Goal: Use online tool/utility: Utilize a website feature to perform a specific function

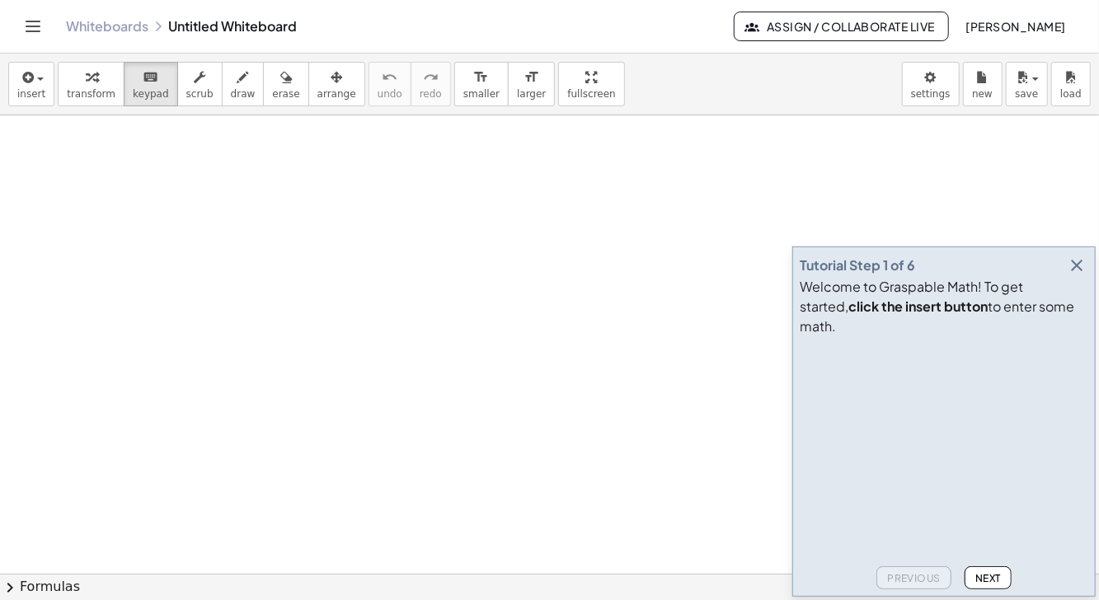
click at [992, 580] on span "Next" at bounding box center [989, 578] width 26 height 12
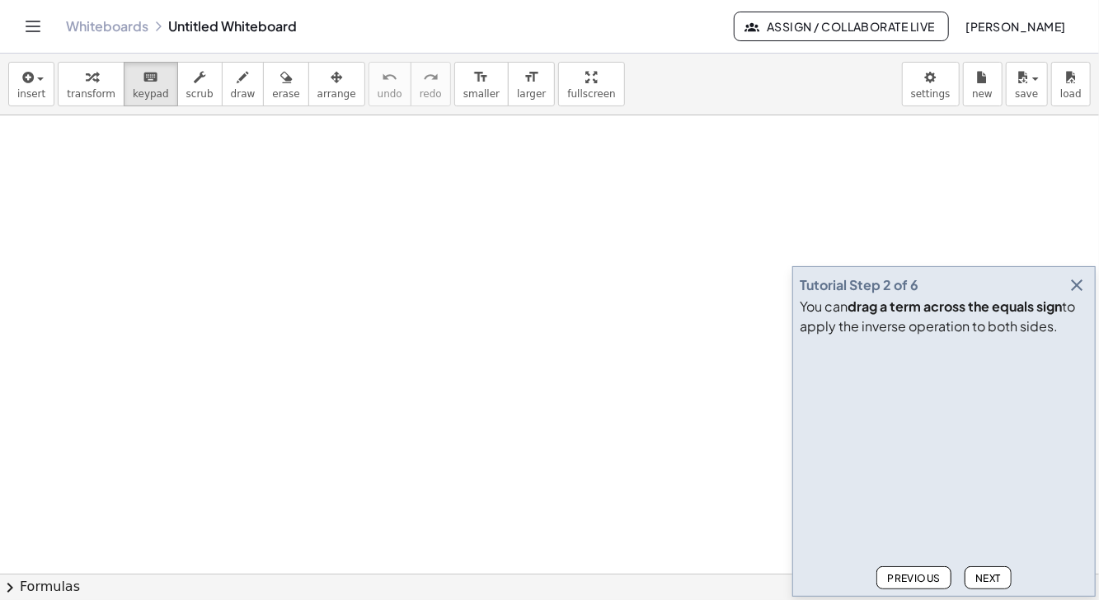
click at [986, 578] on span "Next" at bounding box center [989, 578] width 26 height 12
click at [988, 579] on span "Next" at bounding box center [989, 578] width 26 height 12
click at [993, 576] on span "Next" at bounding box center [989, 578] width 26 height 12
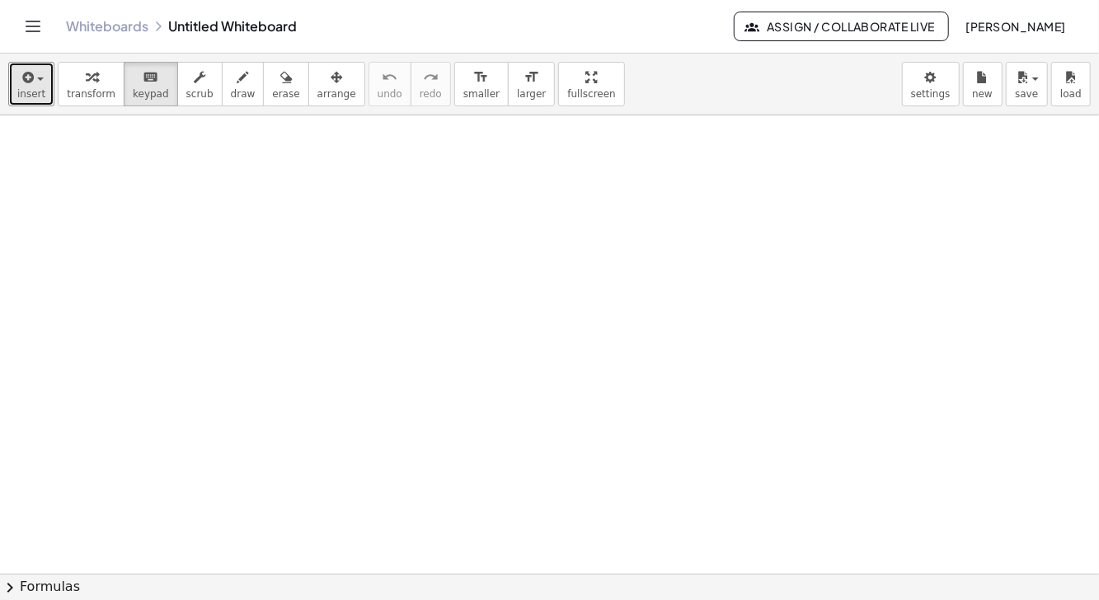
click at [36, 82] on div "button" at bounding box center [31, 77] width 28 height 20
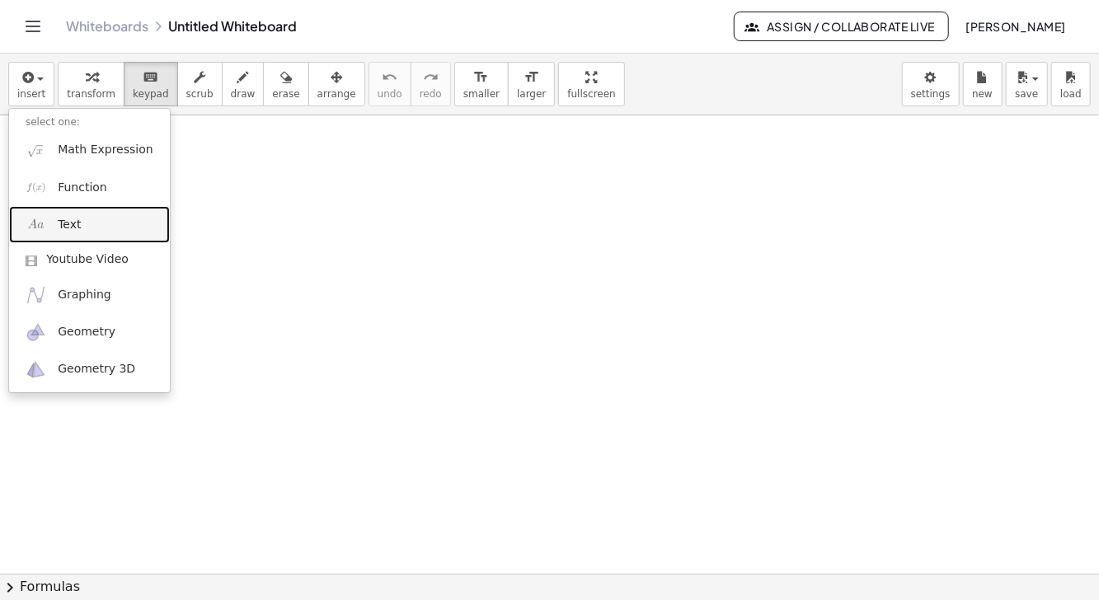
click at [91, 224] on link "Text" at bounding box center [89, 224] width 161 height 37
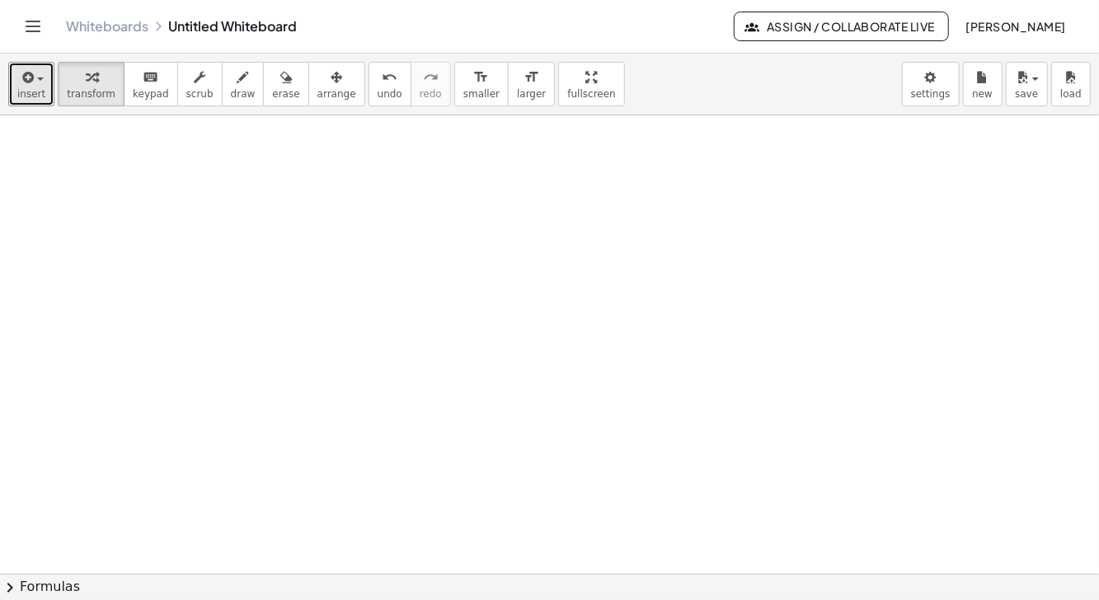
click at [40, 91] on span "insert" at bounding box center [31, 94] width 28 height 12
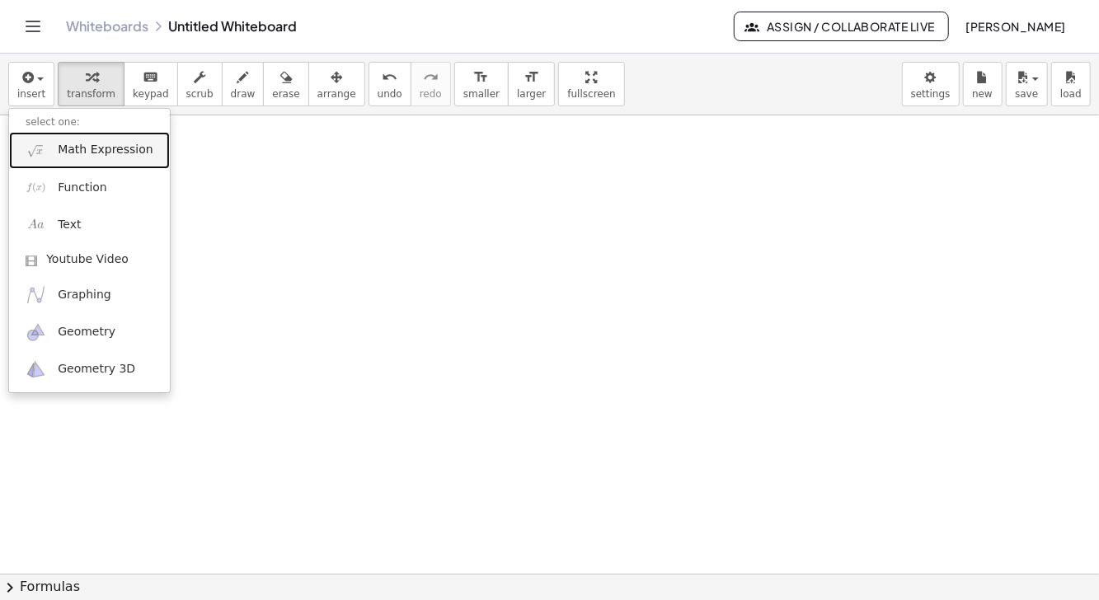
click at [117, 151] on span "Math Expression" at bounding box center [105, 150] width 95 height 16
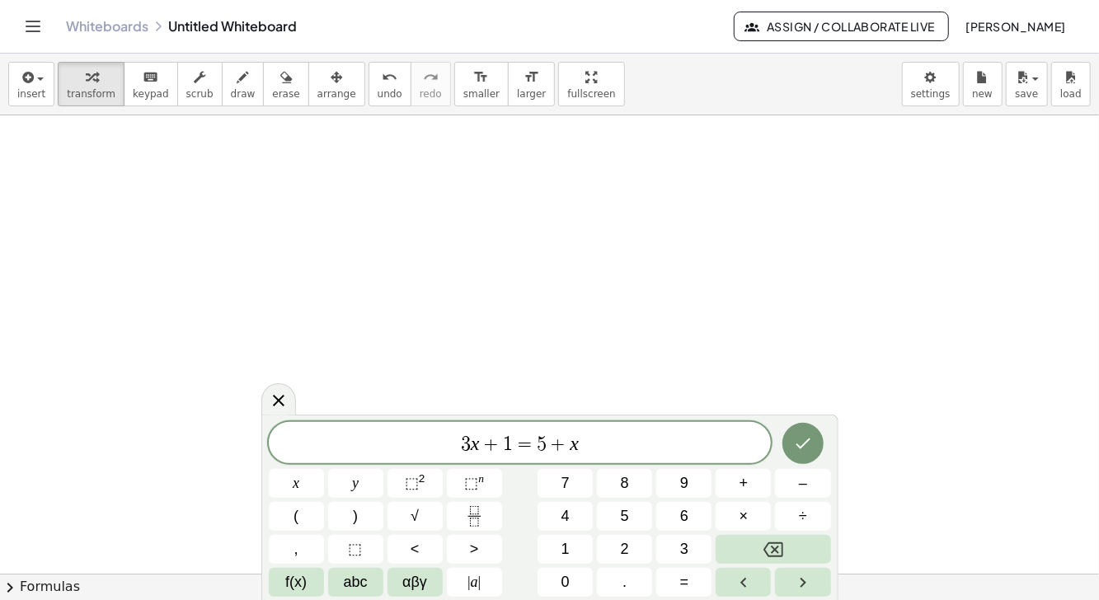
click at [793, 551] on button "Backspace" at bounding box center [773, 549] width 115 height 29
click at [665, 553] on button "3" at bounding box center [684, 549] width 55 height 29
click at [794, 553] on button "Backspace" at bounding box center [773, 549] width 115 height 29
click at [793, 548] on button "Backspace" at bounding box center [773, 549] width 115 height 29
click at [795, 550] on button "Backspace" at bounding box center [773, 549] width 115 height 29
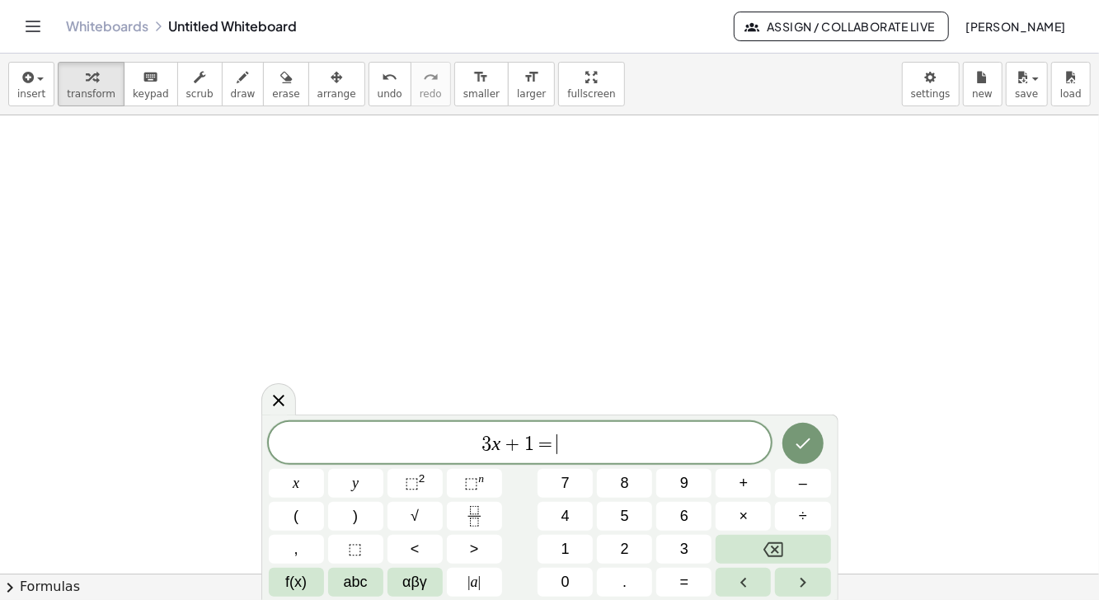
click at [794, 551] on button "Backspace" at bounding box center [773, 549] width 115 height 29
click at [795, 549] on button "Backspace" at bounding box center [773, 549] width 115 height 29
click at [794, 549] on button "Backspace" at bounding box center [773, 549] width 115 height 29
click at [795, 547] on button "Backspace" at bounding box center [773, 549] width 115 height 29
click at [795, 548] on button "Backspace" at bounding box center [773, 549] width 115 height 29
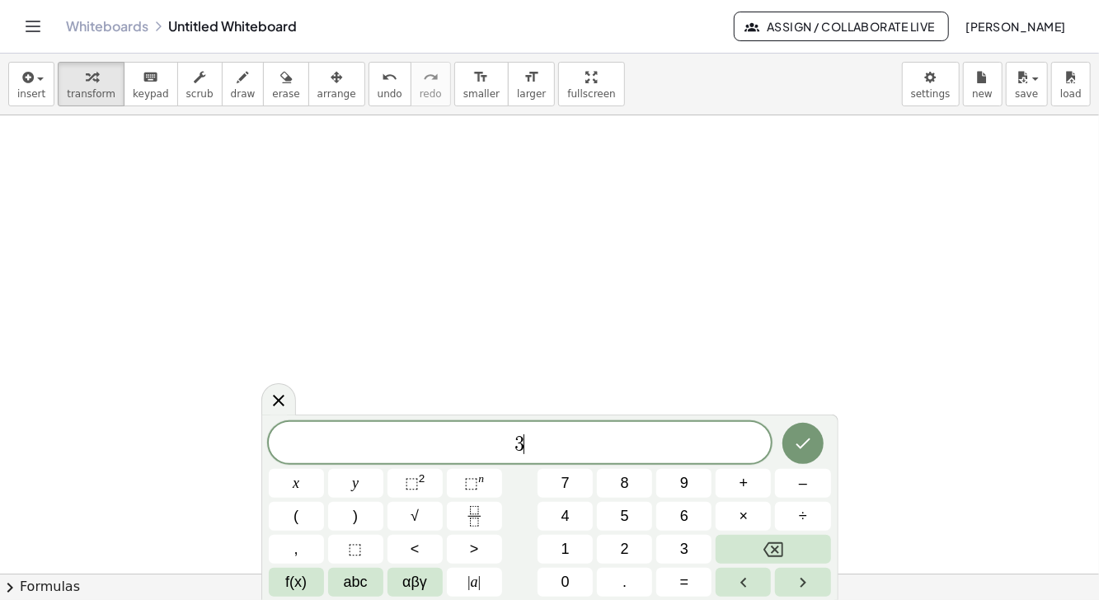
click at [797, 549] on button "Backspace" at bounding box center [773, 549] width 115 height 29
click at [798, 549] on button "Backspace" at bounding box center [773, 549] width 115 height 29
click at [685, 561] on button "3" at bounding box center [684, 549] width 55 height 29
click at [745, 517] on span "×" at bounding box center [744, 517] width 9 height 22
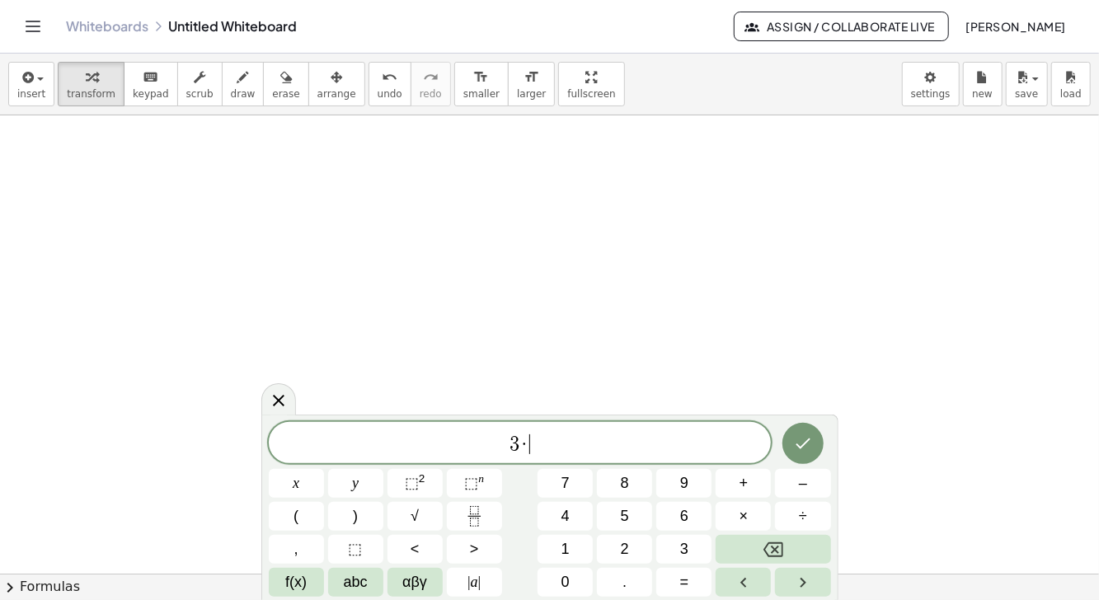
click at [633, 519] on button "5" at bounding box center [624, 516] width 55 height 29
click at [735, 522] on button "×" at bounding box center [743, 516] width 55 height 29
click at [623, 555] on span "2" at bounding box center [625, 550] width 8 height 22
click at [746, 484] on span "+" at bounding box center [744, 484] width 9 height 22
click at [690, 483] on button "9" at bounding box center [684, 483] width 55 height 29
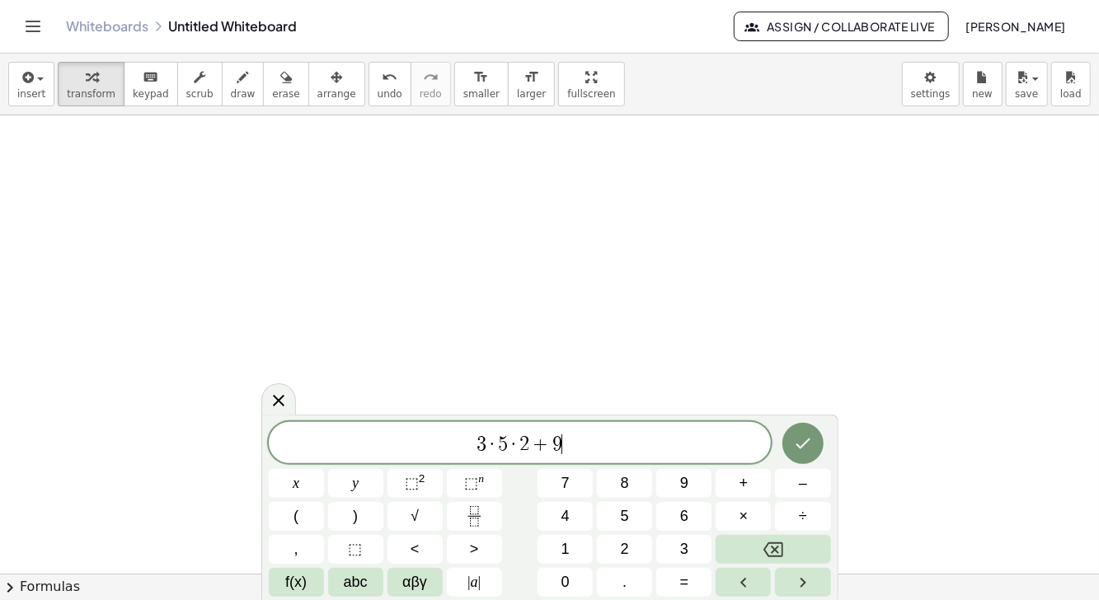
click at [807, 446] on icon "Done" at bounding box center [803, 444] width 20 height 20
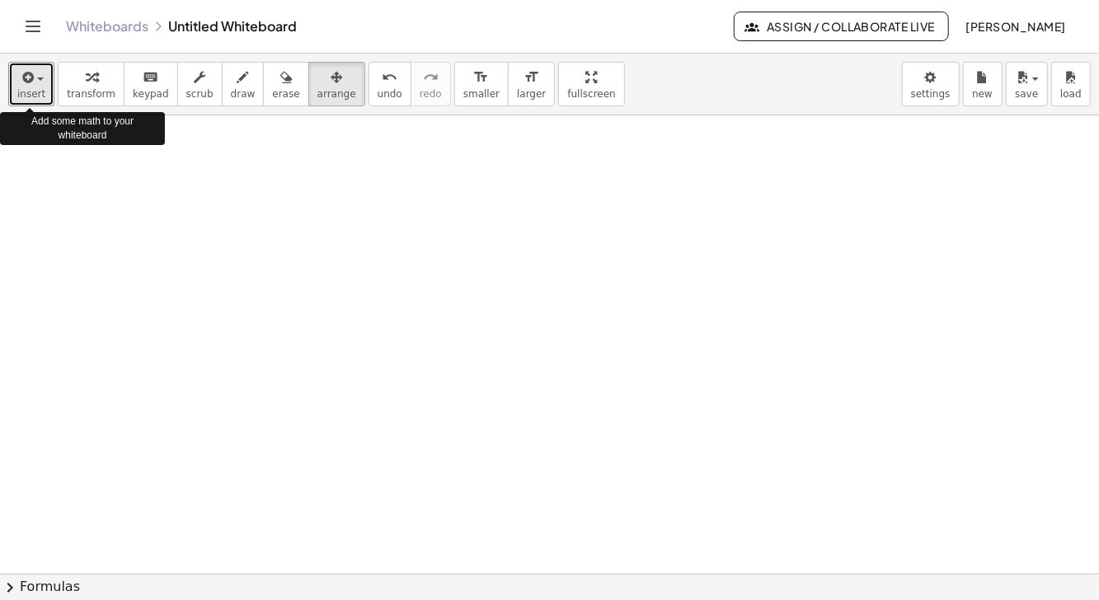
click at [39, 92] on span "insert" at bounding box center [31, 94] width 28 height 12
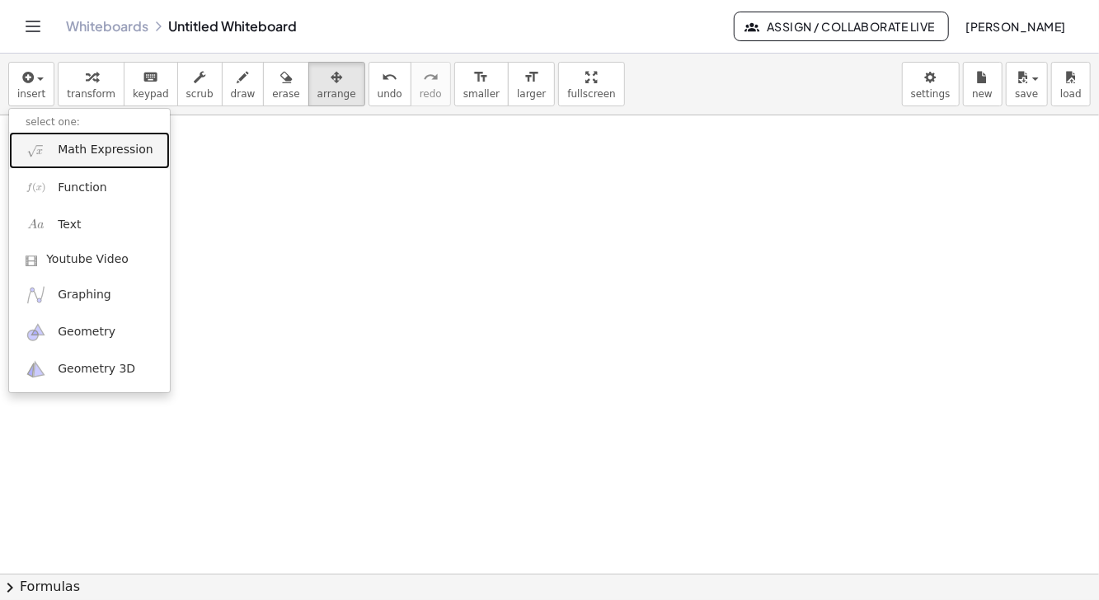
click at [98, 158] on span "Math Expression" at bounding box center [105, 150] width 95 height 16
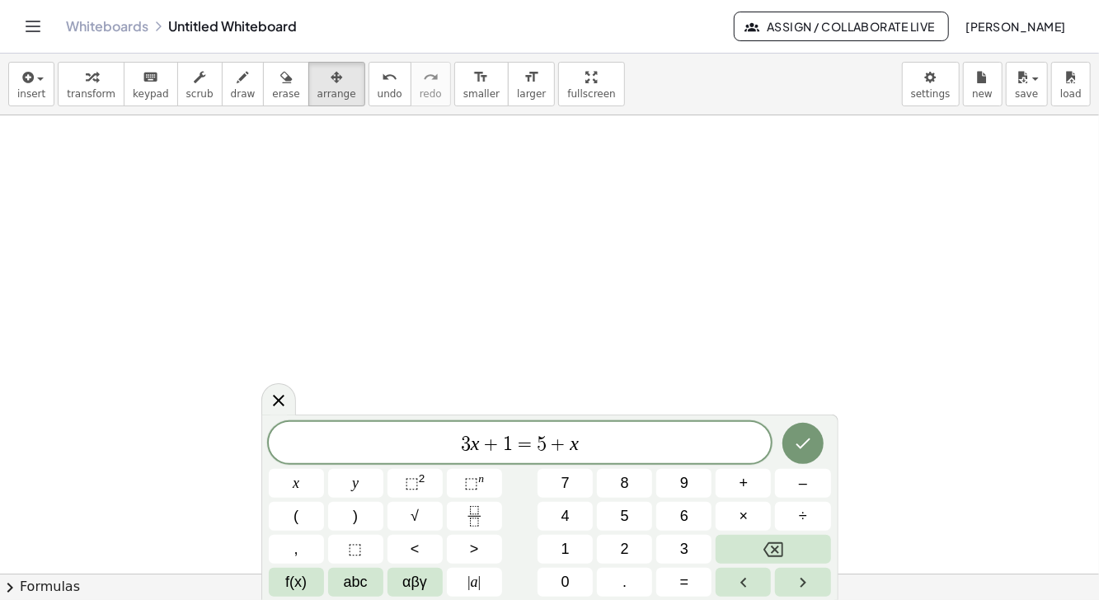
click at [770, 548] on icon "Backspace" at bounding box center [774, 550] width 20 height 20
click at [773, 546] on icon "Backspace" at bounding box center [774, 550] width 20 height 20
click at [776, 545] on icon "Backspace" at bounding box center [774, 550] width 20 height 20
click at [775, 545] on icon "Backspace" at bounding box center [774, 550] width 20 height 20
click at [772, 545] on icon "Backspace" at bounding box center [774, 550] width 20 height 20
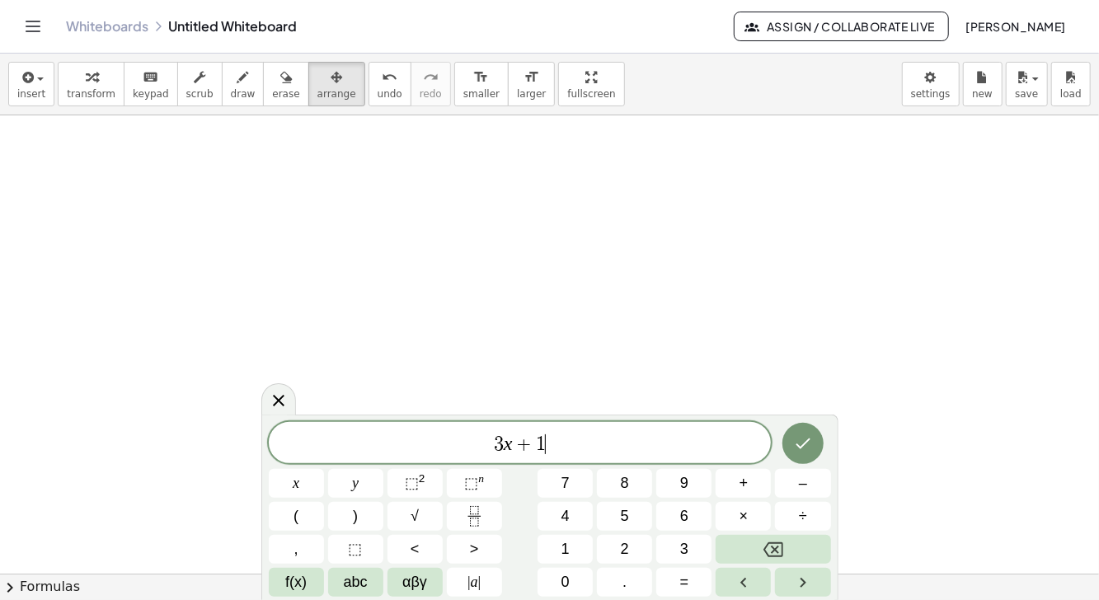
click at [773, 544] on icon "Backspace" at bounding box center [774, 550] width 20 height 20
click at [771, 544] on icon "Backspace" at bounding box center [774, 550] width 20 height 15
click at [774, 543] on icon "Backspace" at bounding box center [774, 550] width 20 height 15
click at [773, 544] on icon "Backspace" at bounding box center [774, 550] width 20 height 15
click at [773, 543] on icon "Backspace" at bounding box center [774, 550] width 20 height 15
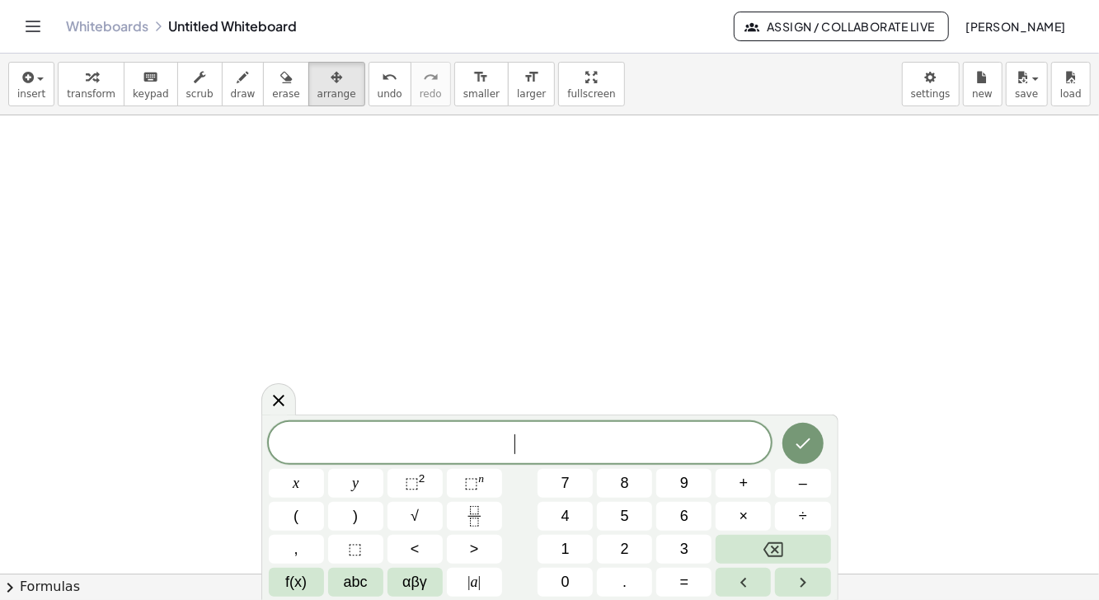
click at [773, 544] on icon "Backspace" at bounding box center [774, 550] width 20 height 20
click at [355, 591] on span "abc" at bounding box center [356, 583] width 24 height 22
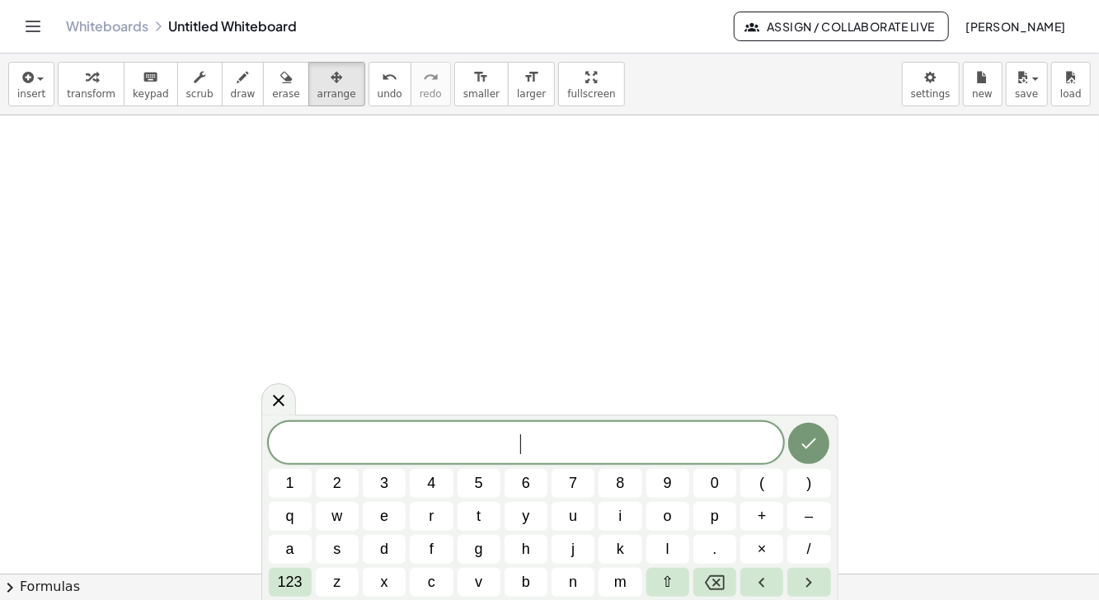
click at [298, 581] on span "123" at bounding box center [290, 583] width 25 height 22
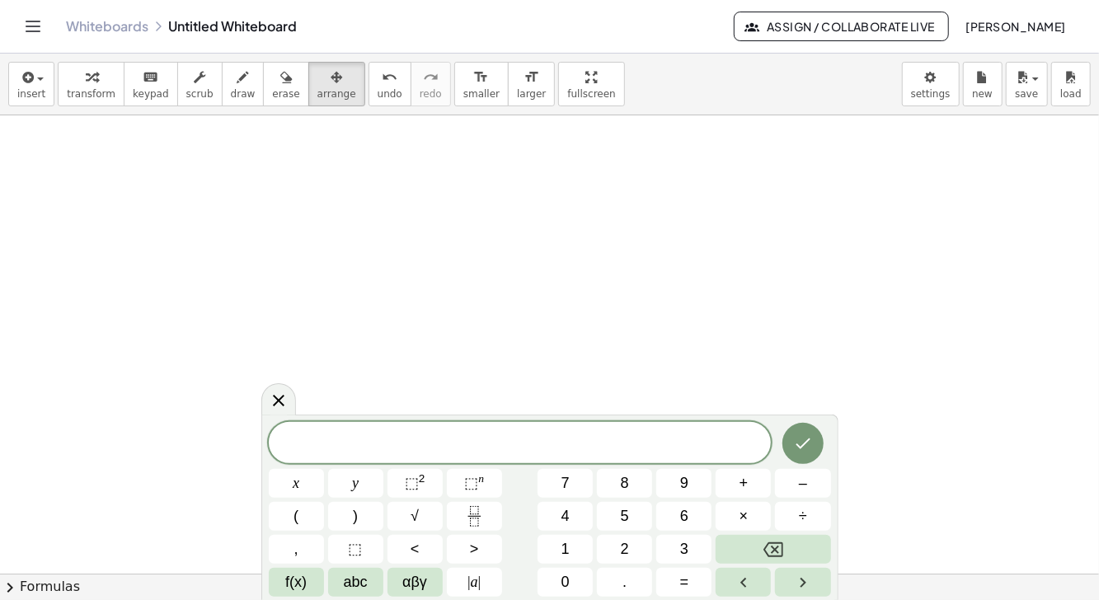
click at [297, 587] on span "f(x)" at bounding box center [295, 583] width 21 height 22
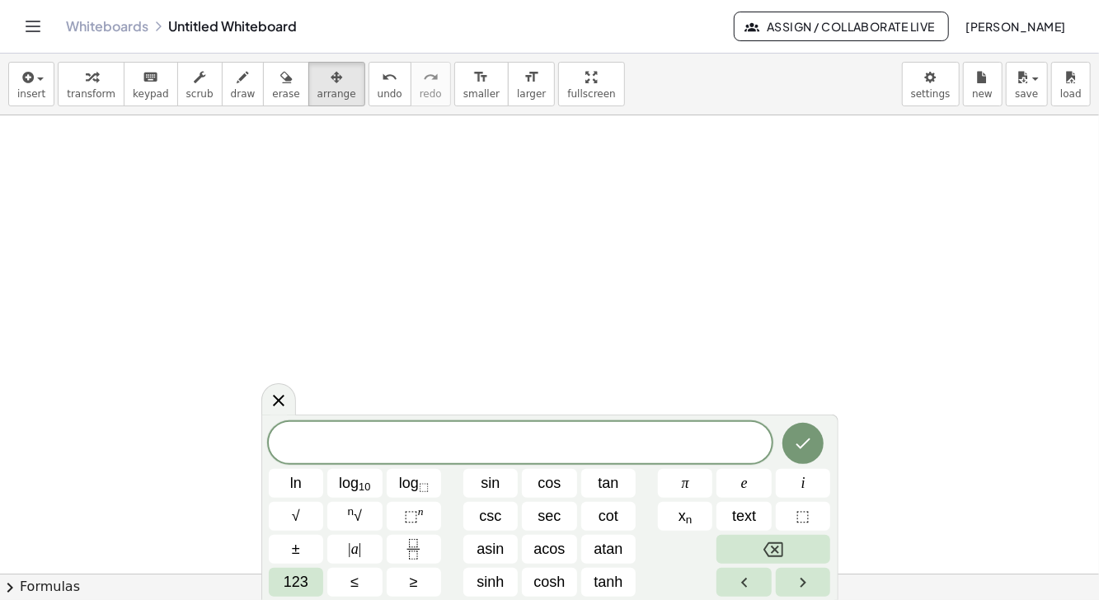
click at [300, 586] on span "123" at bounding box center [296, 583] width 25 height 22
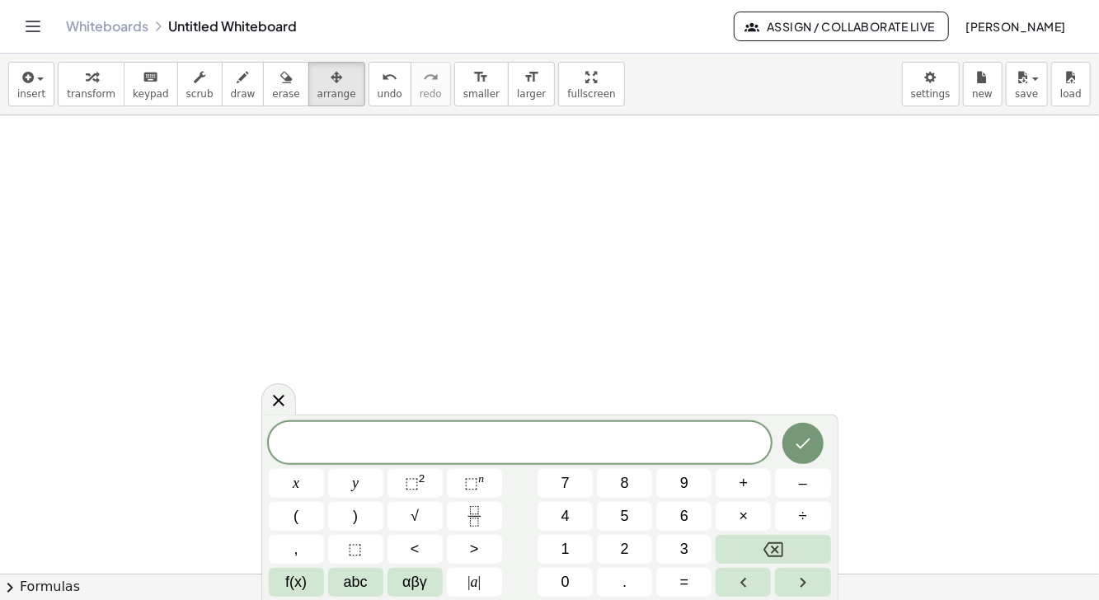
click at [300, 586] on span "f(x)" at bounding box center [295, 583] width 21 height 22
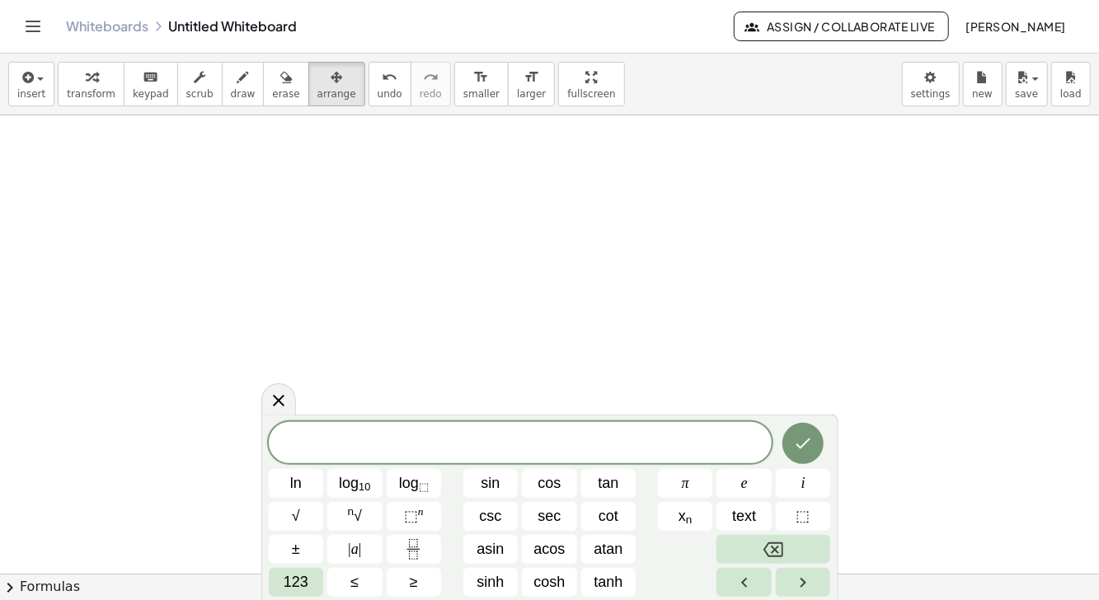
click at [348, 590] on button "≤" at bounding box center [354, 582] width 55 height 29
click at [778, 549] on icon "Backspace" at bounding box center [774, 550] width 20 height 20
click at [292, 585] on span "123" at bounding box center [296, 583] width 25 height 22
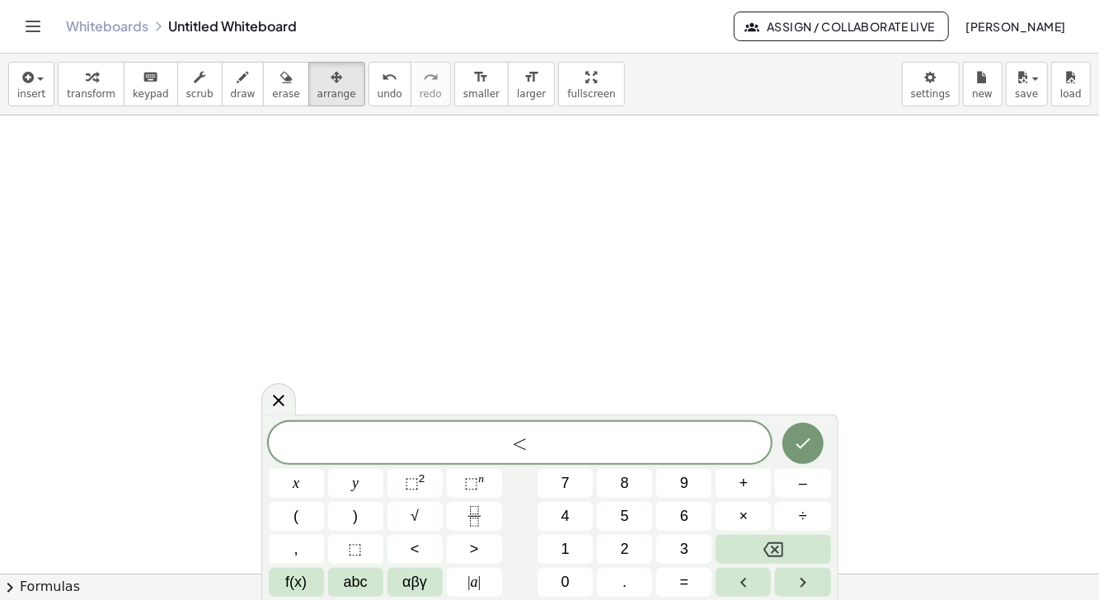
click at [775, 537] on button "Backspace" at bounding box center [773, 549] width 115 height 29
click at [352, 583] on span "abc" at bounding box center [356, 583] width 24 height 22
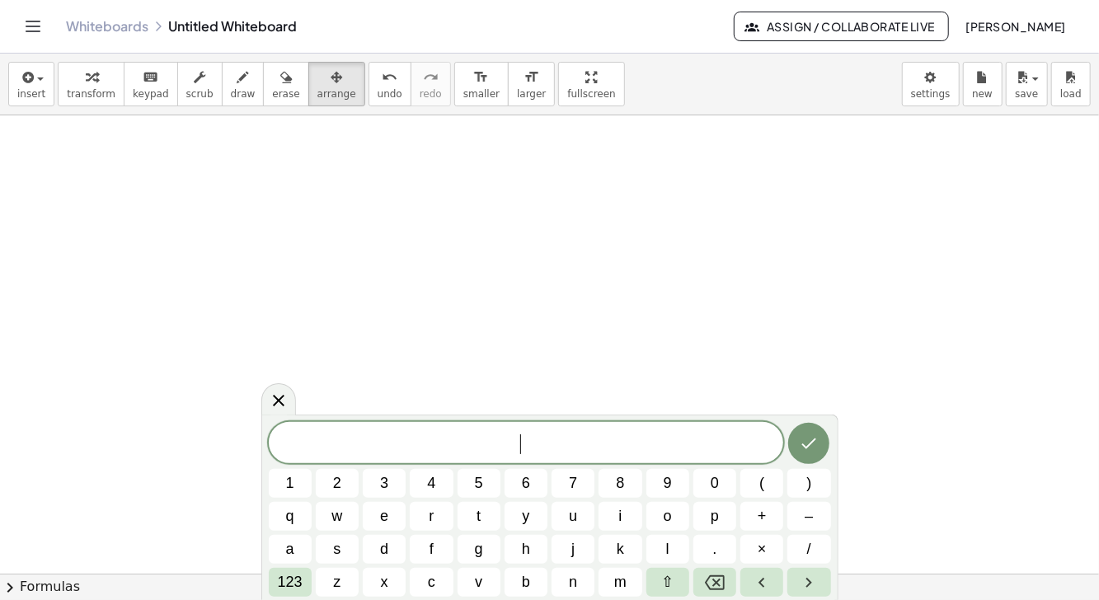
click at [663, 581] on button "⇧" at bounding box center [668, 582] width 43 height 29
click at [341, 550] on span "s" at bounding box center [337, 550] width 10 height 22
click at [299, 581] on span "123" at bounding box center [290, 583] width 25 height 22
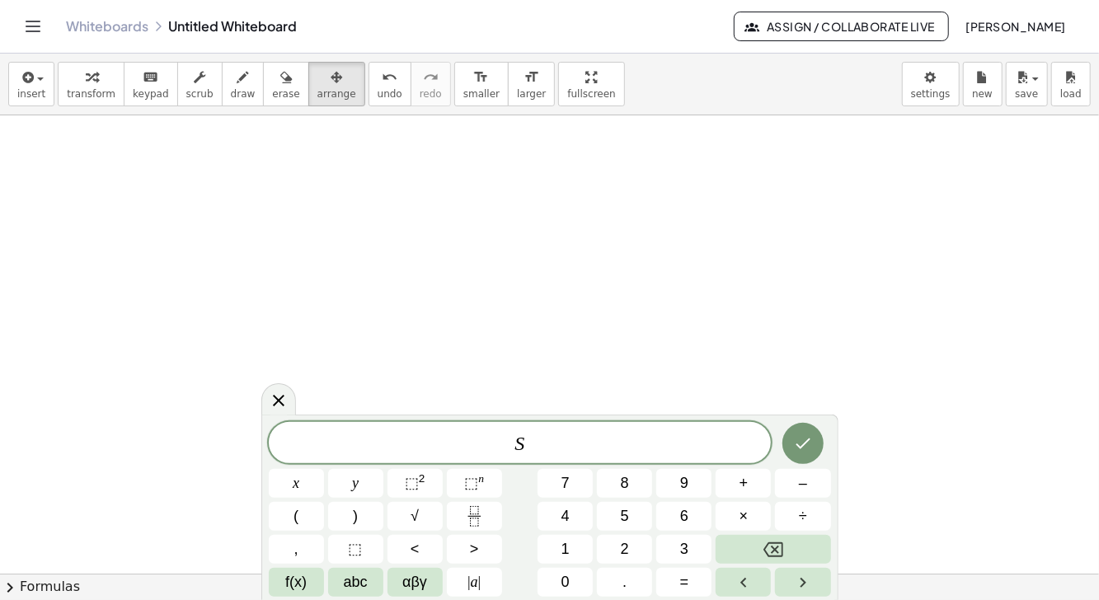
click at [682, 585] on span "=" at bounding box center [684, 583] width 9 height 22
click at [356, 592] on span "abc" at bounding box center [356, 583] width 24 height 22
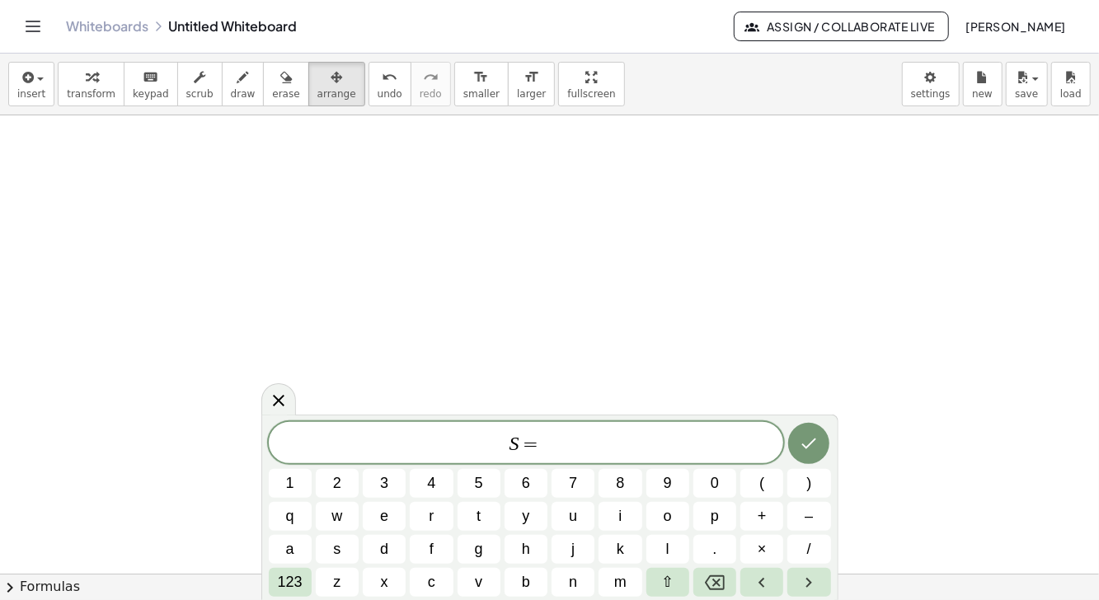
click at [655, 589] on button "⇧" at bounding box center [668, 582] width 43 height 29
click at [468, 581] on button "v" at bounding box center [479, 582] width 43 height 29
click at [708, 487] on button "0" at bounding box center [715, 483] width 43 height 29
click at [705, 561] on button "." at bounding box center [715, 549] width 43 height 29
click at [478, 520] on span "t" at bounding box center [478, 517] width 9 height 22
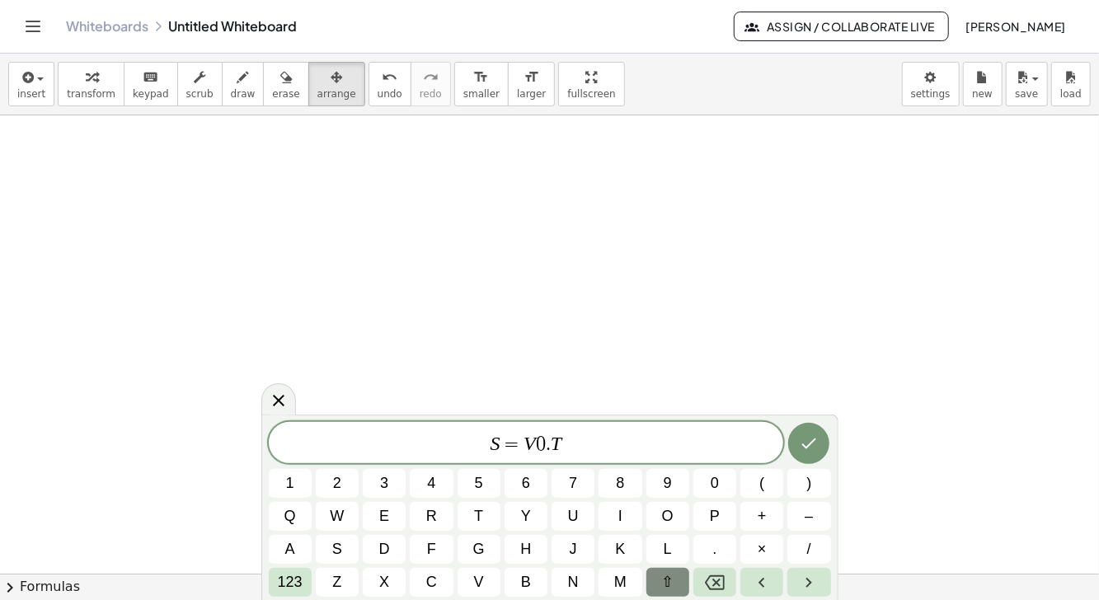
click at [746, 523] on button "+" at bounding box center [762, 516] width 43 height 29
click at [293, 481] on span "1" at bounding box center [290, 484] width 8 height 22
click at [815, 547] on button "/" at bounding box center [809, 549] width 43 height 29
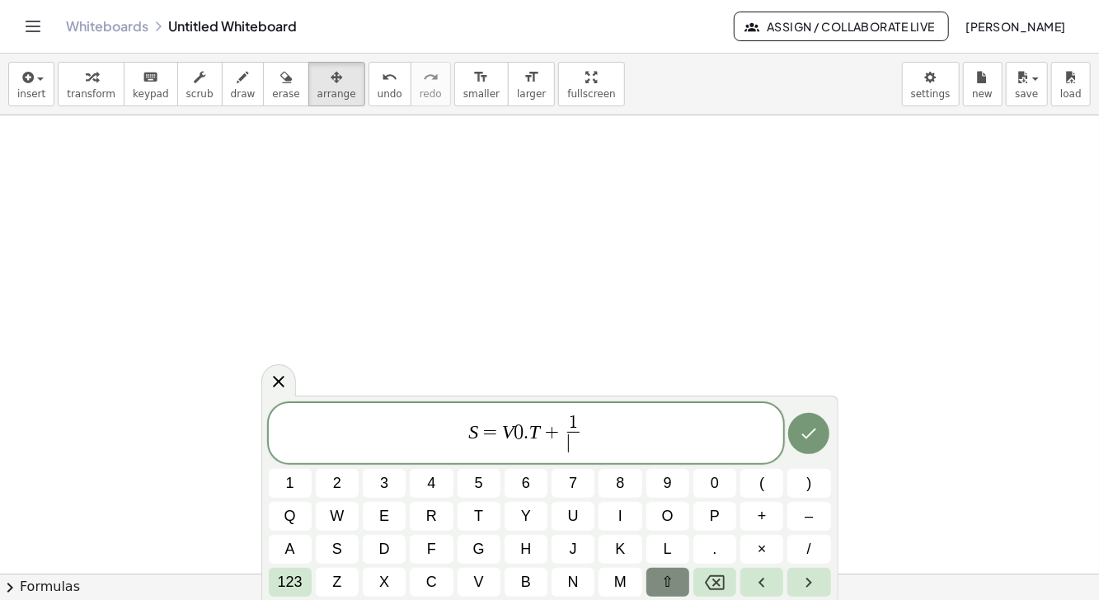
click at [335, 490] on span "2" at bounding box center [337, 484] width 8 height 22
click at [600, 430] on span "S = V 0 . T + 1 2 ​ ​" at bounding box center [527, 435] width 516 height 44
click at [758, 546] on span "×" at bounding box center [762, 550] width 9 height 22
click at [298, 554] on button "a" at bounding box center [290, 549] width 43 height 29
click at [756, 550] on button "×" at bounding box center [762, 549] width 43 height 29
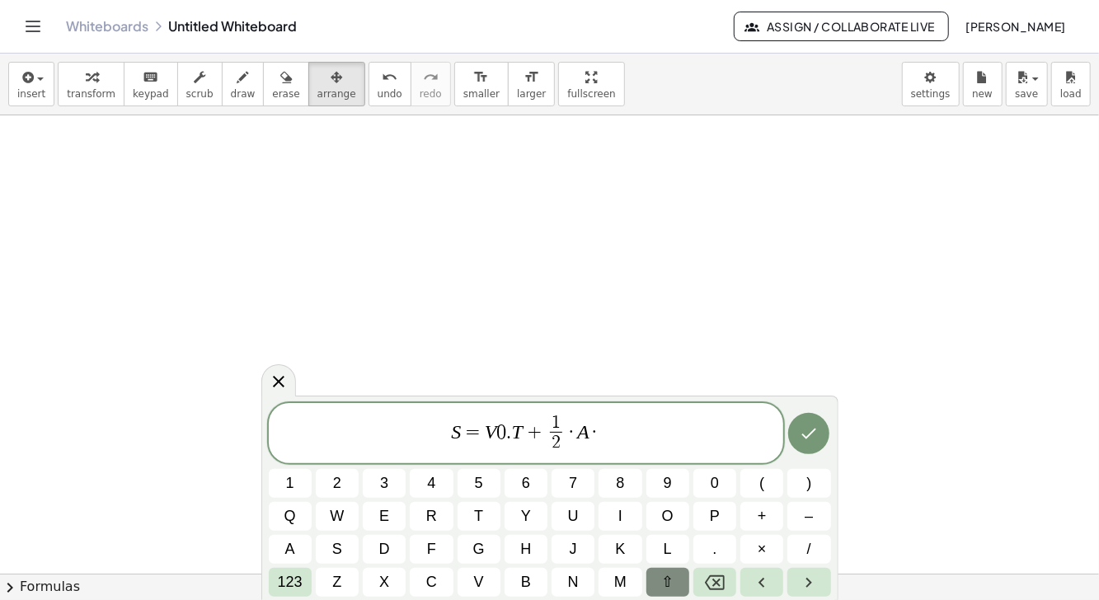
click at [478, 518] on span "t" at bounding box center [478, 517] width 9 height 22
click at [294, 578] on span "123" at bounding box center [290, 583] width 25 height 22
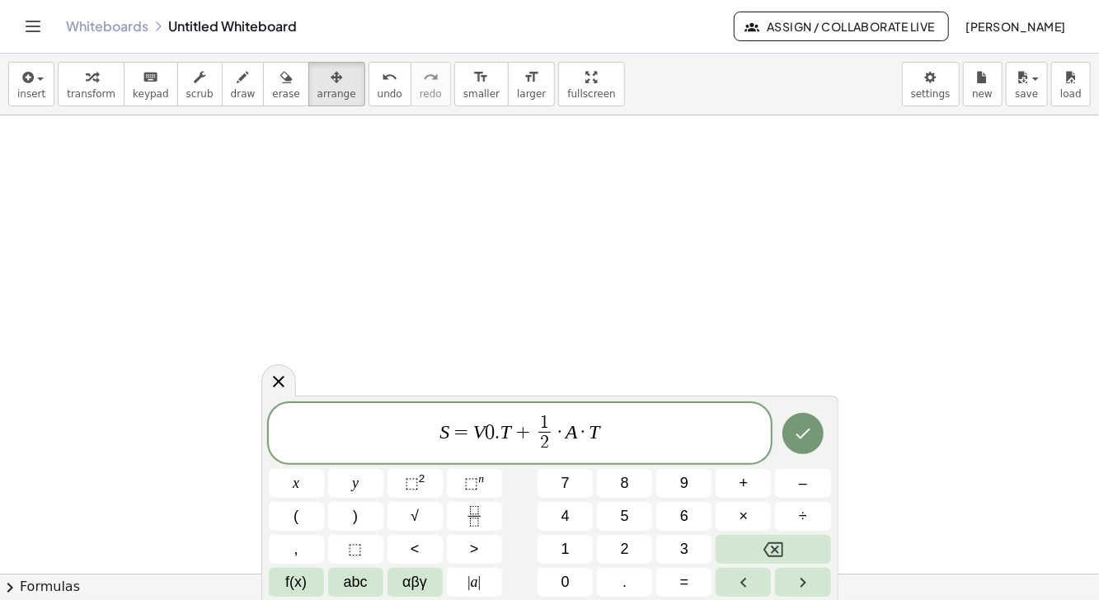
click at [419, 479] on sup "2" at bounding box center [422, 479] width 7 height 12
click at [789, 434] on button "Done" at bounding box center [803, 433] width 41 height 41
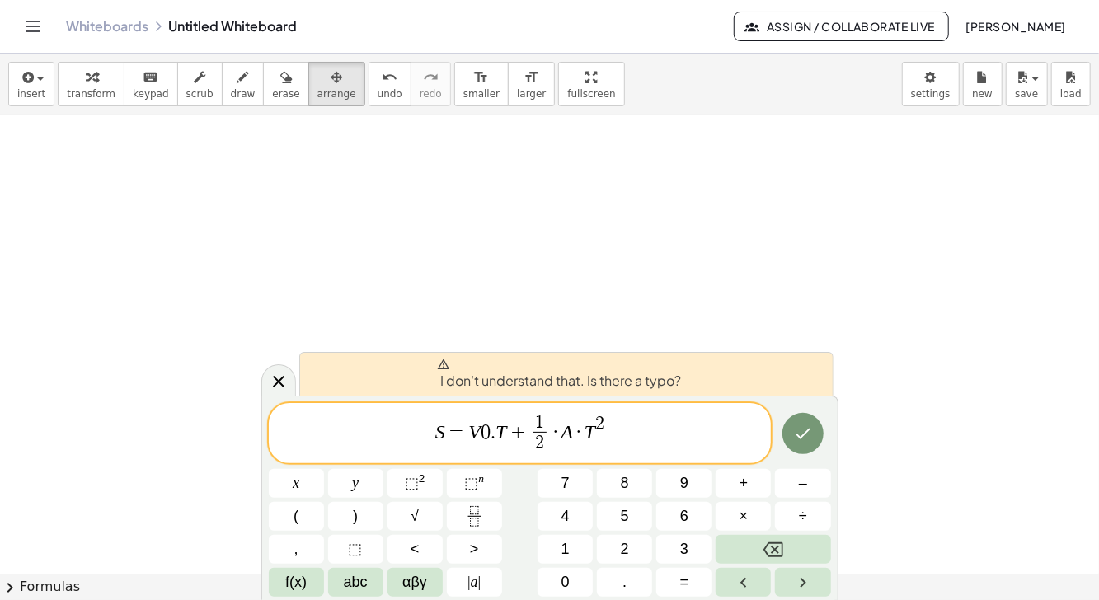
click at [802, 436] on icon "Done" at bounding box center [803, 434] width 20 height 20
click at [798, 438] on icon "Done" at bounding box center [803, 434] width 20 height 20
click at [797, 436] on icon "Done" at bounding box center [803, 434] width 20 height 20
click at [799, 438] on icon "Done" at bounding box center [803, 434] width 20 height 20
click at [799, 440] on icon "Done" at bounding box center [803, 434] width 20 height 20
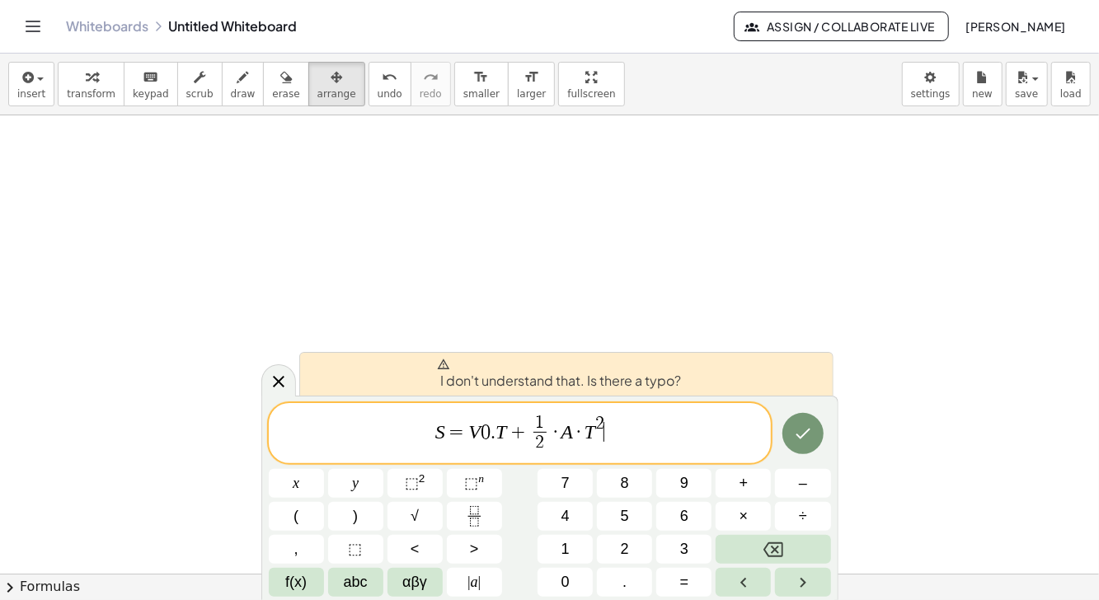
click at [800, 440] on icon "Done" at bounding box center [803, 434] width 20 height 20
click at [801, 437] on icon "Done" at bounding box center [803, 434] width 20 height 20
click at [802, 440] on icon "Done" at bounding box center [803, 434] width 15 height 11
click at [798, 436] on icon "Done" at bounding box center [803, 434] width 15 height 11
click at [805, 431] on icon "Done" at bounding box center [803, 434] width 20 height 20
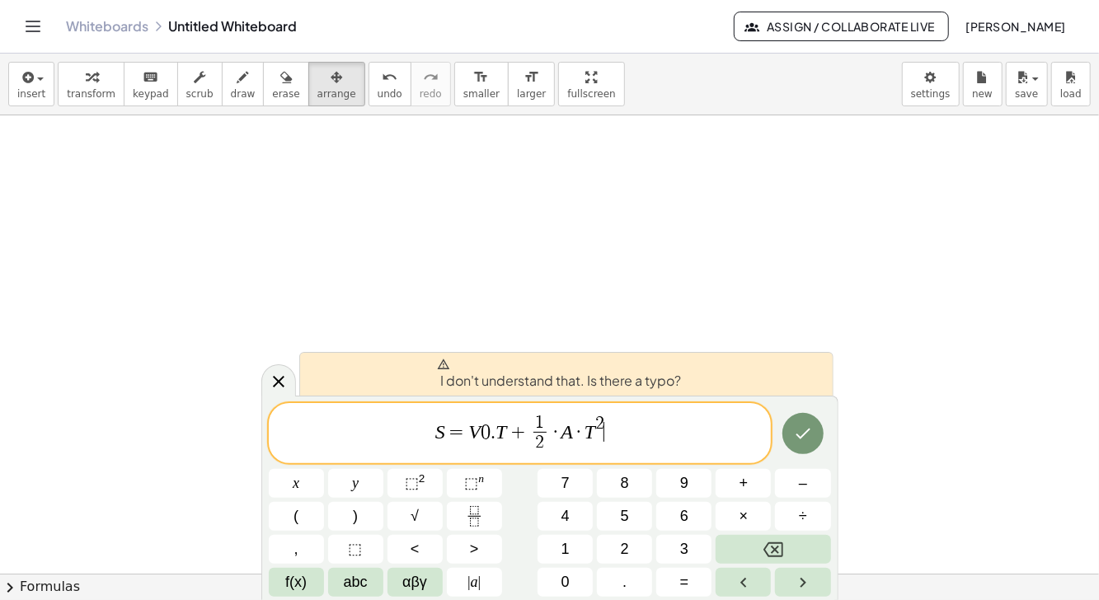
click at [808, 430] on icon "Done" at bounding box center [803, 434] width 20 height 20
click at [805, 426] on icon "Done" at bounding box center [803, 434] width 20 height 20
click at [811, 433] on icon "Done" at bounding box center [803, 434] width 20 height 20
click at [798, 431] on icon "Done" at bounding box center [803, 434] width 20 height 20
click at [808, 435] on icon "Done" at bounding box center [803, 434] width 20 height 20
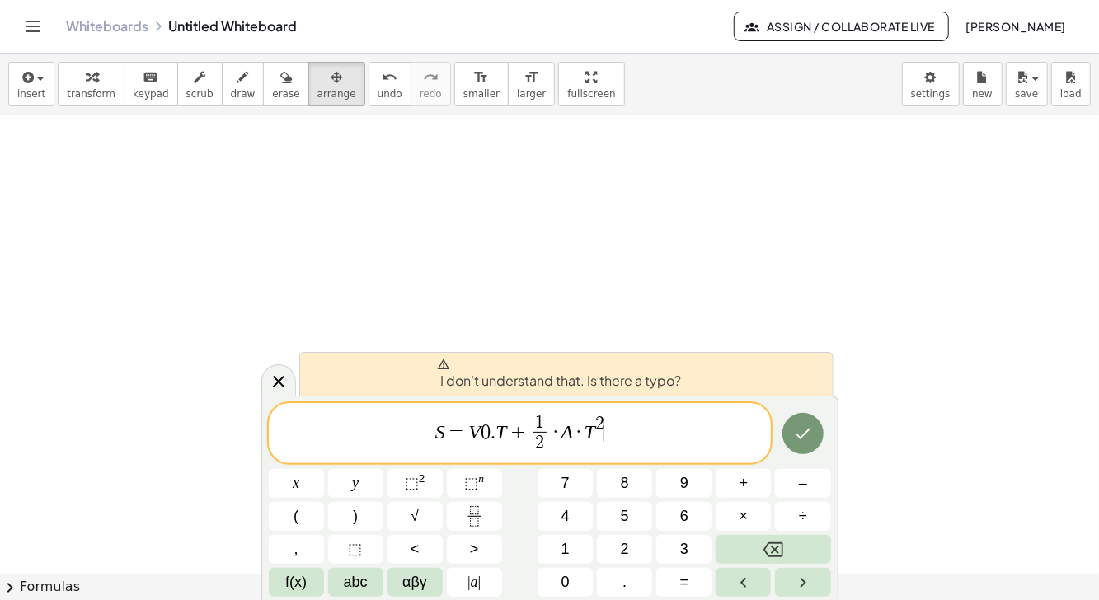
click at [808, 437] on icon "Done" at bounding box center [803, 434] width 20 height 20
click at [807, 436] on icon "Done" at bounding box center [803, 434] width 20 height 20
click at [733, 380] on div "I don't understand that. Is there a typo?" at bounding box center [566, 374] width 534 height 44
click at [809, 436] on icon "Done" at bounding box center [803, 434] width 20 height 20
click at [803, 437] on icon "Done" at bounding box center [803, 434] width 15 height 11
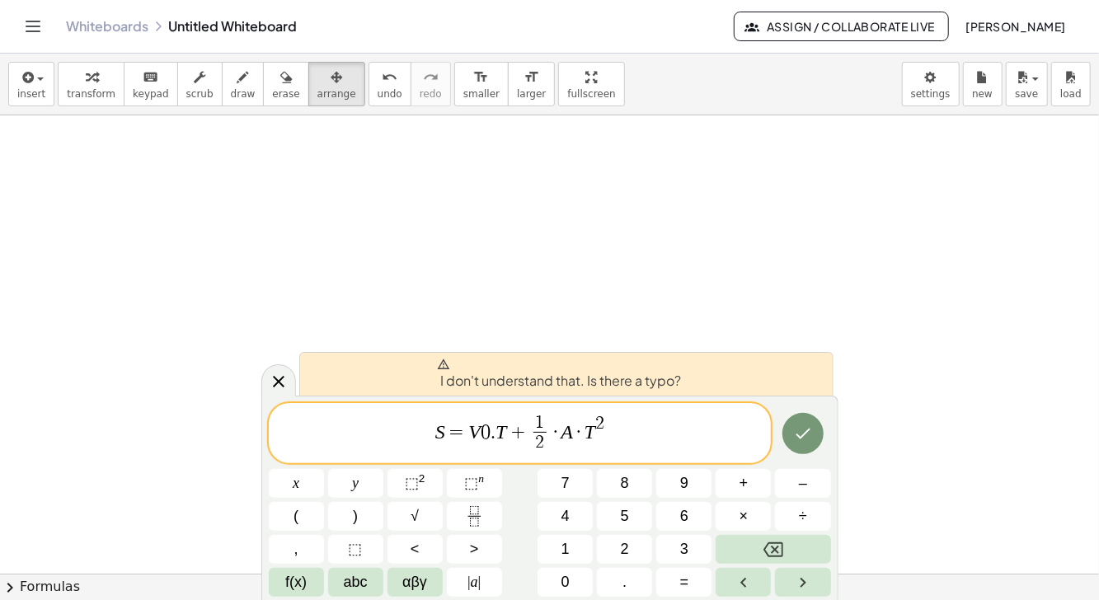
click at [803, 437] on icon "Done" at bounding box center [803, 434] width 15 height 11
click at [802, 437] on icon "Done" at bounding box center [803, 434] width 15 height 11
click at [803, 436] on icon "Done" at bounding box center [803, 434] width 20 height 20
click at [803, 435] on icon "Done" at bounding box center [803, 434] width 20 height 20
click at [285, 383] on icon at bounding box center [279, 382] width 20 height 20
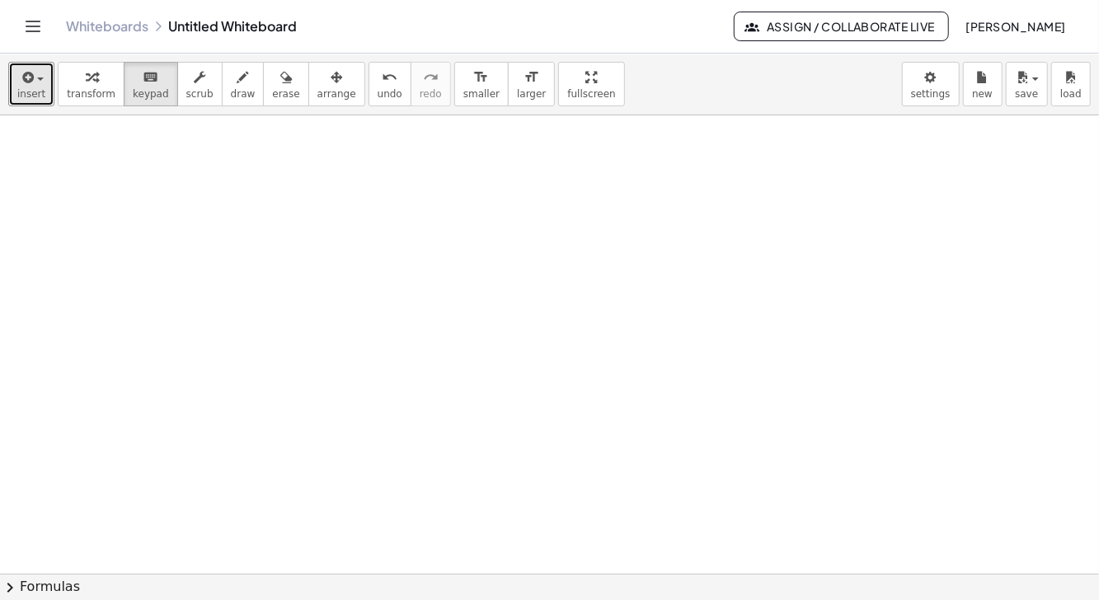
click at [32, 83] on icon "button" at bounding box center [26, 78] width 15 height 20
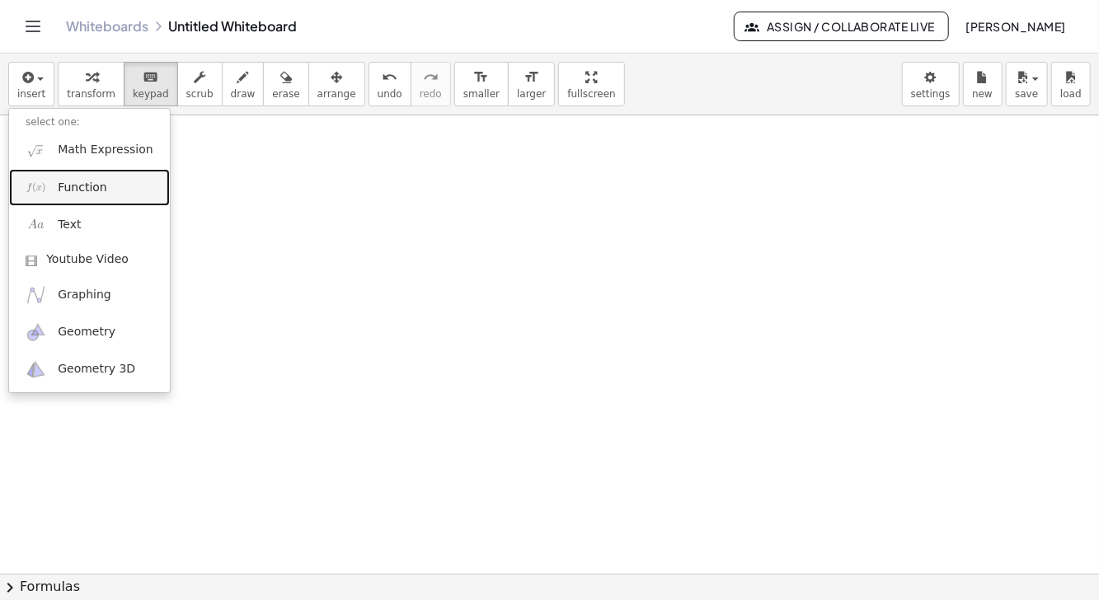
click at [91, 186] on span "Function" at bounding box center [82, 188] width 49 height 16
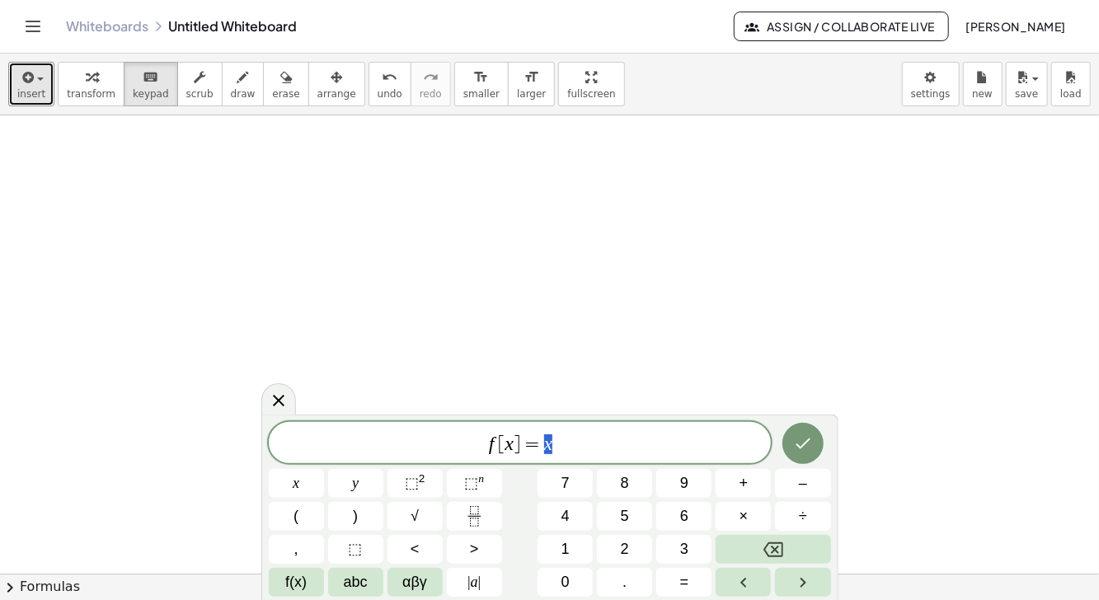
click at [29, 90] on span "insert" at bounding box center [31, 94] width 28 height 12
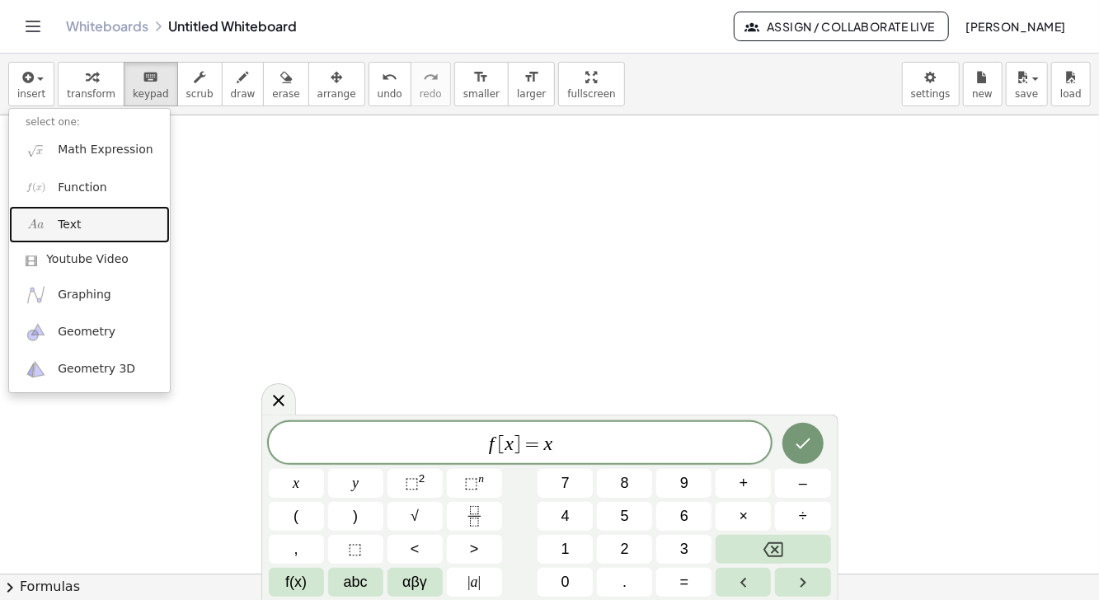
click at [77, 228] on span "Text" at bounding box center [69, 225] width 23 height 16
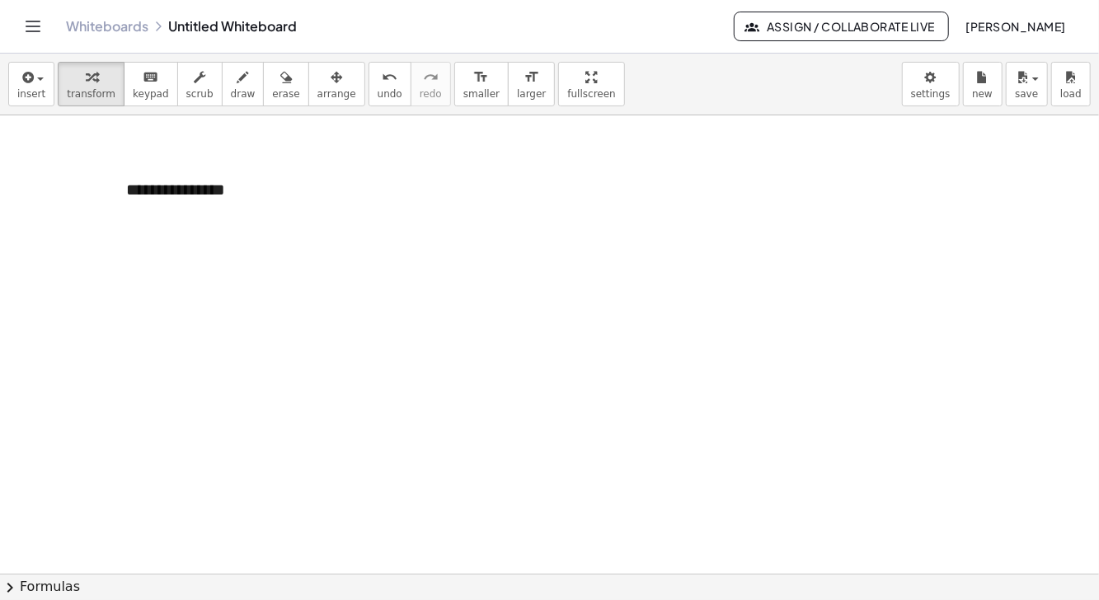
scroll to position [1, 0]
click at [335, 160] on button "+" at bounding box center [337, 158] width 31 height 28
click at [338, 156] on span "+" at bounding box center [337, 157] width 10 height 13
click at [338, 153] on span "+" at bounding box center [337, 157] width 10 height 13
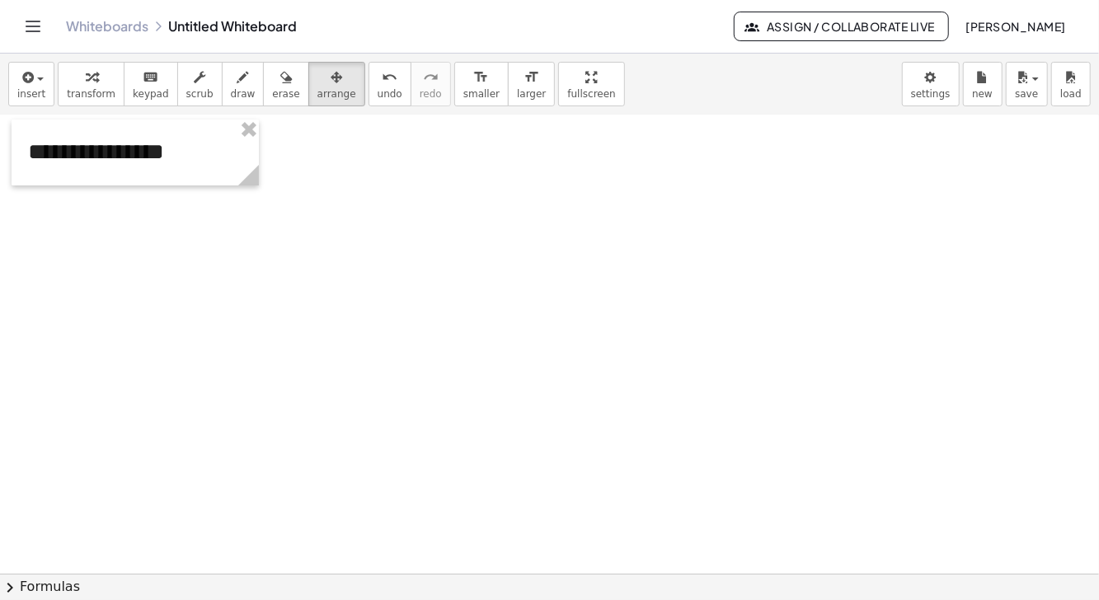
scroll to position [2, 0]
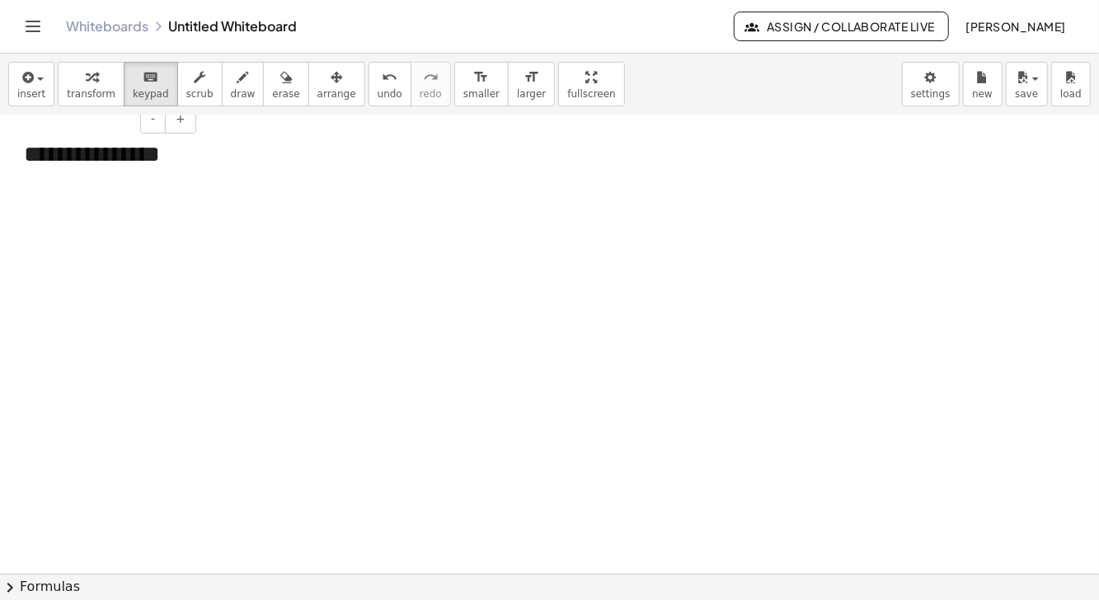
click at [142, 153] on div "**********" at bounding box center [103, 155] width 193 height 66
click at [78, 150] on div "**********" at bounding box center [103, 155] width 193 height 66
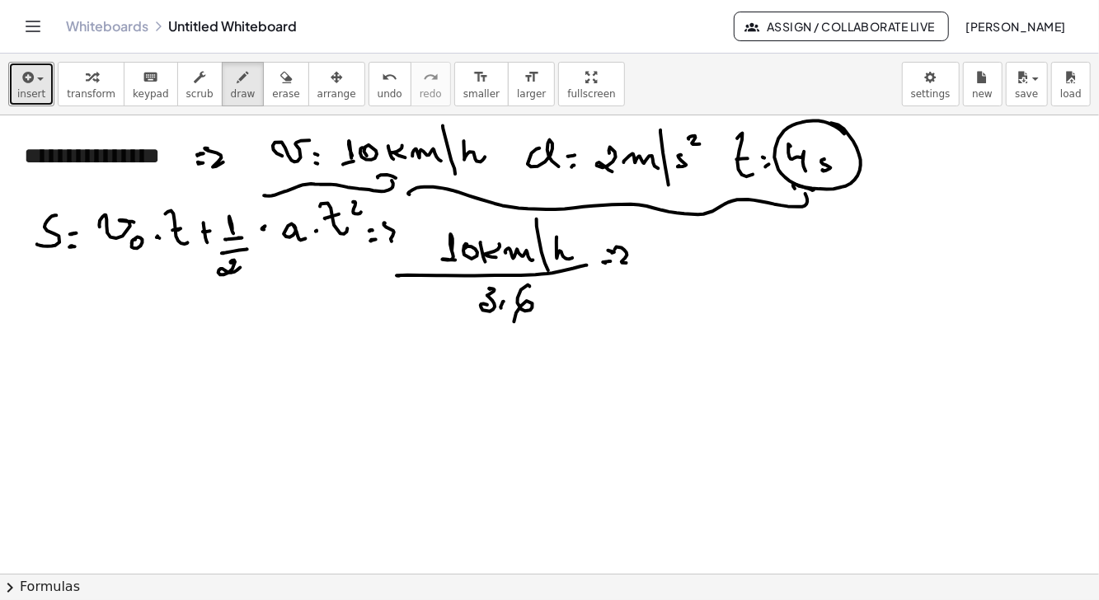
click at [25, 94] on span "insert" at bounding box center [31, 94] width 28 height 12
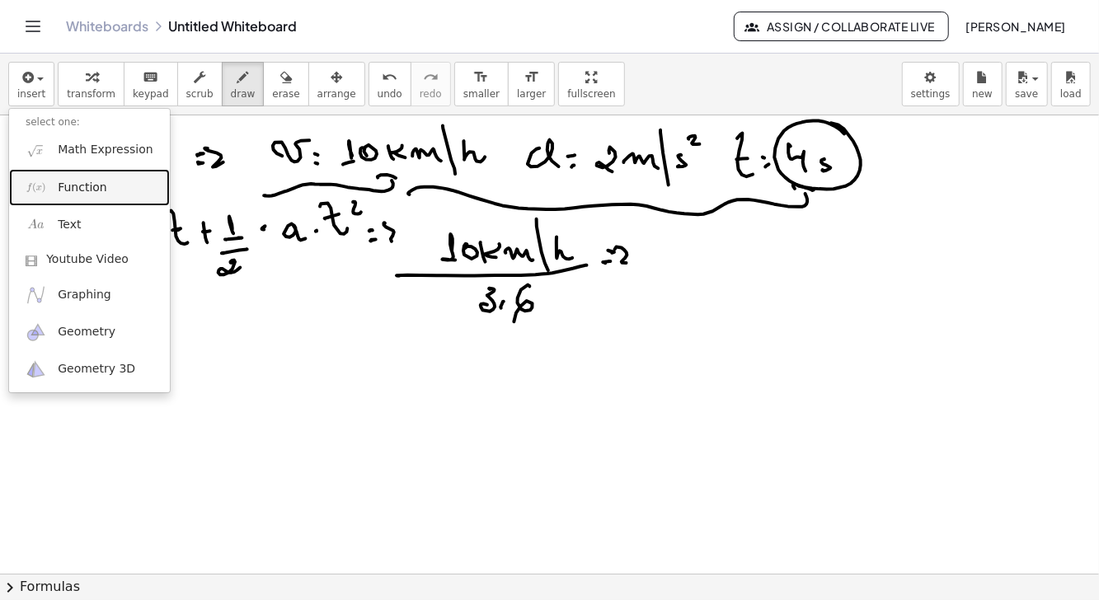
click at [82, 185] on span "Function" at bounding box center [82, 188] width 49 height 16
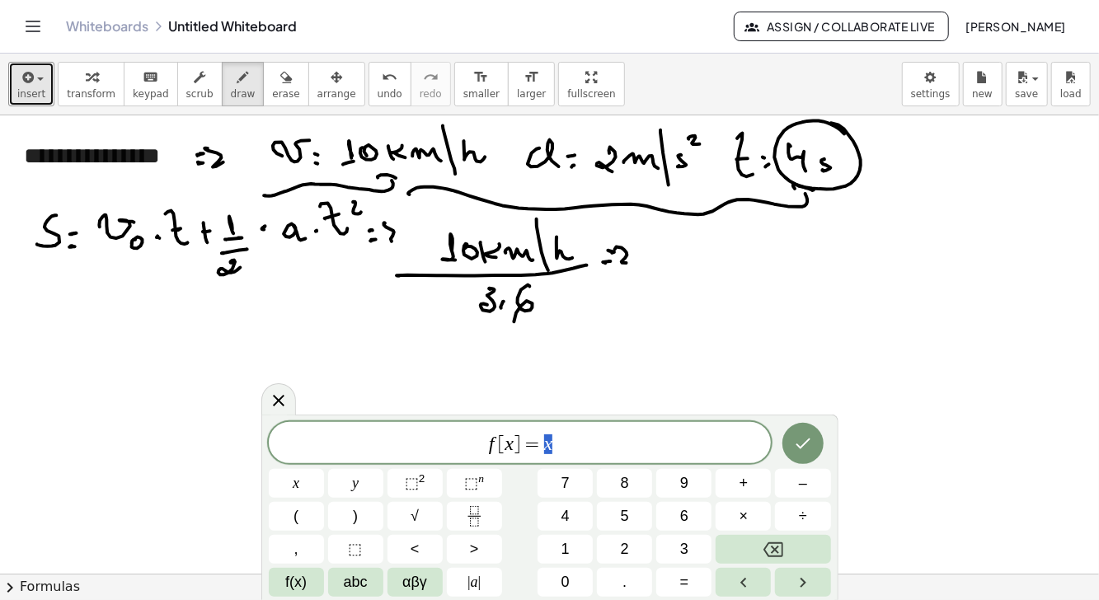
click at [24, 78] on icon "button" at bounding box center [26, 78] width 15 height 20
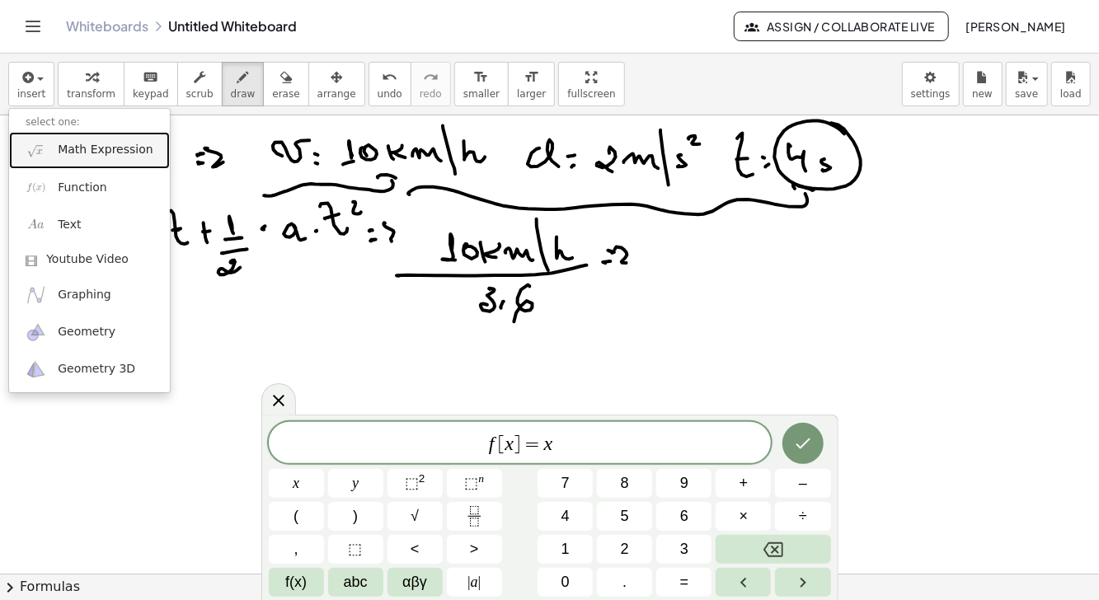
click at [67, 156] on span "Math Expression" at bounding box center [105, 150] width 95 height 16
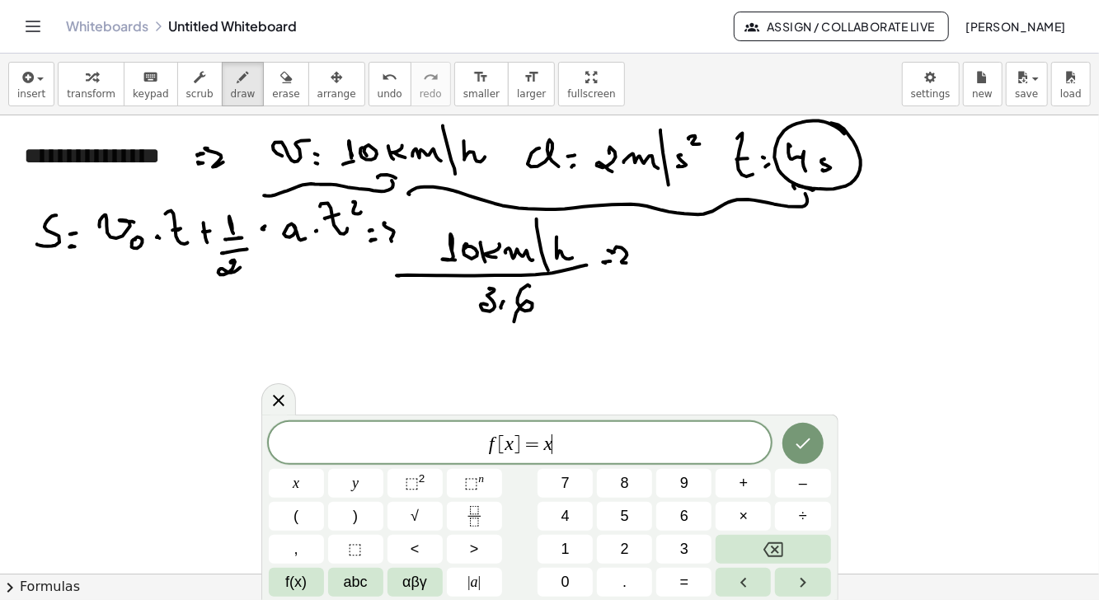
click at [786, 554] on button "Backspace" at bounding box center [773, 549] width 115 height 29
click at [785, 555] on button "Backspace" at bounding box center [773, 549] width 115 height 29
click at [786, 553] on button "Backspace" at bounding box center [773, 549] width 115 height 29
click at [787, 553] on button "Backspace" at bounding box center [773, 549] width 115 height 29
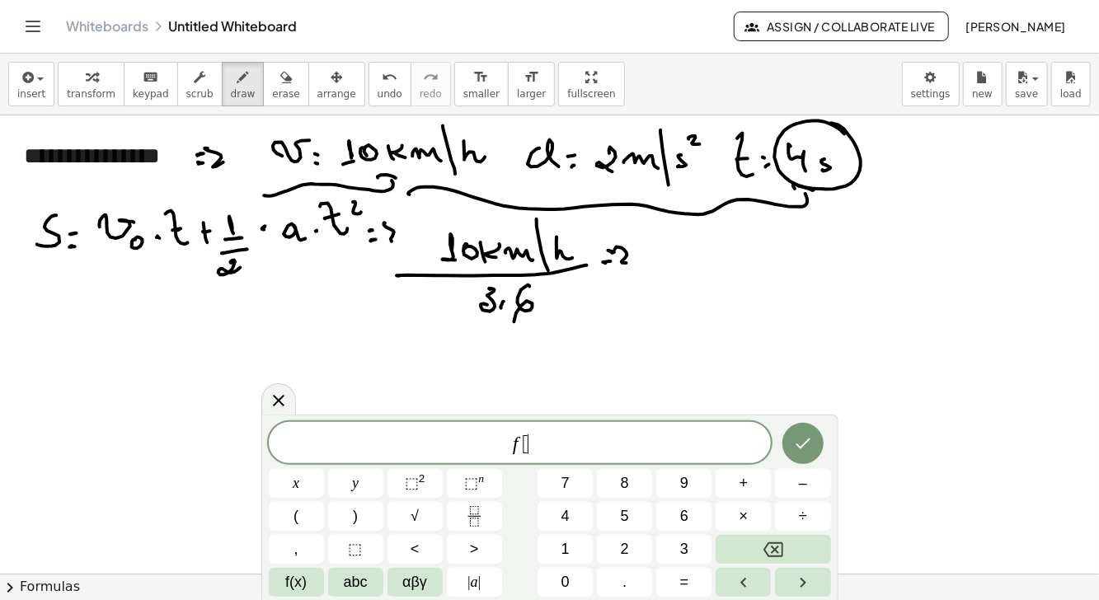
click at [787, 553] on button "Backspace" at bounding box center [773, 549] width 115 height 29
click at [789, 553] on button "Backspace" at bounding box center [773, 549] width 115 height 29
click at [789, 552] on button "Backspace" at bounding box center [773, 549] width 115 height 29
click at [554, 556] on button "1" at bounding box center [565, 549] width 55 height 29
click at [566, 579] on span "0" at bounding box center [566, 583] width 8 height 22
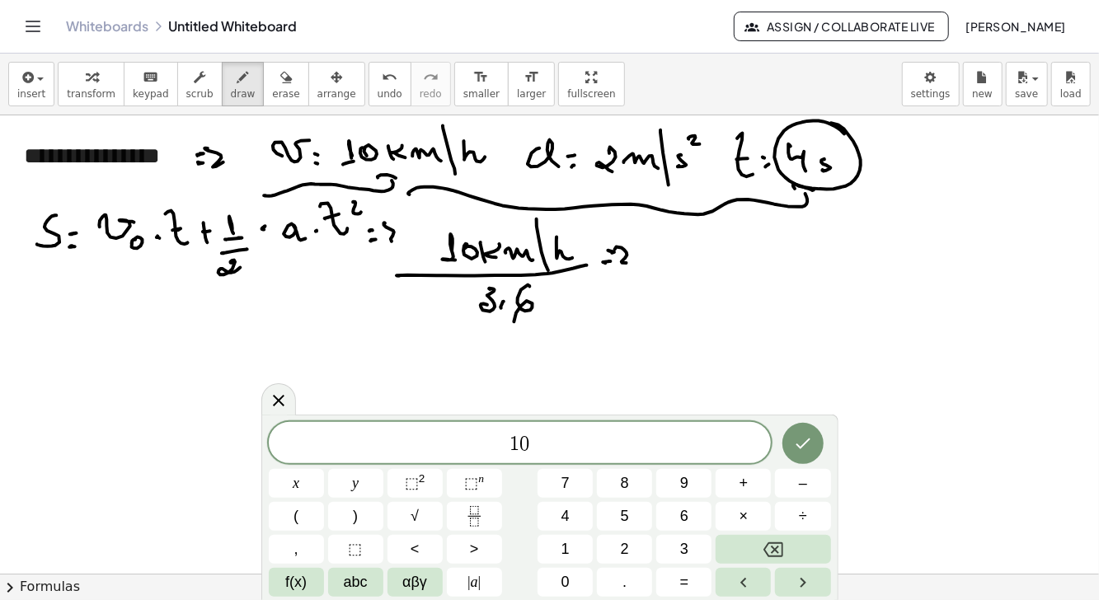
click at [351, 588] on span "abc" at bounding box center [356, 583] width 24 height 22
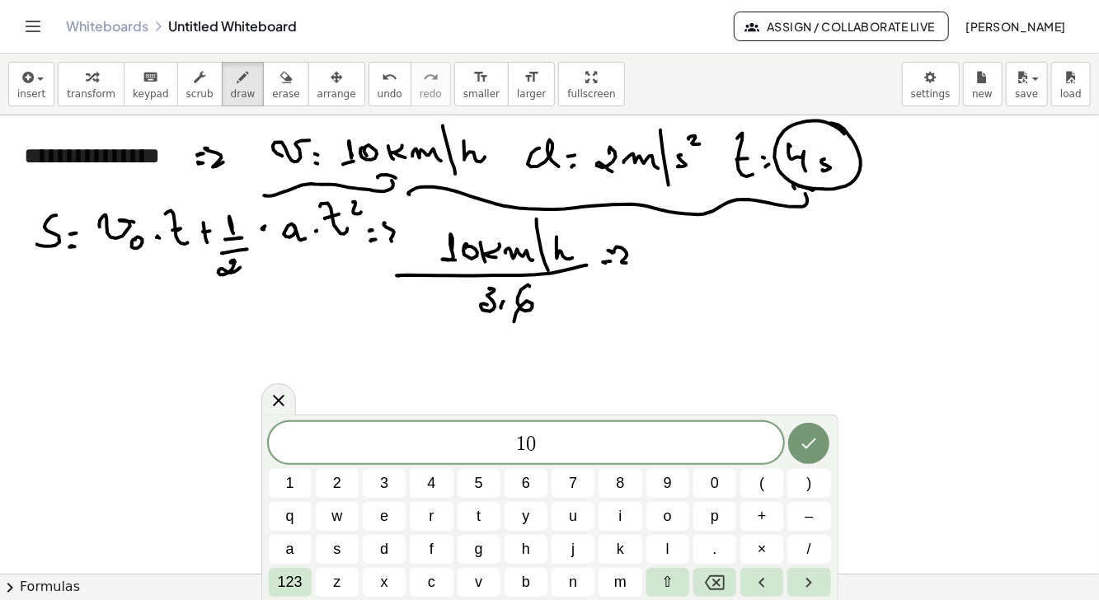
click at [617, 557] on span "k" at bounding box center [620, 550] width 7 height 22
click at [619, 582] on span "m" at bounding box center [620, 583] width 12 height 22
click at [808, 553] on span "/" at bounding box center [810, 550] width 4 height 22
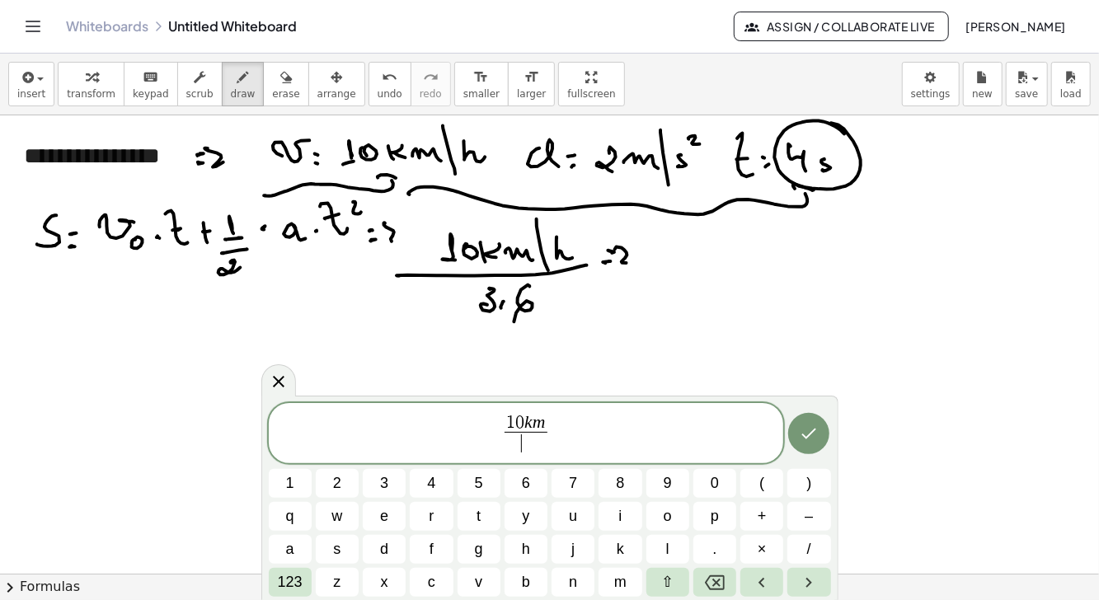
click at [529, 551] on span "h" at bounding box center [526, 550] width 8 height 22
click at [284, 588] on span "123" at bounding box center [290, 583] width 25 height 22
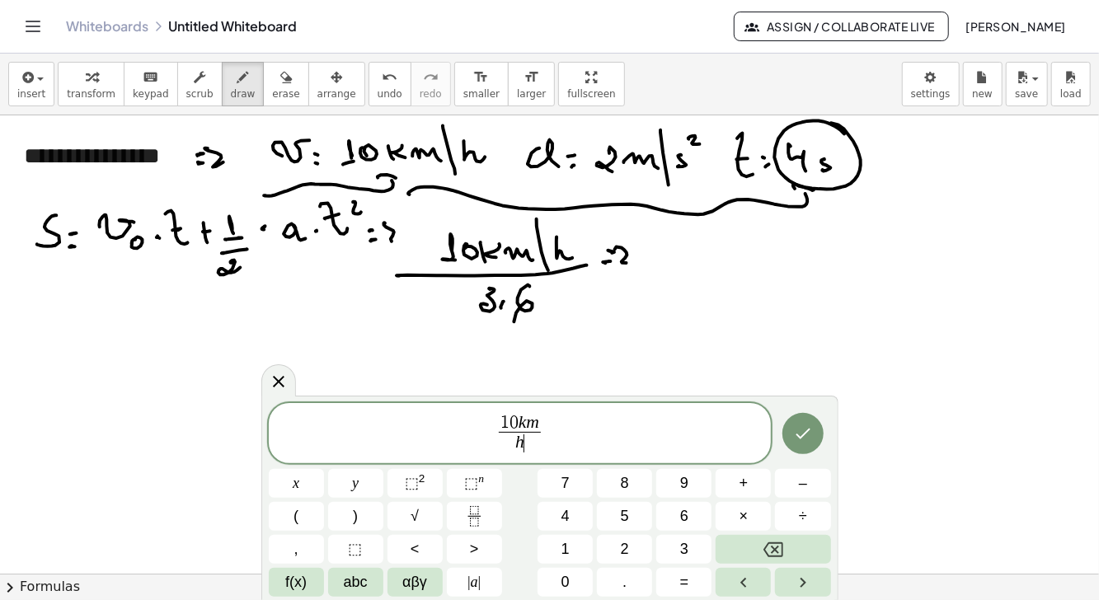
click at [800, 524] on span "÷" at bounding box center [803, 517] width 8 height 22
click at [779, 549] on icon "Backspace" at bounding box center [774, 550] width 20 height 20
click at [364, 584] on span "abc" at bounding box center [356, 583] width 24 height 22
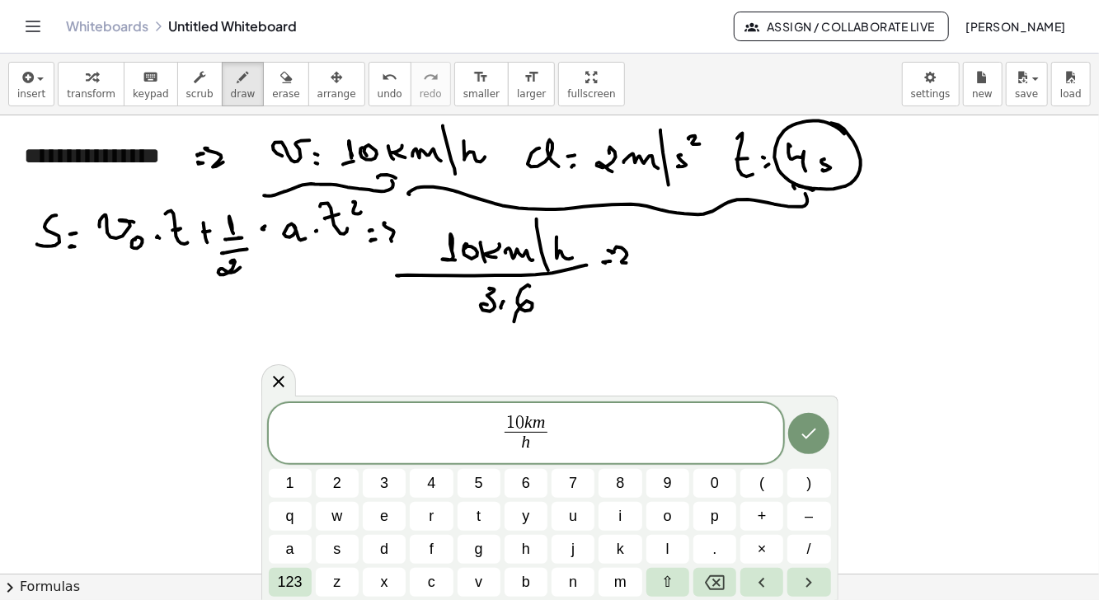
click at [813, 543] on button "/" at bounding box center [809, 549] width 43 height 29
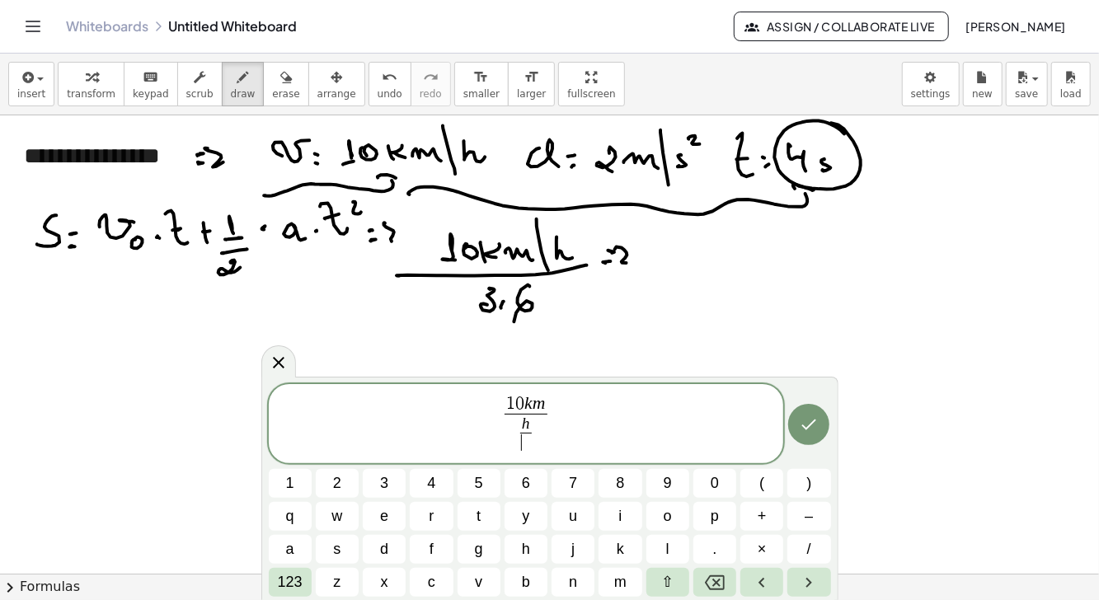
click at [380, 481] on span "3" at bounding box center [384, 484] width 8 height 22
click at [293, 586] on span "123" at bounding box center [290, 583] width 25 height 22
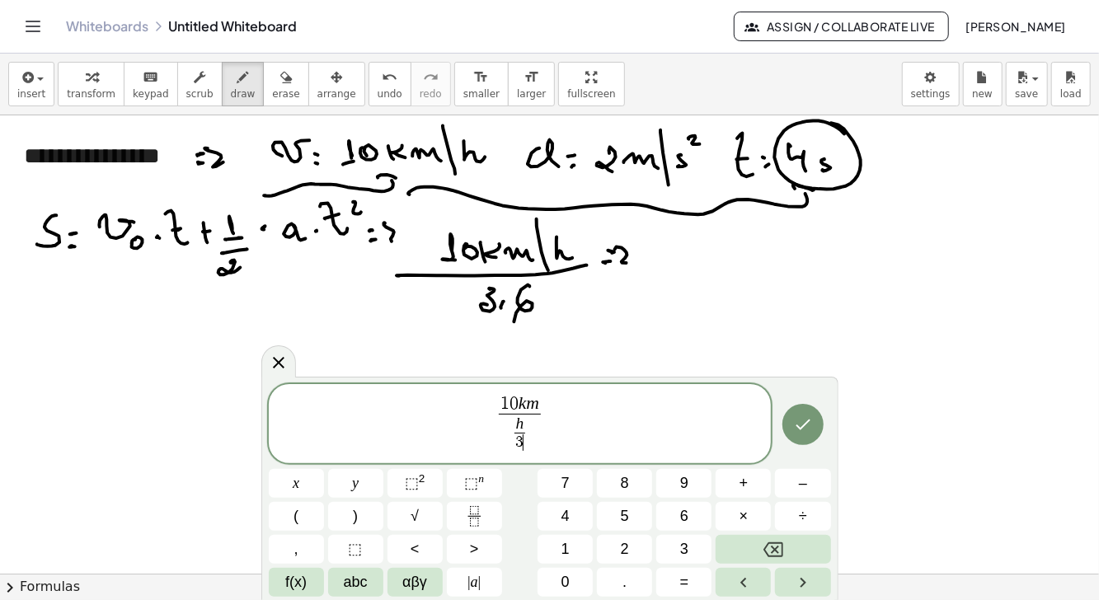
click at [360, 587] on span "abc" at bounding box center [356, 583] width 24 height 22
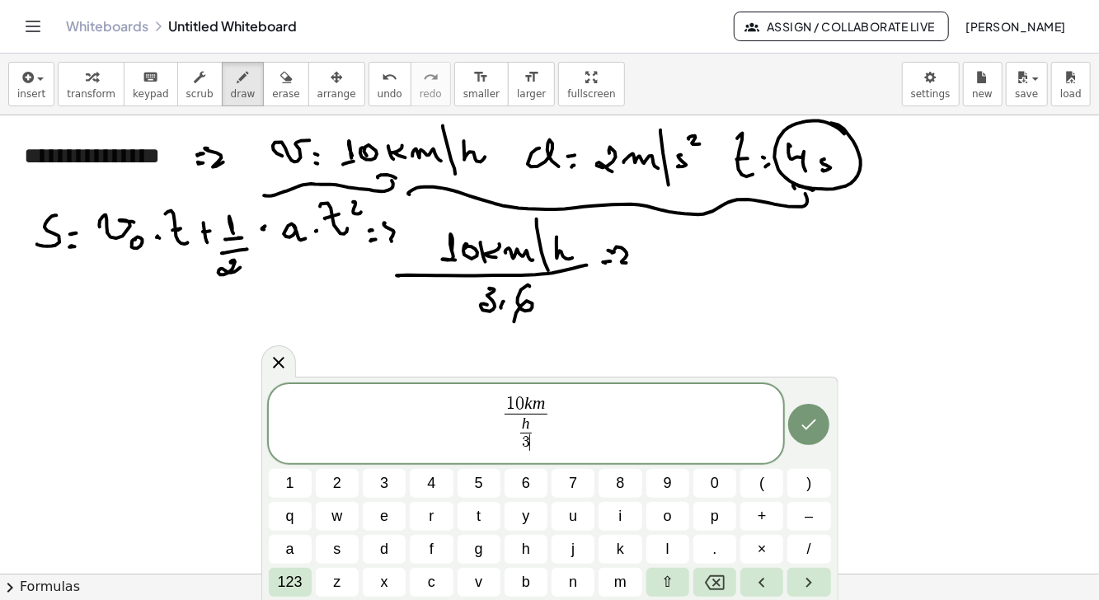
click at [711, 555] on button "." at bounding box center [715, 549] width 43 height 29
click at [527, 487] on span "6" at bounding box center [526, 484] width 8 height 22
click at [805, 428] on icon "Done" at bounding box center [810, 425] width 15 height 11
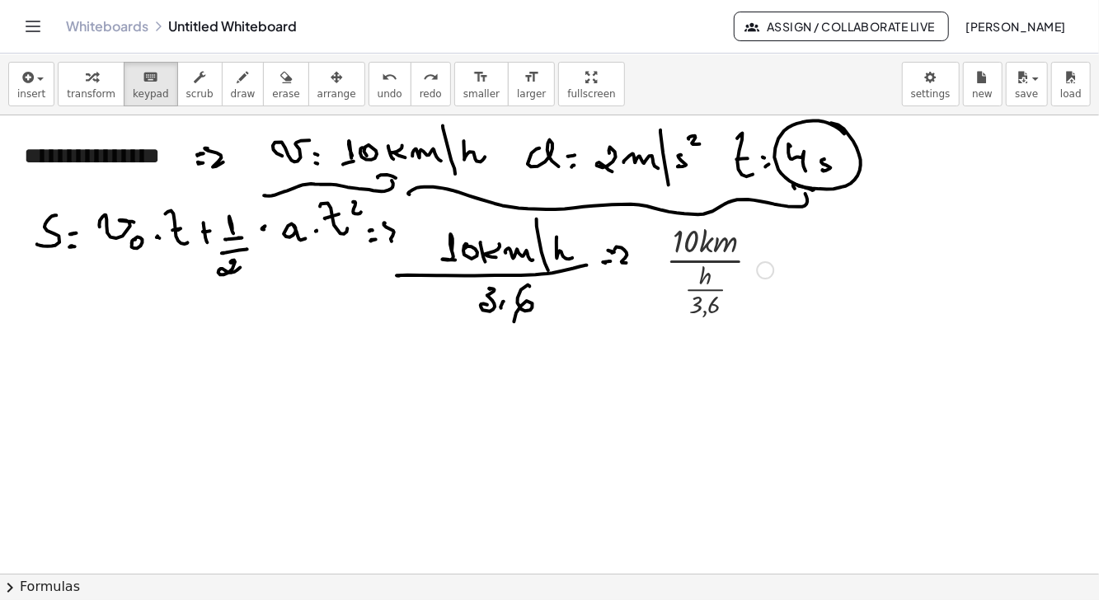
click at [736, 290] on div at bounding box center [720, 269] width 124 height 102
click at [722, 274] on div at bounding box center [720, 269] width 124 height 102
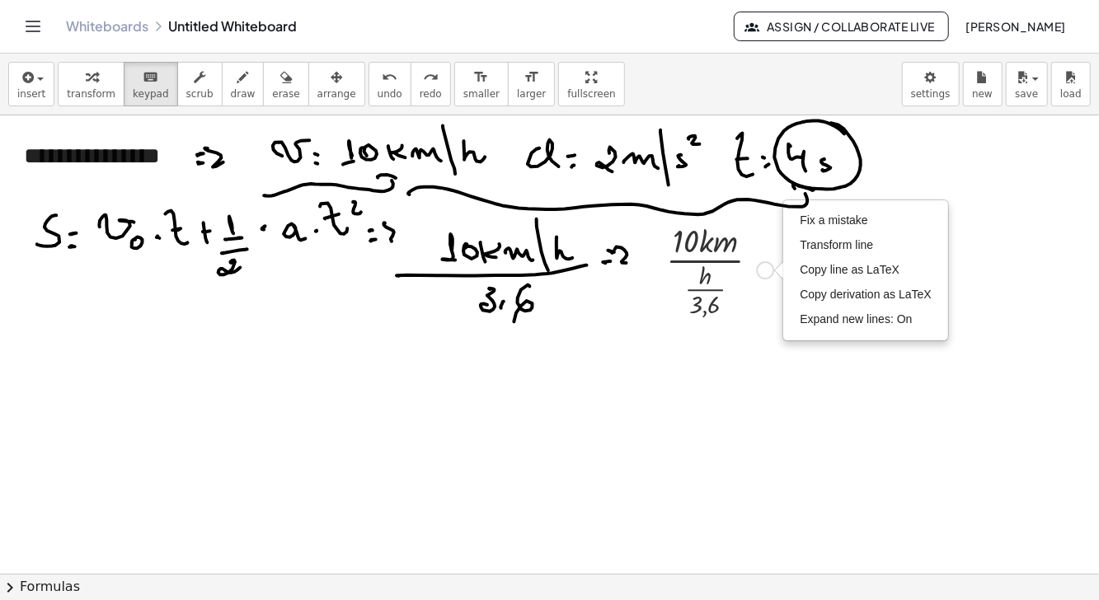
click at [732, 286] on div at bounding box center [720, 269] width 124 height 102
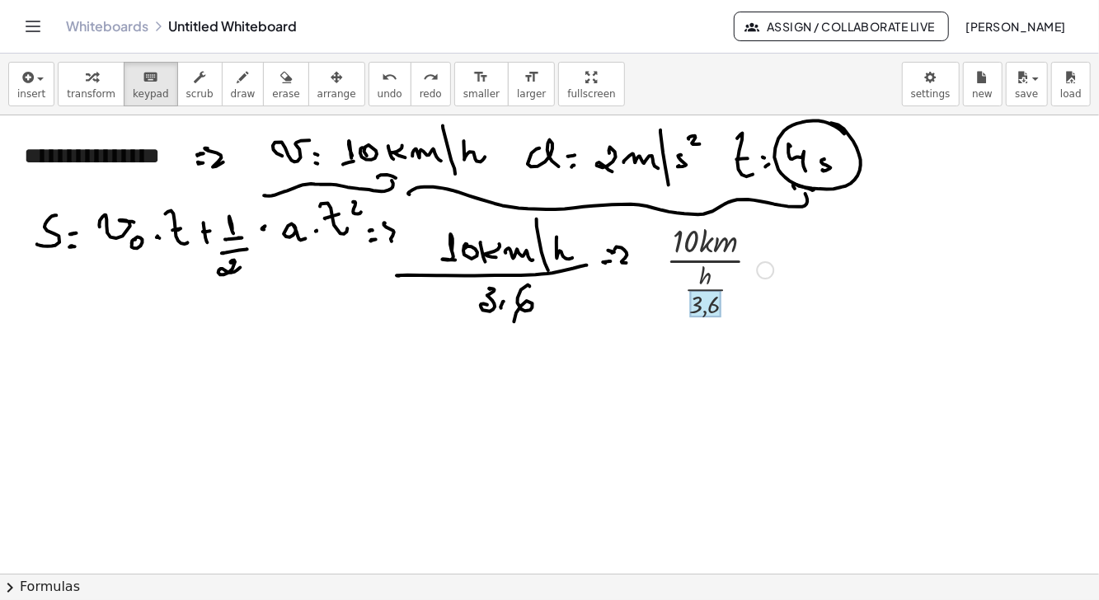
click at [707, 302] on div at bounding box center [705, 303] width 31 height 27
click at [718, 273] on div at bounding box center [720, 269] width 124 height 102
click at [713, 253] on div at bounding box center [705, 242] width 65 height 36
click at [724, 261] on div at bounding box center [720, 269] width 124 height 102
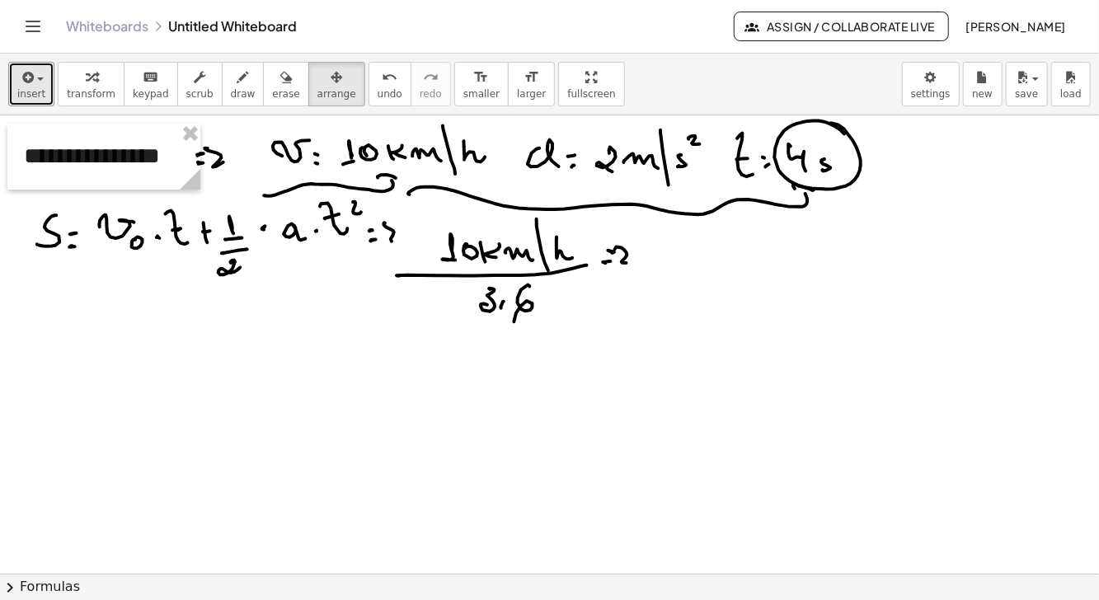
click at [21, 85] on icon "button" at bounding box center [26, 78] width 15 height 20
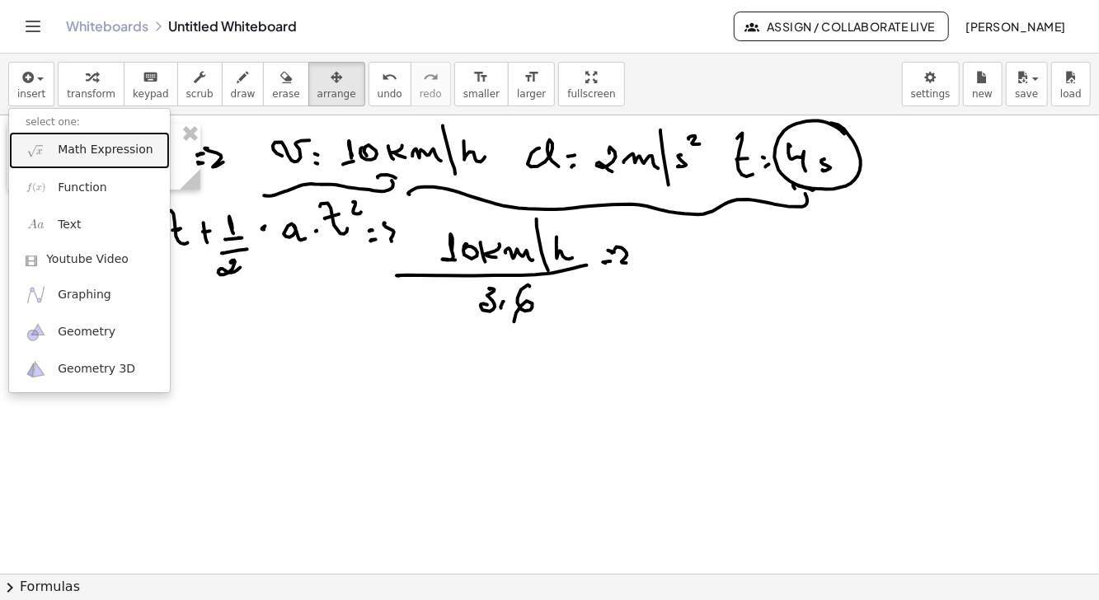
click at [115, 147] on span "Math Expression" at bounding box center [105, 150] width 95 height 16
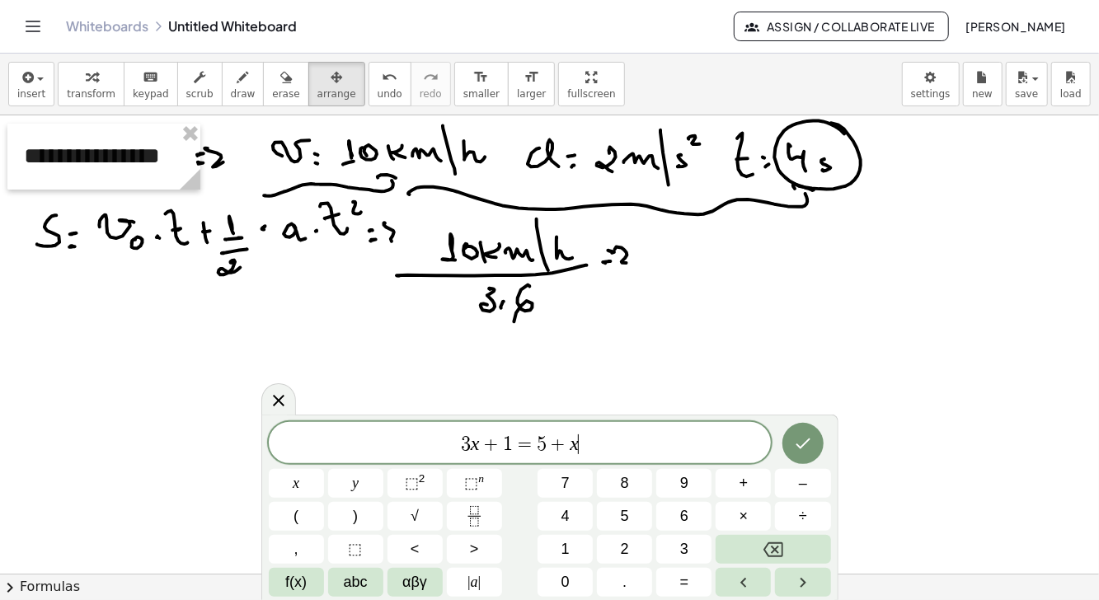
click at [799, 545] on button "Backspace" at bounding box center [773, 549] width 115 height 29
click at [804, 545] on button "Backspace" at bounding box center [773, 549] width 115 height 29
click at [807, 545] on button "Backspace" at bounding box center [773, 549] width 115 height 29
click at [805, 544] on button "Backspace" at bounding box center [773, 549] width 115 height 29
click at [806, 544] on button "Backspace" at bounding box center [773, 549] width 115 height 29
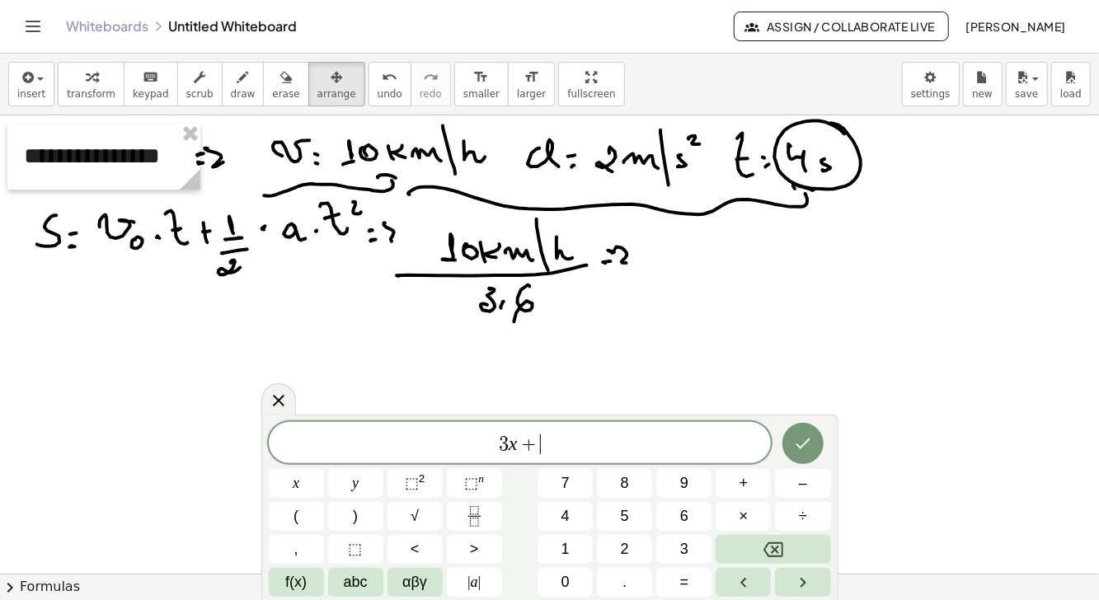
click at [804, 545] on button "Backspace" at bounding box center [773, 549] width 115 height 29
click at [802, 545] on button "Backspace" at bounding box center [773, 549] width 115 height 29
click at [803, 545] on button "Backspace" at bounding box center [773, 549] width 115 height 29
click at [801, 546] on button "Backspace" at bounding box center [773, 549] width 115 height 29
click at [803, 545] on button "Backspace" at bounding box center [773, 549] width 115 height 29
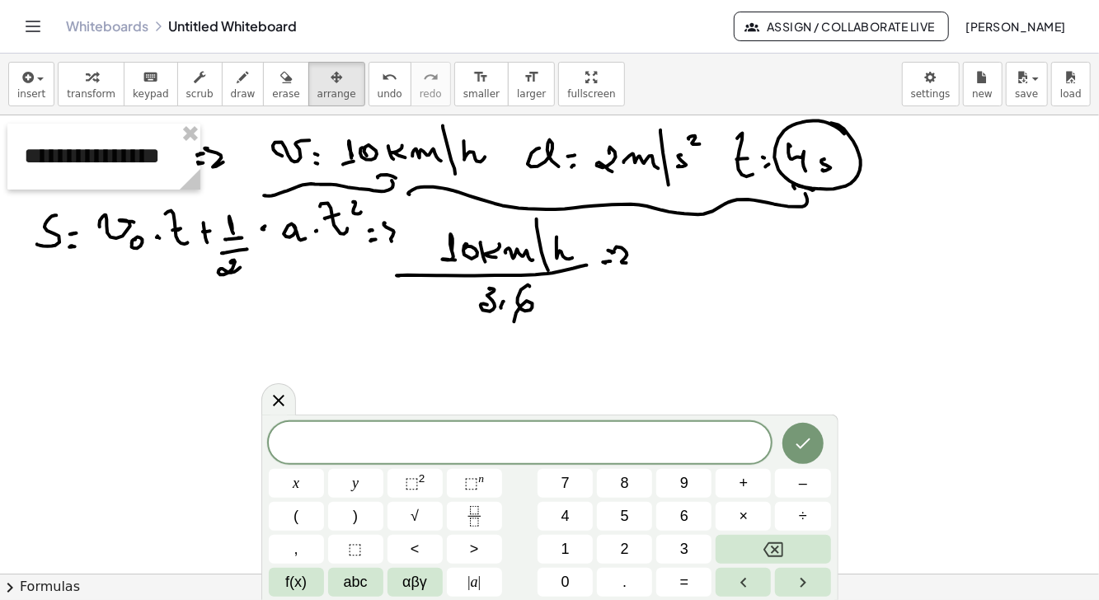
click at [575, 553] on button "1" at bounding box center [565, 549] width 55 height 29
click at [568, 582] on span "0" at bounding box center [566, 583] width 8 height 22
click at [360, 591] on span "abc" at bounding box center [356, 583] width 24 height 22
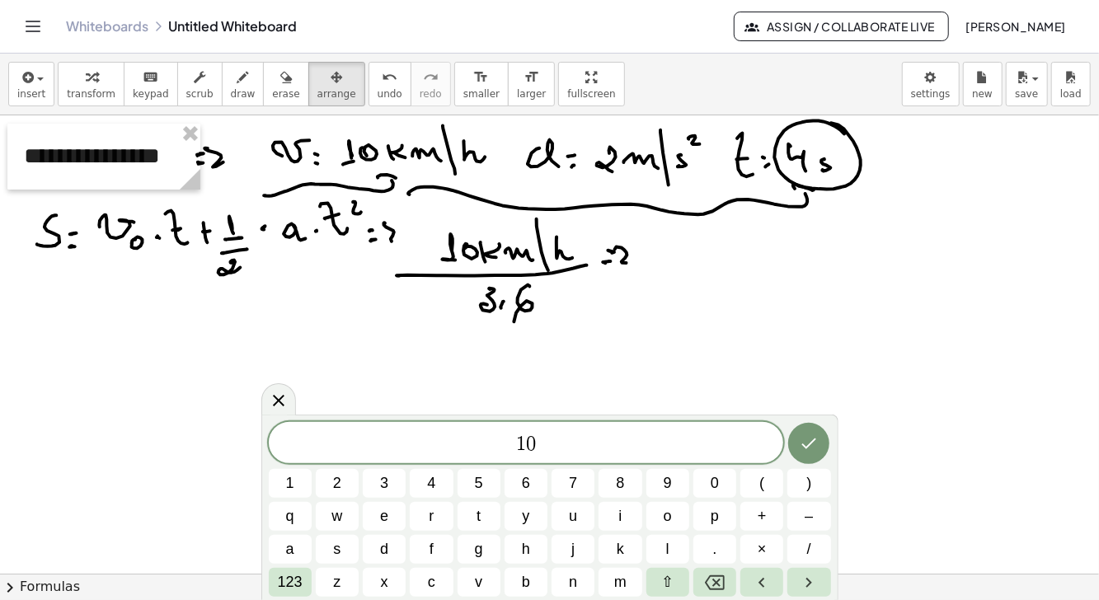
click at [620, 552] on span "k" at bounding box center [620, 550] width 7 height 22
click at [623, 586] on span "m" at bounding box center [620, 583] width 12 height 22
click at [709, 554] on button "." at bounding box center [715, 549] width 43 height 29
click at [297, 587] on span "123" at bounding box center [290, 583] width 25 height 22
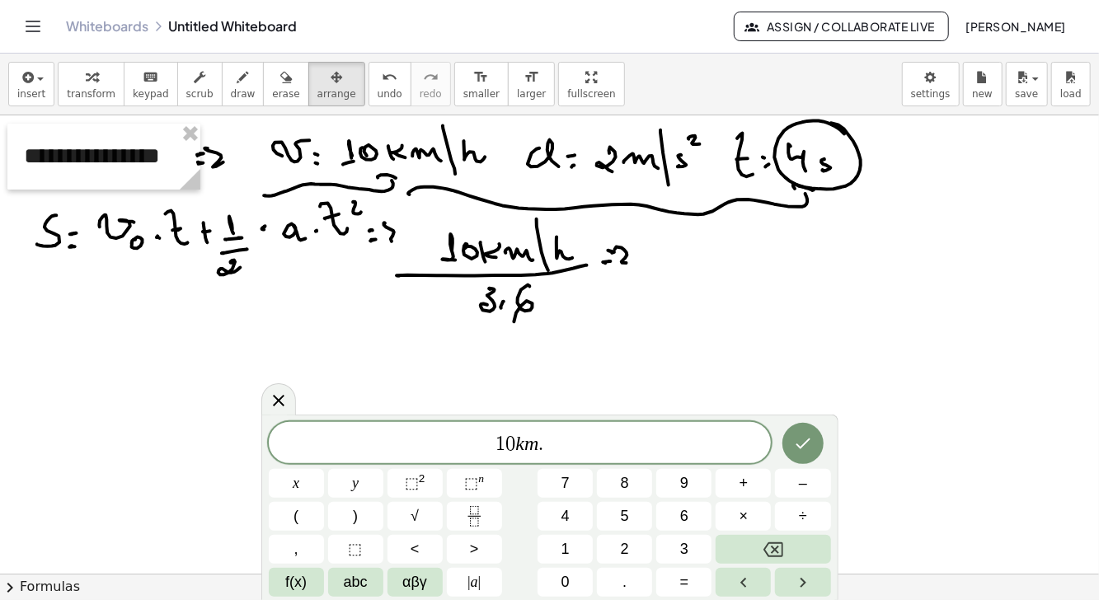
click at [799, 556] on button "Backspace" at bounding box center [773, 549] width 115 height 29
click at [352, 586] on span "abc" at bounding box center [356, 583] width 24 height 22
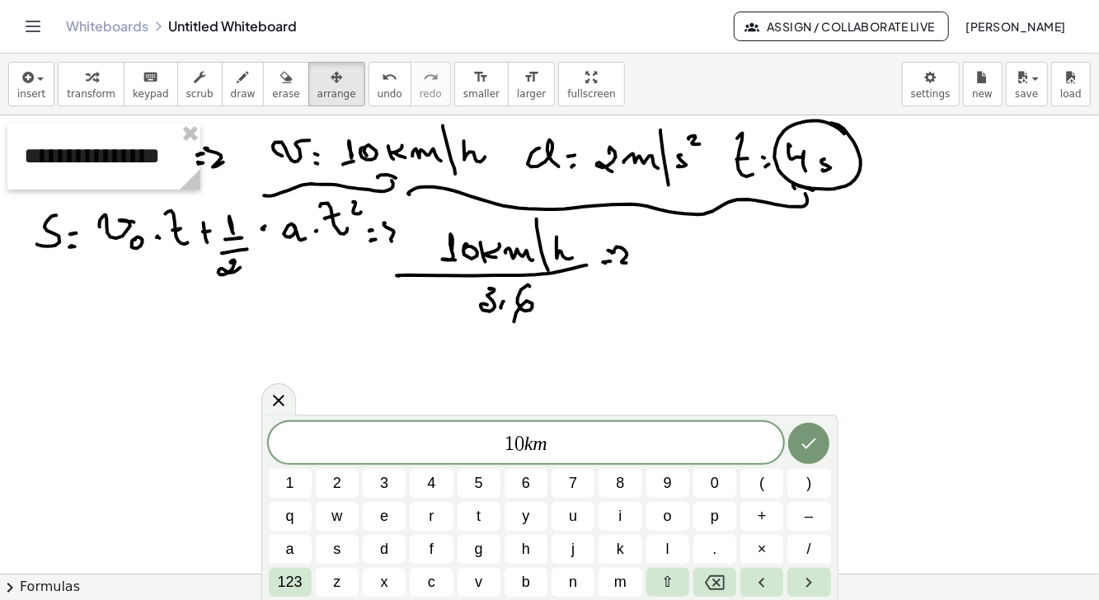
click at [817, 550] on button "/" at bounding box center [809, 549] width 43 height 29
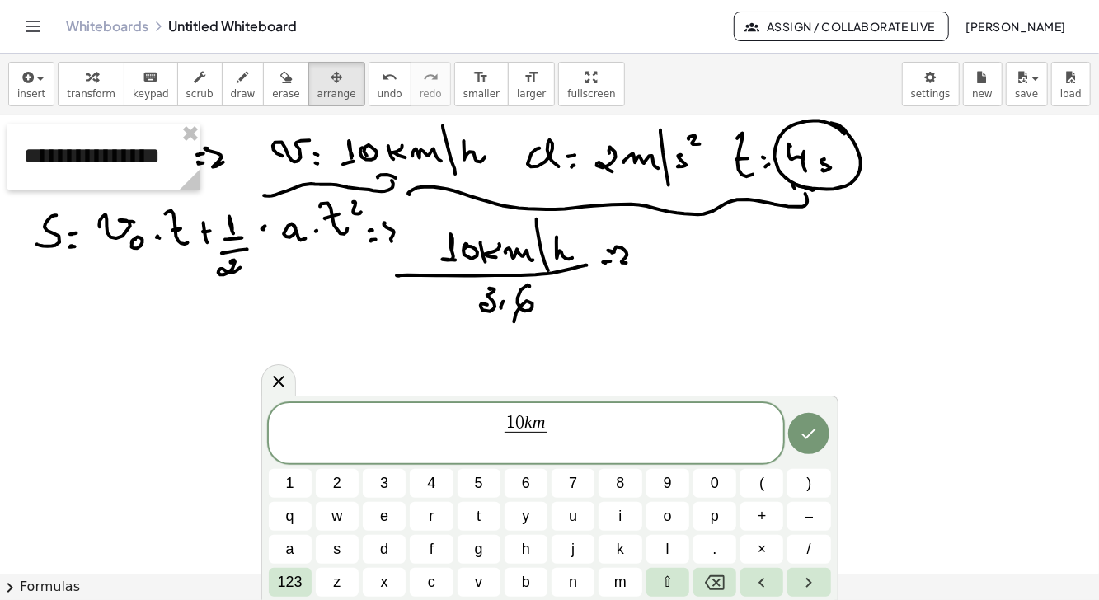
click at [525, 552] on span "h" at bounding box center [526, 550] width 8 height 22
click at [561, 431] on span "1 0 k m h ​ ​" at bounding box center [527, 435] width 516 height 44
click at [761, 514] on span "+" at bounding box center [762, 517] width 9 height 22
click at [719, 579] on icon "Backspace" at bounding box center [715, 583] width 20 height 20
click at [294, 581] on span "123" at bounding box center [290, 583] width 25 height 22
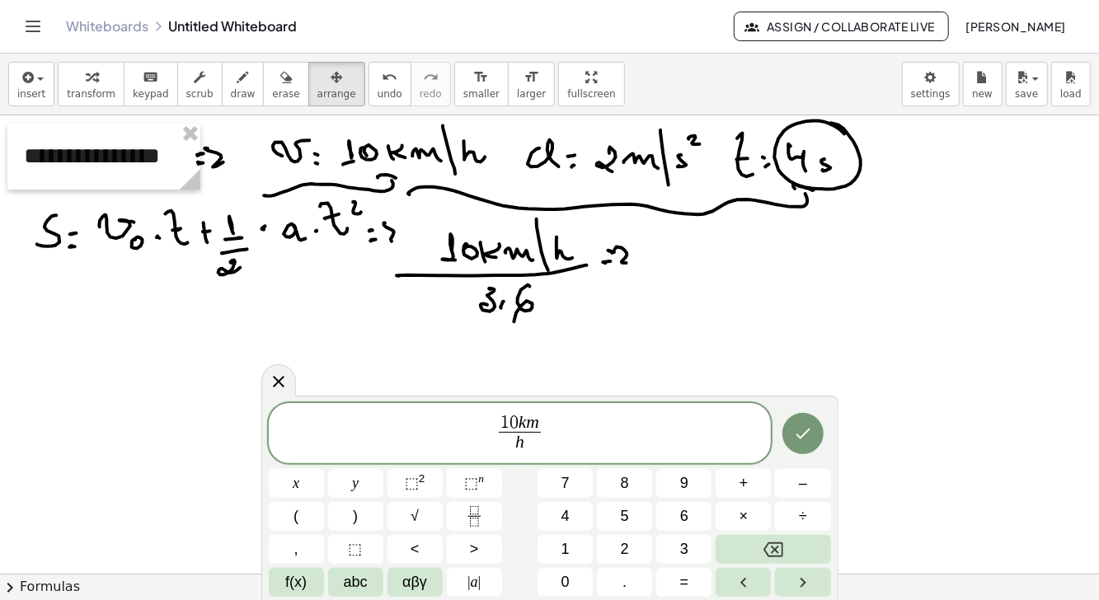
click at [747, 483] on span "+" at bounding box center [744, 484] width 9 height 22
click at [779, 549] on icon "Backspace" at bounding box center [774, 550] width 20 height 20
click at [798, 513] on button "÷" at bounding box center [802, 516] width 55 height 29
click at [680, 551] on span "3" at bounding box center [684, 550] width 8 height 22
click at [632, 582] on button "." at bounding box center [624, 582] width 55 height 29
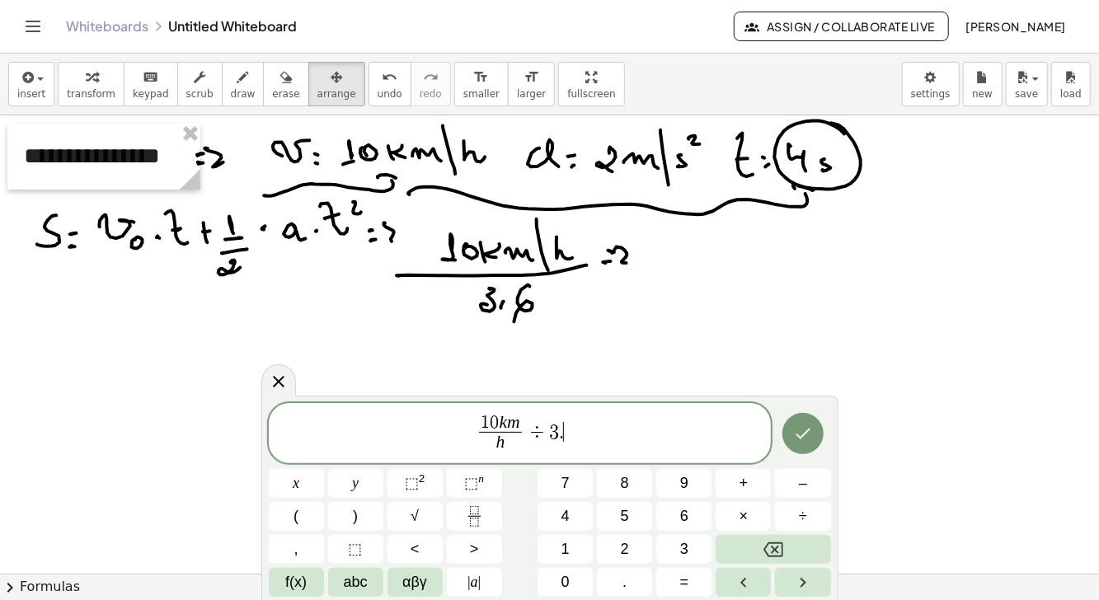
click at [678, 513] on button "6" at bounding box center [684, 516] width 55 height 29
click at [798, 436] on icon "Done" at bounding box center [803, 434] width 20 height 20
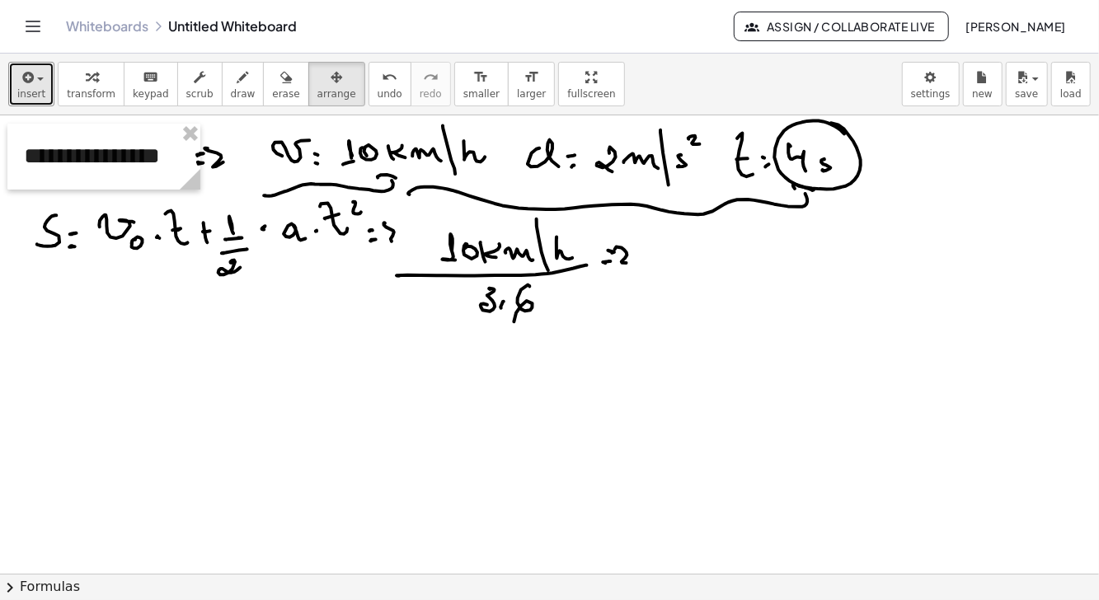
click at [24, 78] on icon "button" at bounding box center [26, 78] width 15 height 20
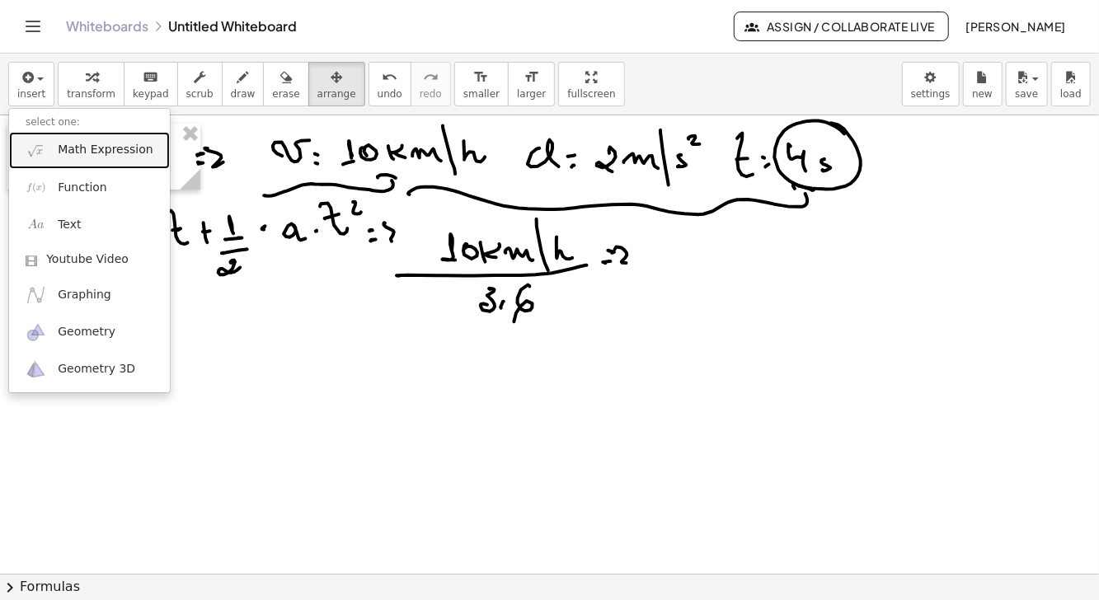
click at [97, 148] on span "Math Expression" at bounding box center [105, 150] width 95 height 16
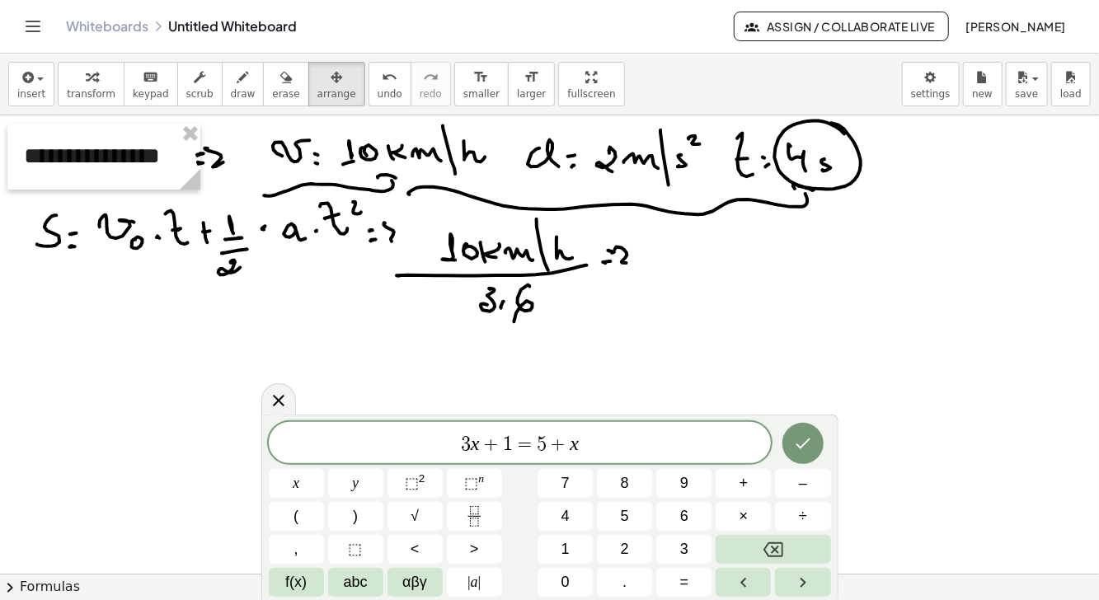
click at [793, 554] on button "Backspace" at bounding box center [773, 549] width 115 height 29
click at [797, 549] on button "Backspace" at bounding box center [773, 549] width 115 height 29
click at [800, 541] on button "Backspace" at bounding box center [773, 549] width 115 height 29
click at [800, 543] on button "Backspace" at bounding box center [773, 549] width 115 height 29
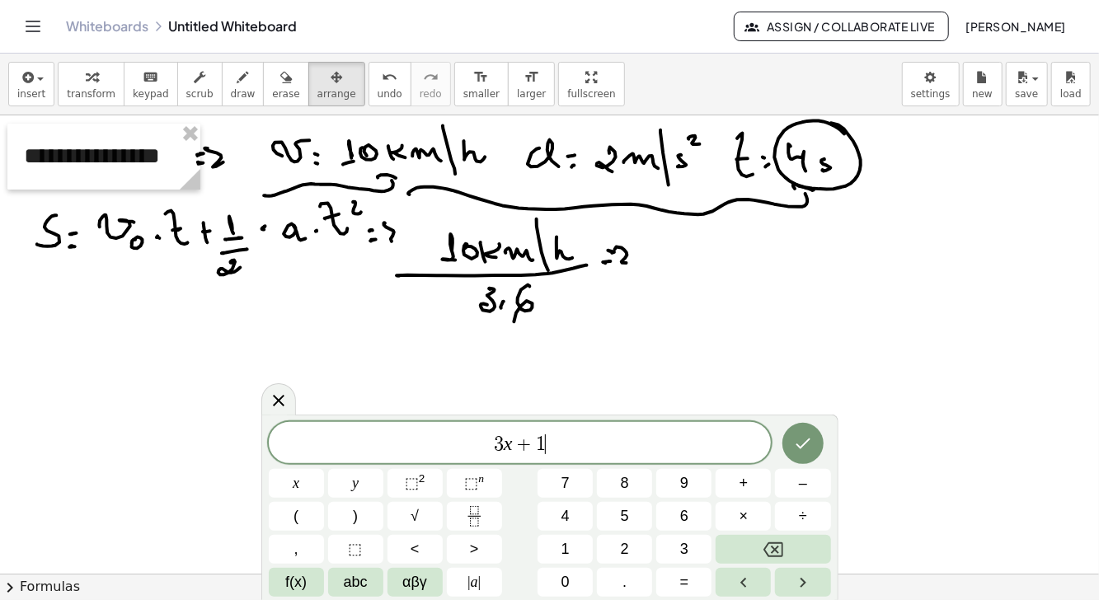
click at [797, 545] on button "Backspace" at bounding box center [773, 549] width 115 height 29
click at [798, 542] on button "Backspace" at bounding box center [773, 549] width 115 height 29
click at [799, 541] on button "Backspace" at bounding box center [773, 549] width 115 height 29
click at [799, 542] on button "Backspace" at bounding box center [773, 549] width 115 height 29
click at [799, 541] on button "Backspace" at bounding box center [773, 549] width 115 height 29
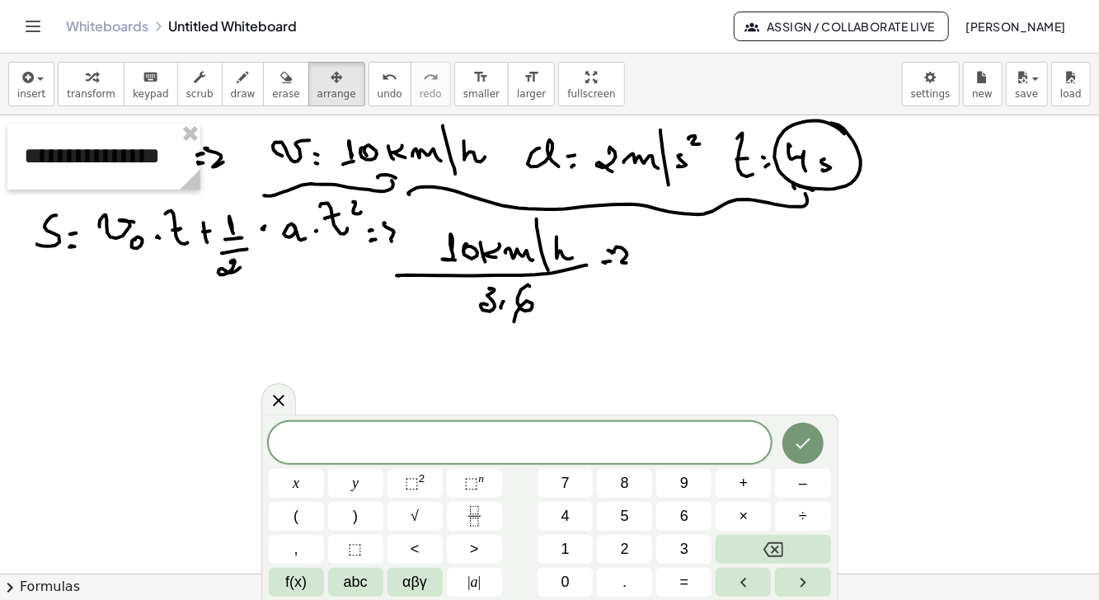
click at [567, 554] on span "1" at bounding box center [566, 550] width 8 height 22
click at [578, 585] on button "0" at bounding box center [565, 582] width 55 height 29
click at [801, 517] on span "÷" at bounding box center [803, 517] width 8 height 22
click at [682, 558] on span "3" at bounding box center [684, 550] width 8 height 22
click at [624, 584] on span "." at bounding box center [625, 583] width 4 height 22
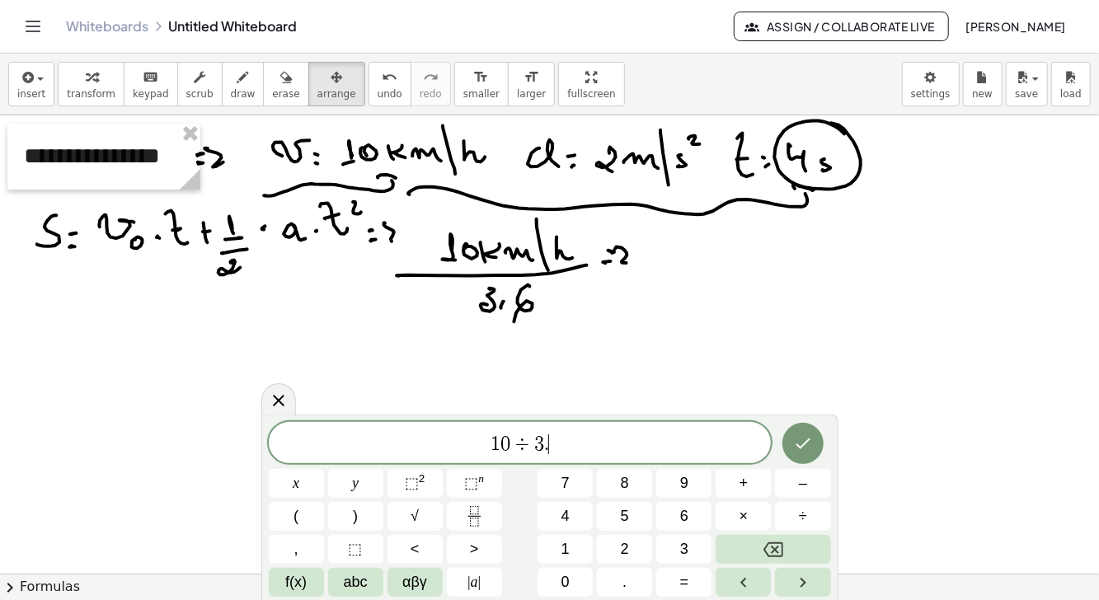
click at [680, 530] on button "6" at bounding box center [684, 516] width 55 height 29
click at [798, 456] on button "Done" at bounding box center [803, 443] width 41 height 41
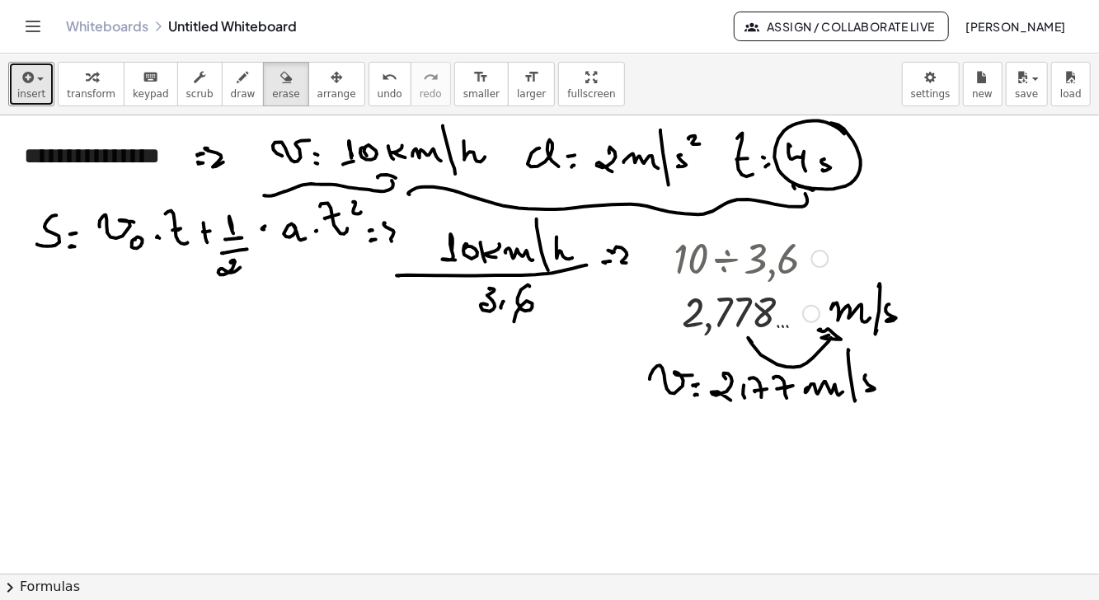
click at [37, 79] on span "button" at bounding box center [40, 79] width 7 height 3
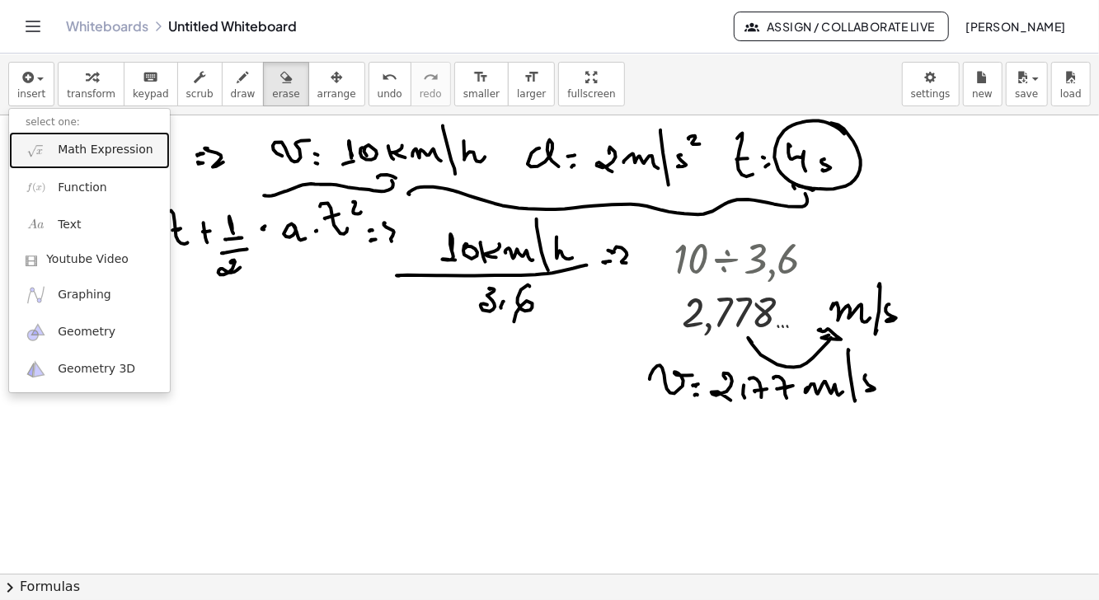
click at [97, 153] on span "Math Expression" at bounding box center [105, 150] width 95 height 16
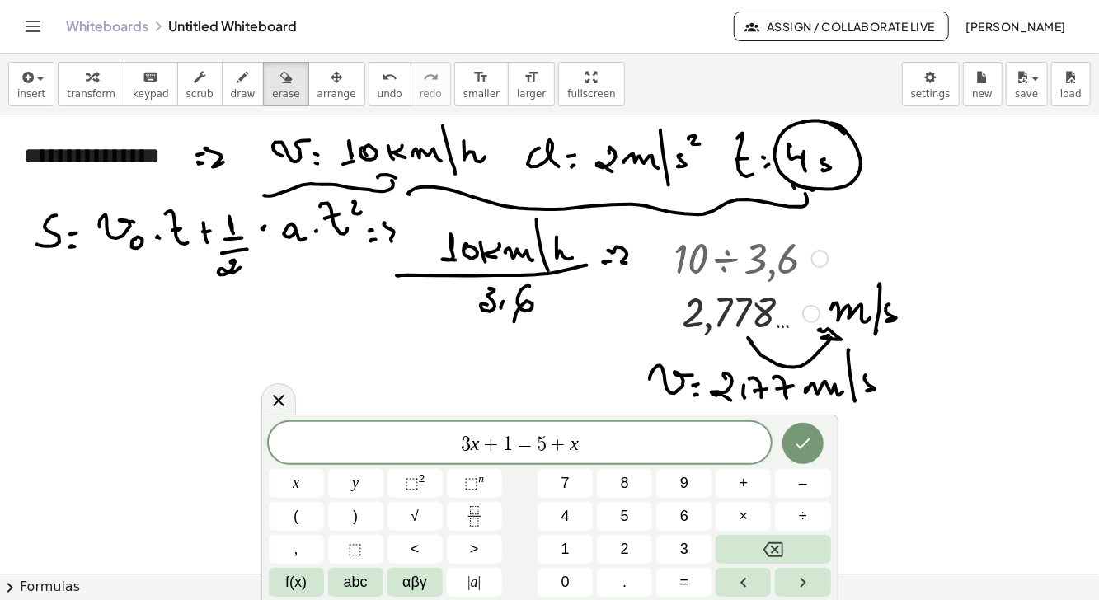
click at [790, 544] on button "Backspace" at bounding box center [773, 549] width 115 height 29
click at [797, 549] on button "Backspace" at bounding box center [773, 549] width 115 height 29
click at [803, 549] on button "Backspace" at bounding box center [773, 549] width 115 height 29
click at [801, 549] on button "Backspace" at bounding box center [773, 549] width 115 height 29
click at [798, 549] on button "Backspace" at bounding box center [773, 549] width 115 height 29
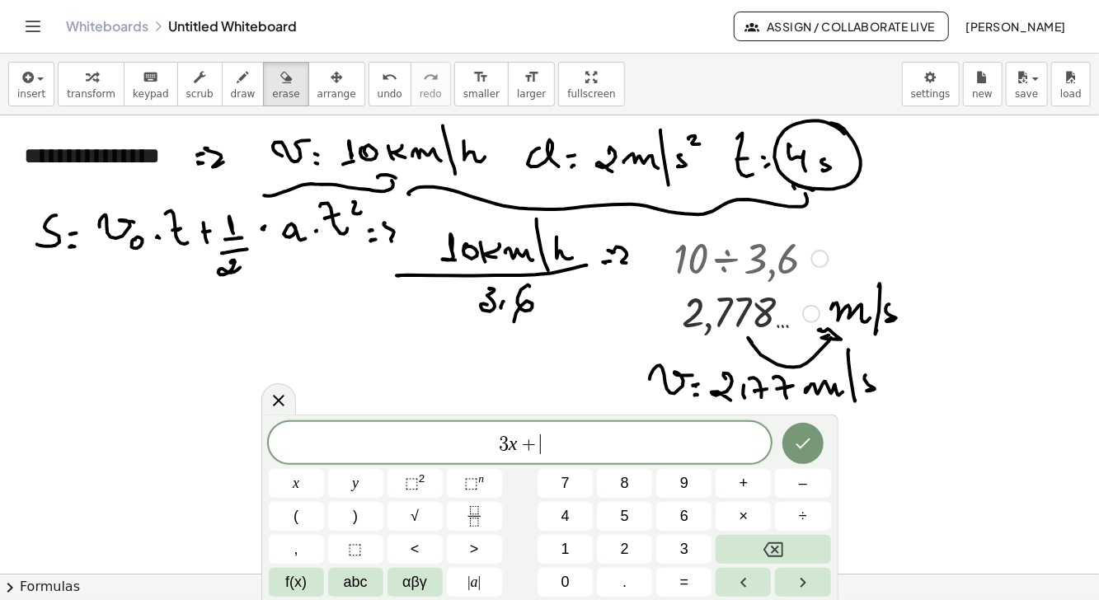
click at [803, 549] on button "Backspace" at bounding box center [773, 549] width 115 height 29
click at [800, 549] on button "Backspace" at bounding box center [773, 549] width 115 height 29
click at [803, 549] on button "Backspace" at bounding box center [773, 549] width 115 height 29
click at [804, 549] on button "Backspace" at bounding box center [773, 549] width 115 height 29
click at [805, 547] on button "Backspace" at bounding box center [773, 549] width 115 height 29
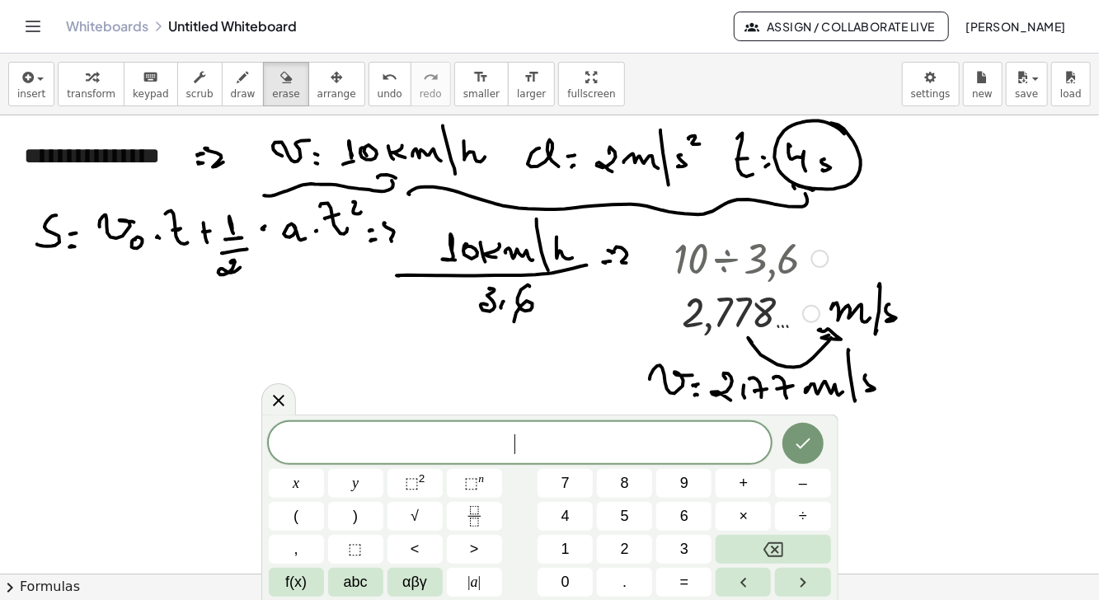
click at [806, 549] on button "Backspace" at bounding box center [773, 549] width 115 height 29
click at [808, 551] on button "Backspace" at bounding box center [773, 549] width 115 height 29
click at [565, 558] on span "1" at bounding box center [566, 550] width 8 height 22
click at [576, 581] on button "0" at bounding box center [565, 582] width 55 height 29
click at [787, 547] on button "Backspace" at bounding box center [773, 549] width 115 height 29
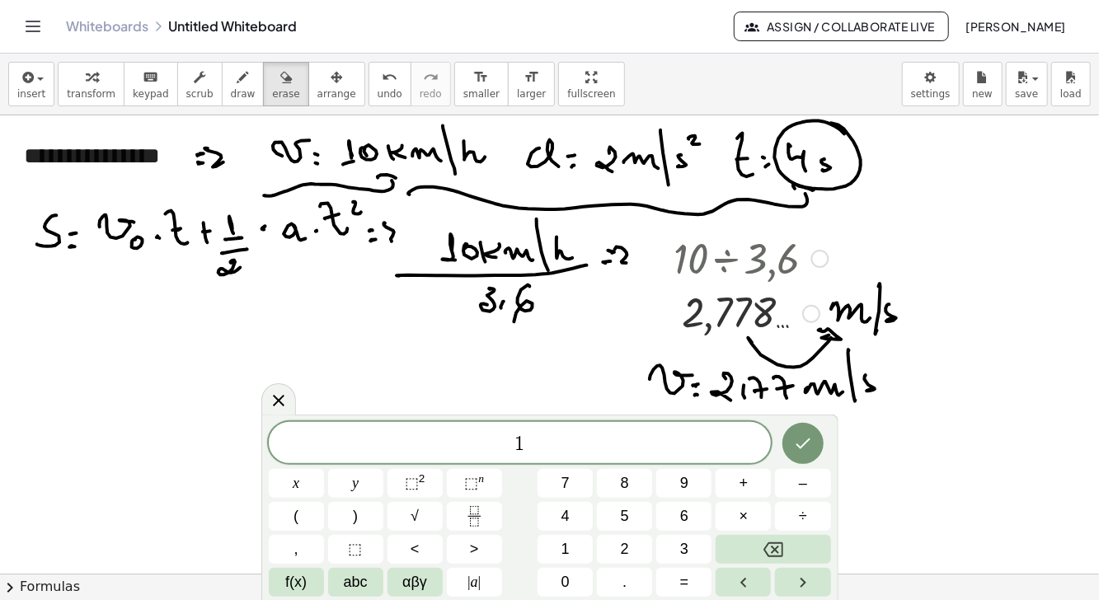
click at [781, 545] on icon "Backspace" at bounding box center [774, 550] width 20 height 20
click at [627, 556] on span "2" at bounding box center [625, 550] width 8 height 22
click at [624, 586] on span "." at bounding box center [625, 583] width 4 height 22
click at [567, 485] on span "7" at bounding box center [566, 484] width 8 height 22
click at [569, 487] on span "7" at bounding box center [566, 484] width 8 height 22
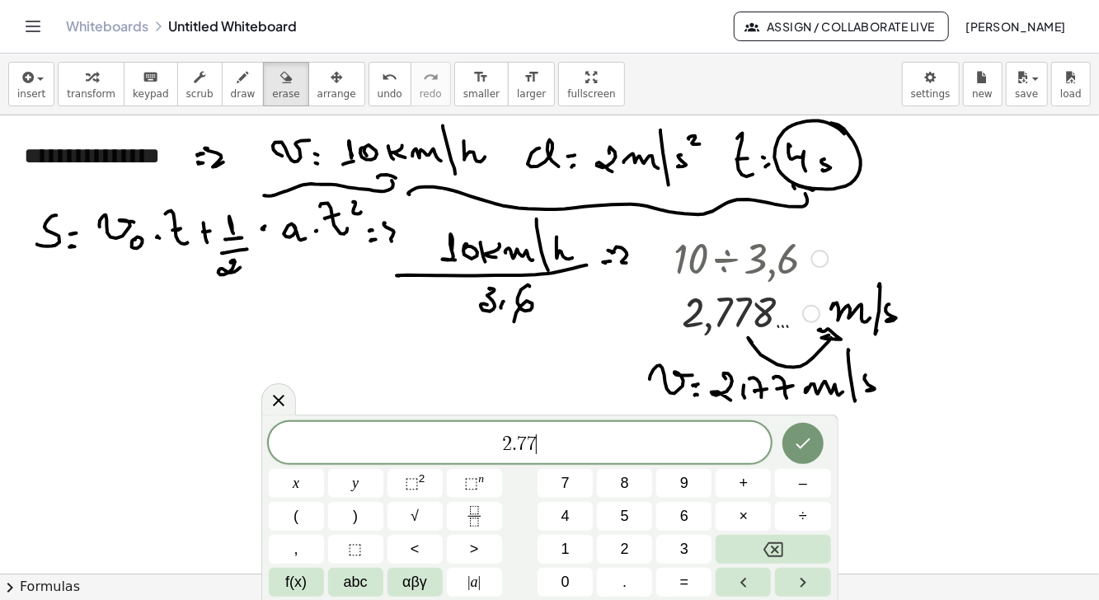
click at [617, 583] on button "." at bounding box center [624, 582] width 55 height 29
click at [632, 553] on button "2" at bounding box center [624, 549] width 55 height 29
click at [748, 484] on span "+" at bounding box center [744, 484] width 9 height 22
click at [574, 579] on button "0" at bounding box center [565, 582] width 55 height 29
click at [621, 577] on button "." at bounding box center [624, 582] width 55 height 29
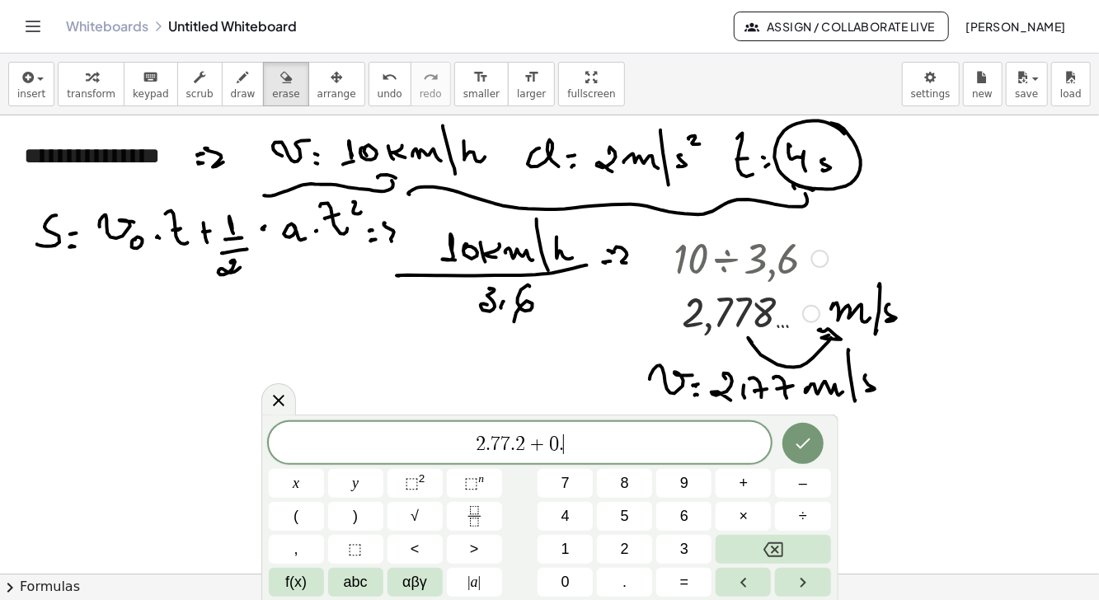
click at [607, 525] on button "5" at bounding box center [624, 516] width 55 height 29
click at [742, 516] on span "×" at bounding box center [744, 517] width 9 height 22
click at [625, 550] on span "2" at bounding box center [625, 550] width 8 height 22
click at [746, 516] on span "×" at bounding box center [744, 517] width 9 height 22
click at [569, 514] on span "4" at bounding box center [566, 517] width 8 height 22
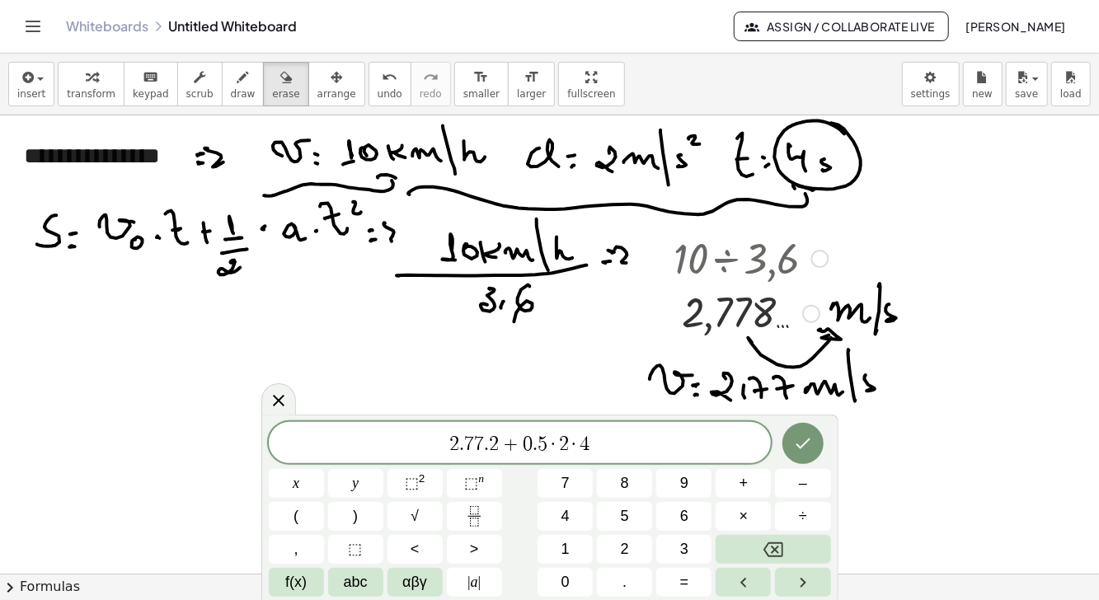
click at [419, 478] on sup "2" at bounding box center [422, 479] width 7 height 12
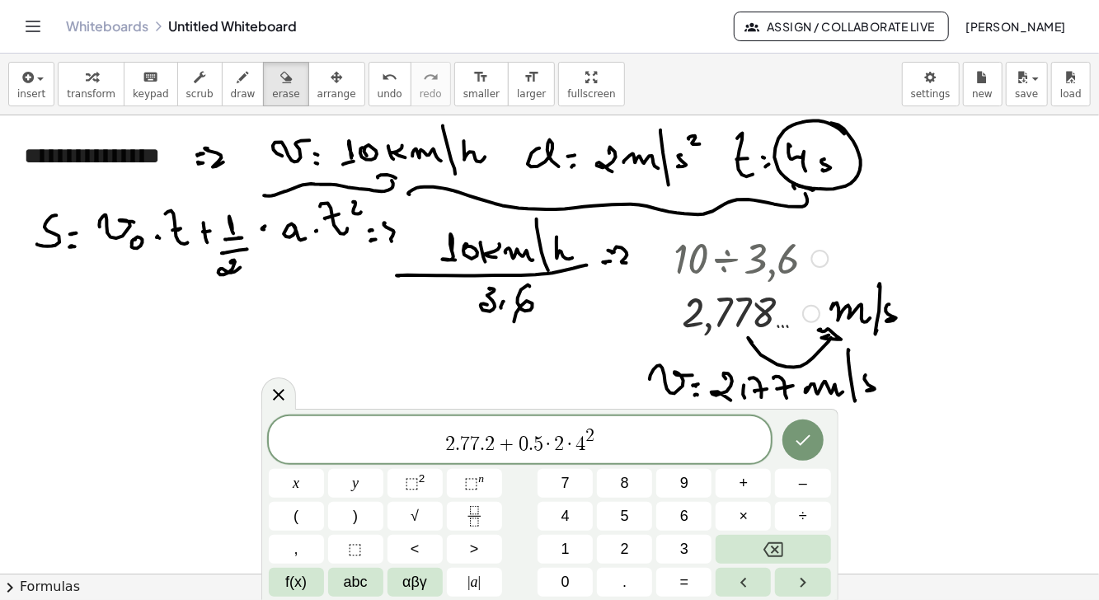
click at [806, 440] on icon "Done" at bounding box center [803, 441] width 15 height 11
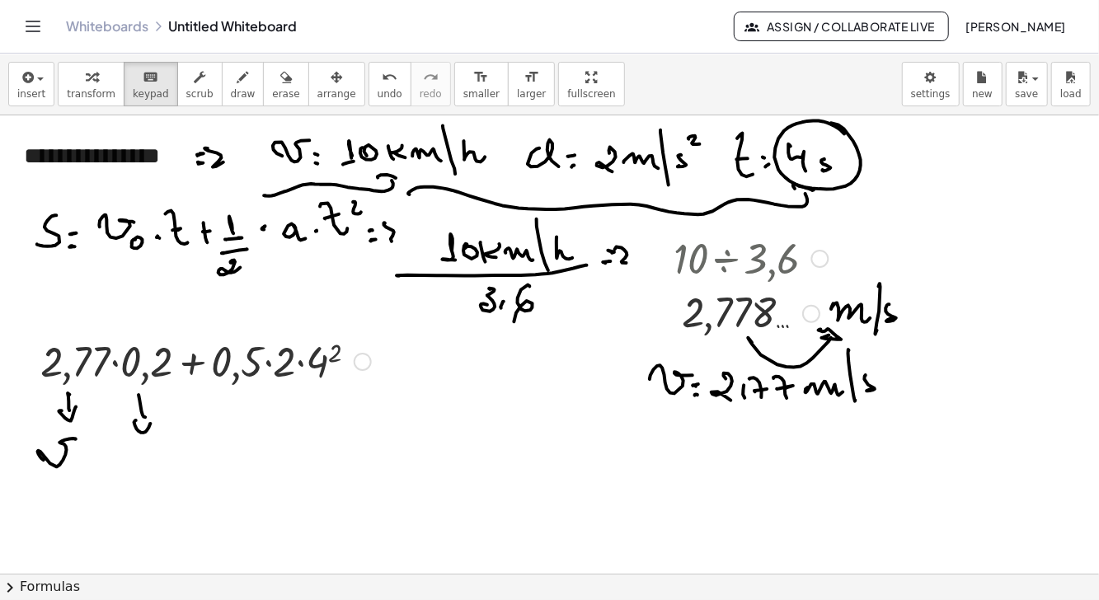
click at [182, 370] on div at bounding box center [205, 360] width 347 height 56
click at [192, 366] on div at bounding box center [205, 360] width 347 height 56
click at [23, 79] on icon "button" at bounding box center [26, 78] width 15 height 20
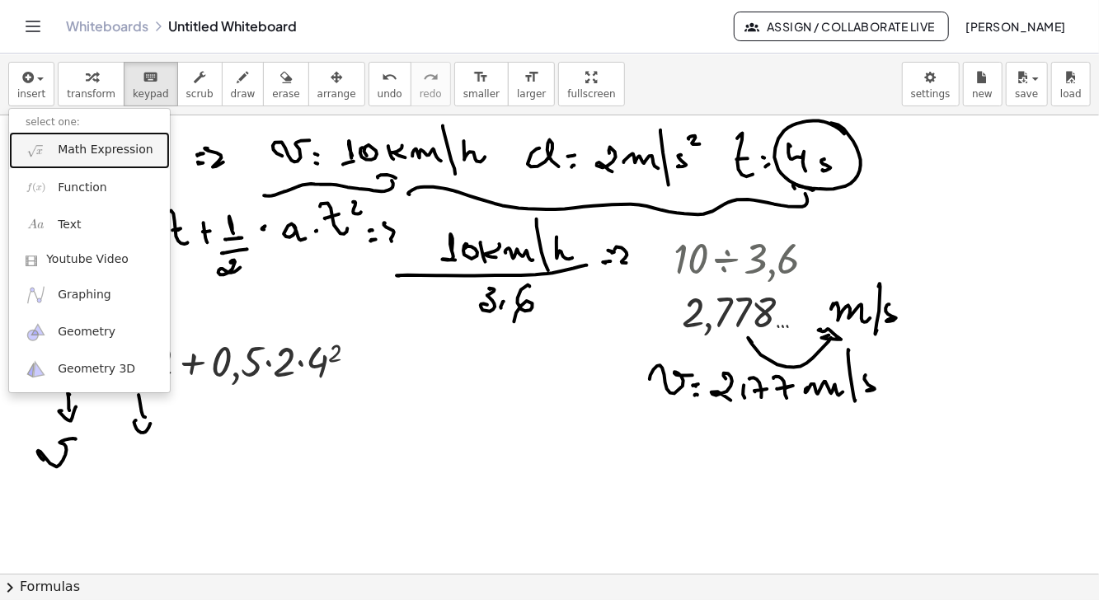
click at [110, 148] on span "Math Expression" at bounding box center [105, 150] width 95 height 16
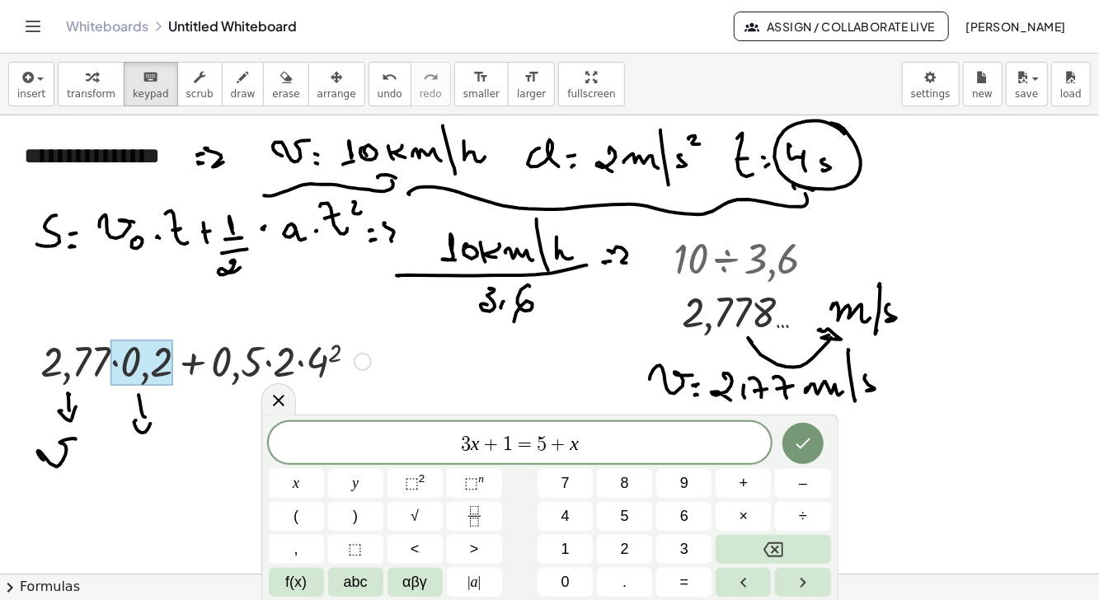
click at [156, 360] on div at bounding box center [142, 363] width 63 height 46
click at [138, 370] on div at bounding box center [142, 363] width 63 height 46
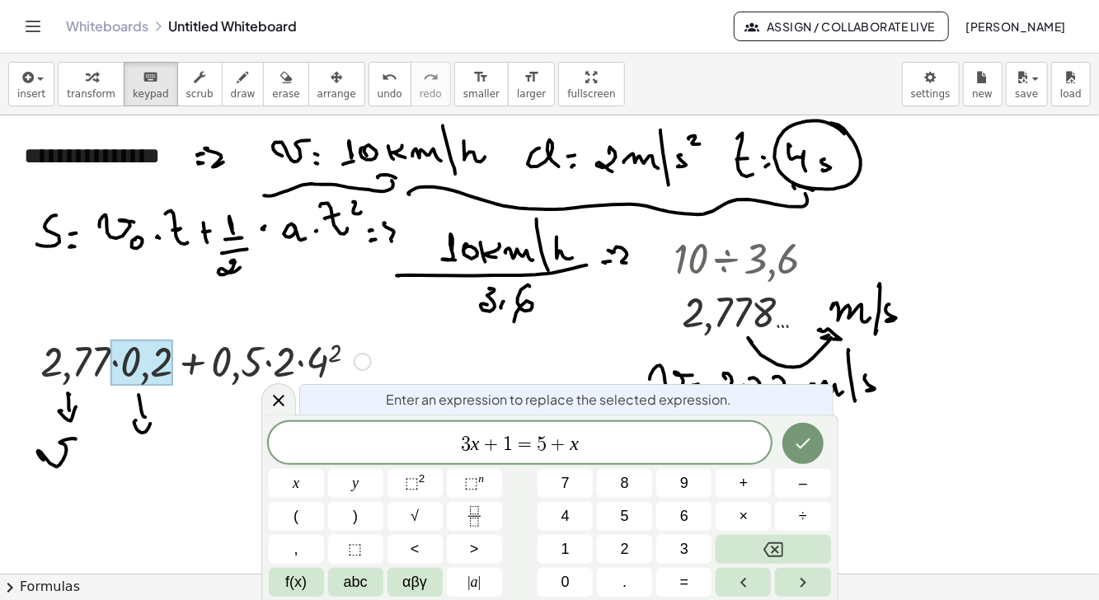
click at [772, 553] on icon "Backspace" at bounding box center [774, 550] width 20 height 15
click at [770, 555] on icon "Backspace" at bounding box center [774, 550] width 20 height 20
click at [266, 407] on div at bounding box center [278, 400] width 35 height 32
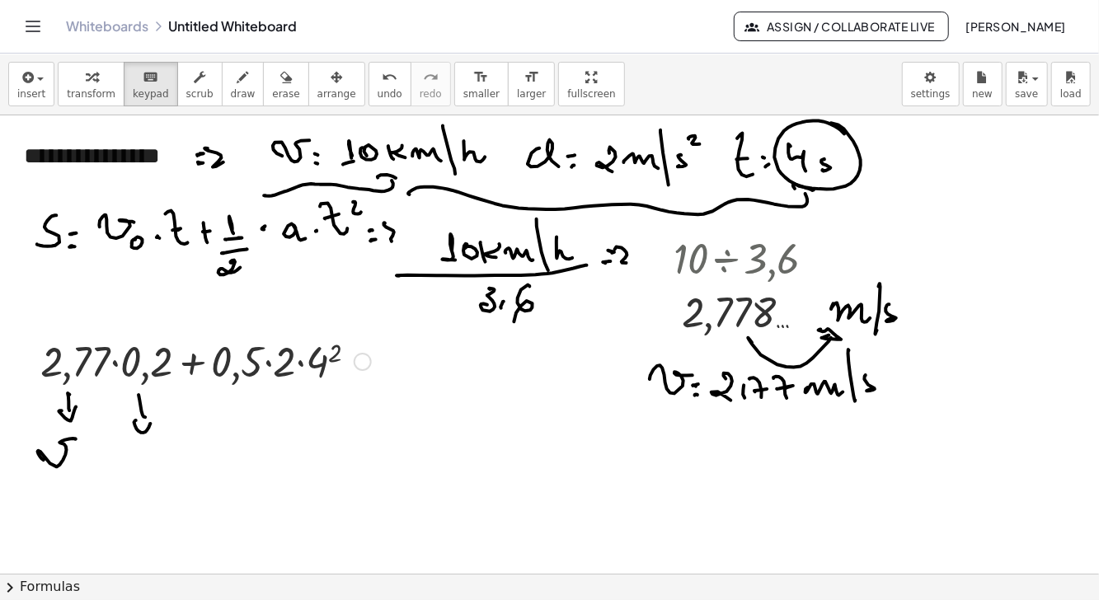
click at [305, 388] on div "+ · 2,77 · 0,2 + · 0,5 · 2 · 4 2" at bounding box center [200, 360] width 368 height 64
click at [188, 406] on icon at bounding box center [190, 403] width 13 height 13
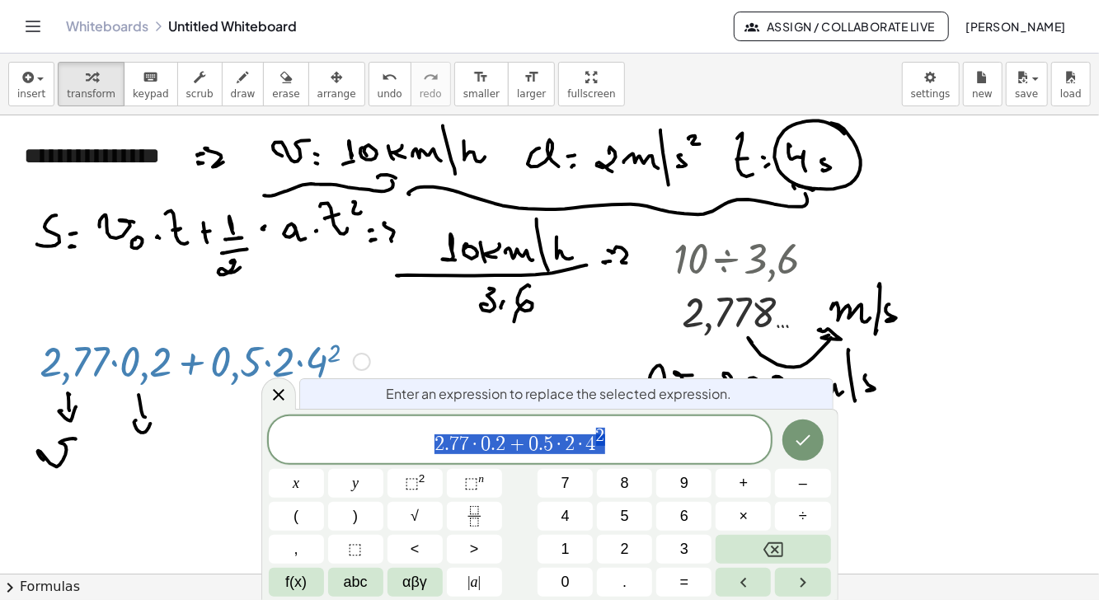
click at [501, 447] on span "2" at bounding box center [501, 445] width 10 height 20
click at [762, 552] on button "Backspace" at bounding box center [773, 549] width 115 height 29
click at [765, 546] on icon "Backspace" at bounding box center [774, 550] width 20 height 20
click at [798, 437] on icon "Done" at bounding box center [803, 441] width 20 height 20
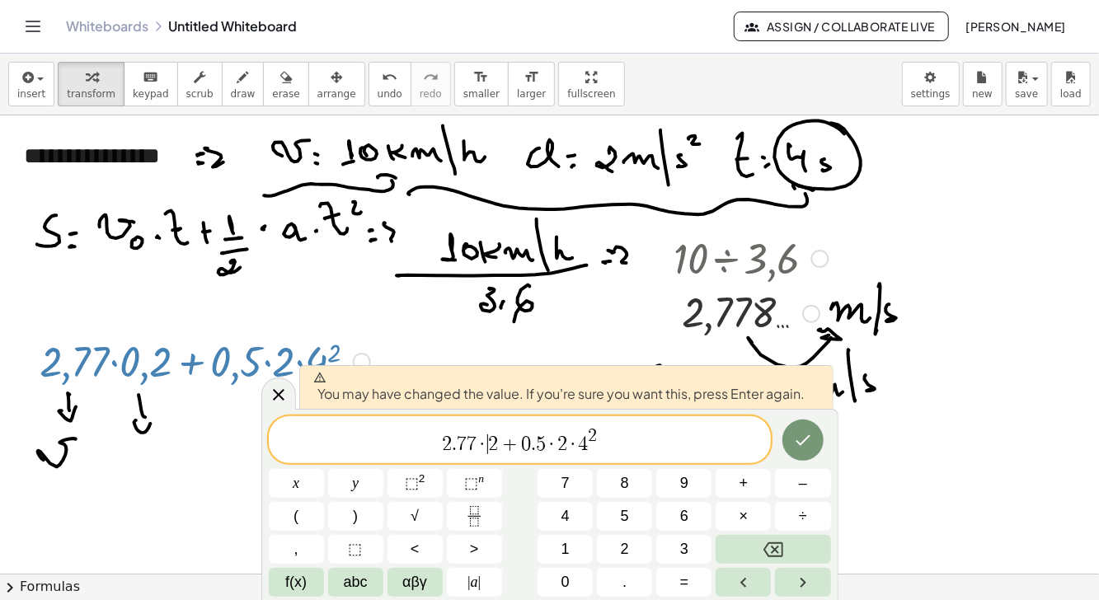
click at [803, 440] on icon "Done" at bounding box center [803, 441] width 20 height 20
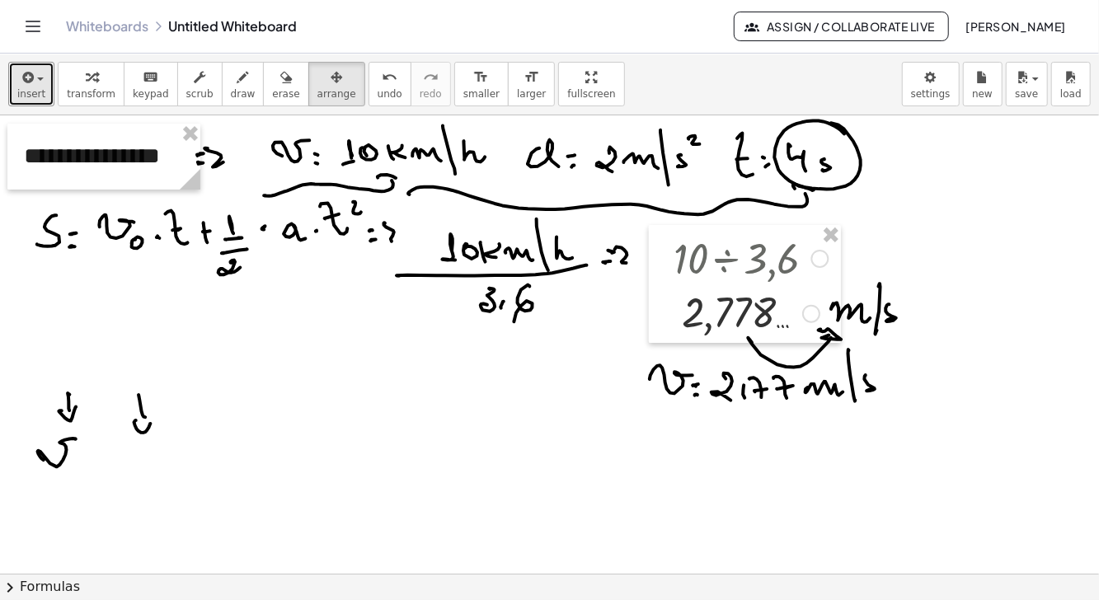
click at [24, 89] on span "insert" at bounding box center [31, 94] width 28 height 12
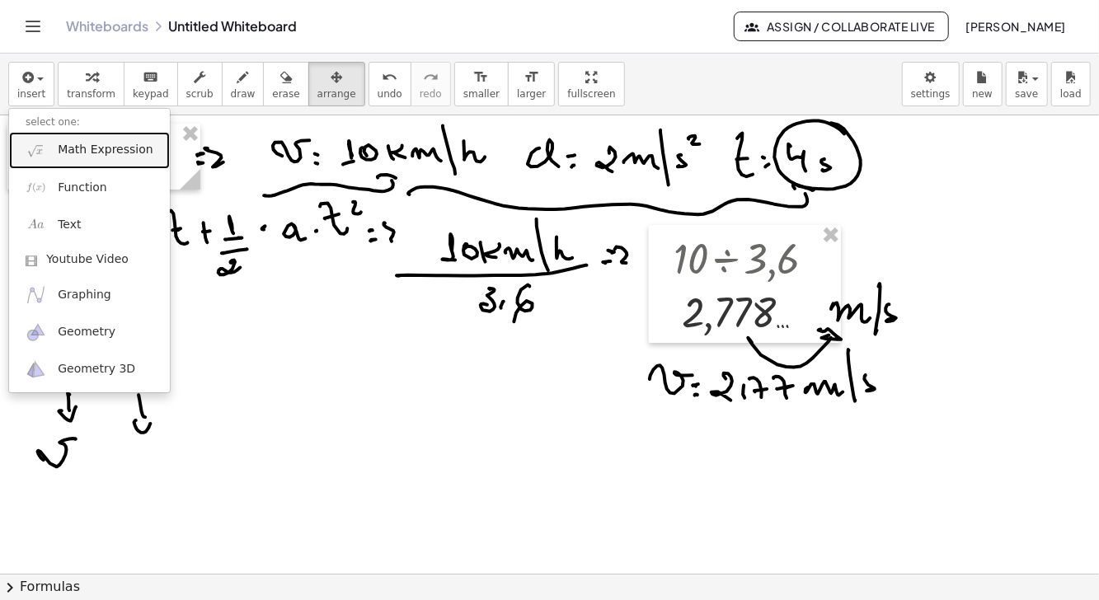
click at [111, 148] on span "Math Expression" at bounding box center [105, 150] width 95 height 16
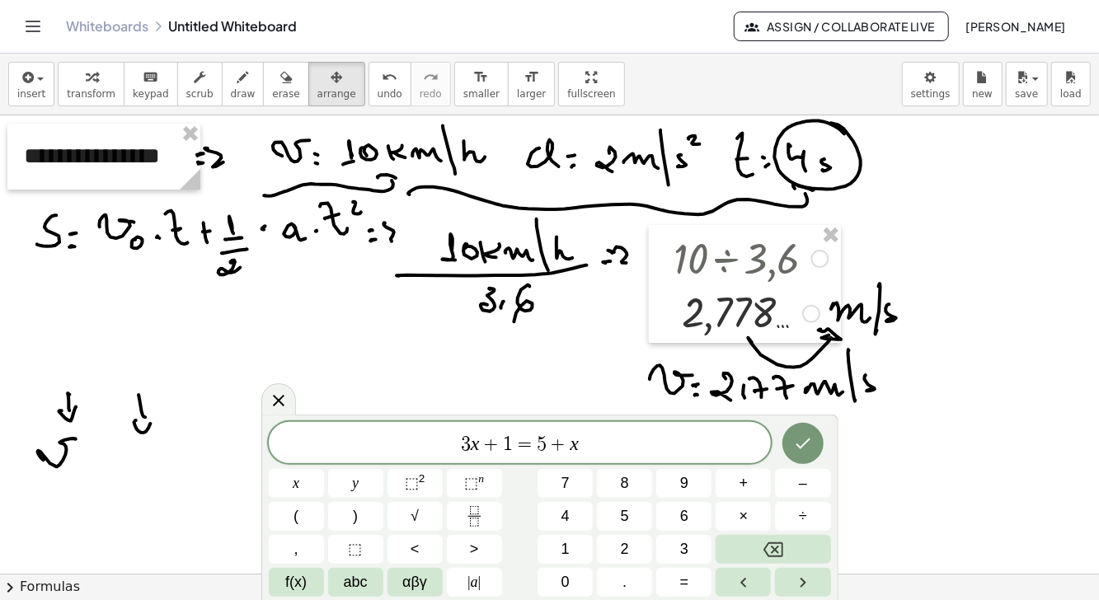
click at [687, 437] on span "3 x + 1 = 5 + x ​" at bounding box center [520, 444] width 503 height 23
click at [779, 544] on icon "Backspace" at bounding box center [774, 550] width 20 height 20
click at [784, 549] on button "Backspace" at bounding box center [773, 549] width 115 height 29
click at [786, 550] on button "Backspace" at bounding box center [773, 549] width 115 height 29
click at [784, 549] on button "Backspace" at bounding box center [773, 549] width 115 height 29
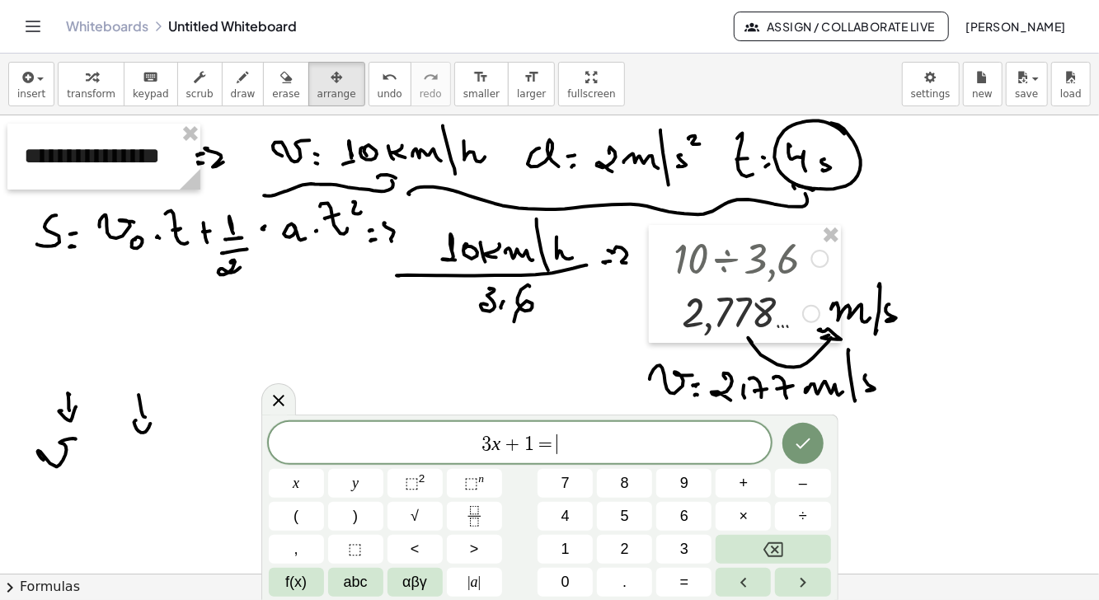
click at [784, 549] on icon "Backspace" at bounding box center [774, 550] width 20 height 15
click at [782, 548] on icon "Backspace" at bounding box center [774, 550] width 20 height 20
click at [780, 547] on icon "Backspace" at bounding box center [774, 550] width 20 height 20
click at [781, 547] on icon "Backspace" at bounding box center [774, 550] width 20 height 20
click at [782, 549] on icon "Backspace" at bounding box center [774, 550] width 20 height 15
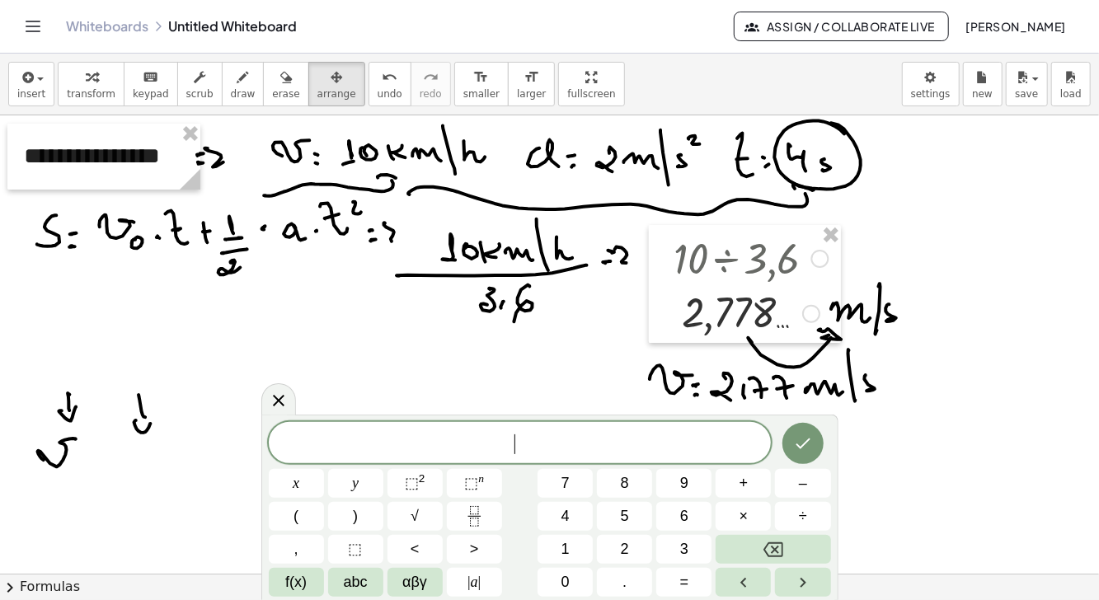
click at [783, 547] on icon "Backspace" at bounding box center [774, 550] width 20 height 15
click at [560, 553] on button "1" at bounding box center [565, 549] width 55 height 29
click at [567, 577] on span "0" at bounding box center [566, 583] width 8 height 22
click at [616, 591] on button "." at bounding box center [624, 582] width 55 height 29
click at [619, 545] on button "2" at bounding box center [624, 549] width 55 height 29
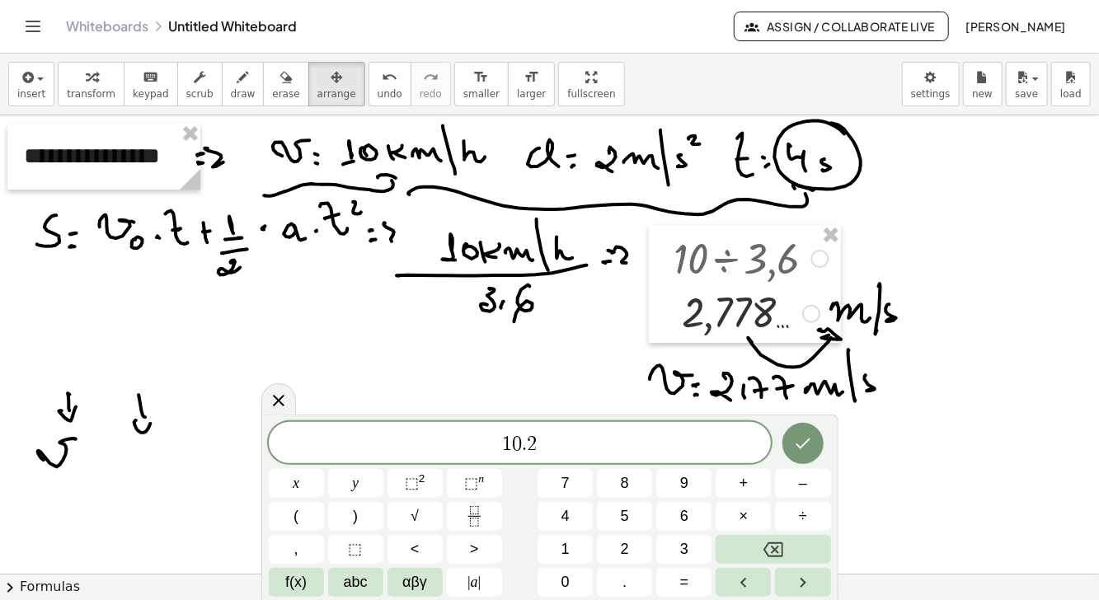
click at [775, 554] on icon "Backspace" at bounding box center [774, 550] width 20 height 20
click at [770, 553] on icon "Backspace" at bounding box center [774, 550] width 20 height 20
click at [775, 554] on icon "Backspace" at bounding box center [774, 550] width 20 height 20
click at [779, 551] on icon "Backspace" at bounding box center [774, 550] width 20 height 20
click at [624, 553] on span "2" at bounding box center [625, 550] width 8 height 22
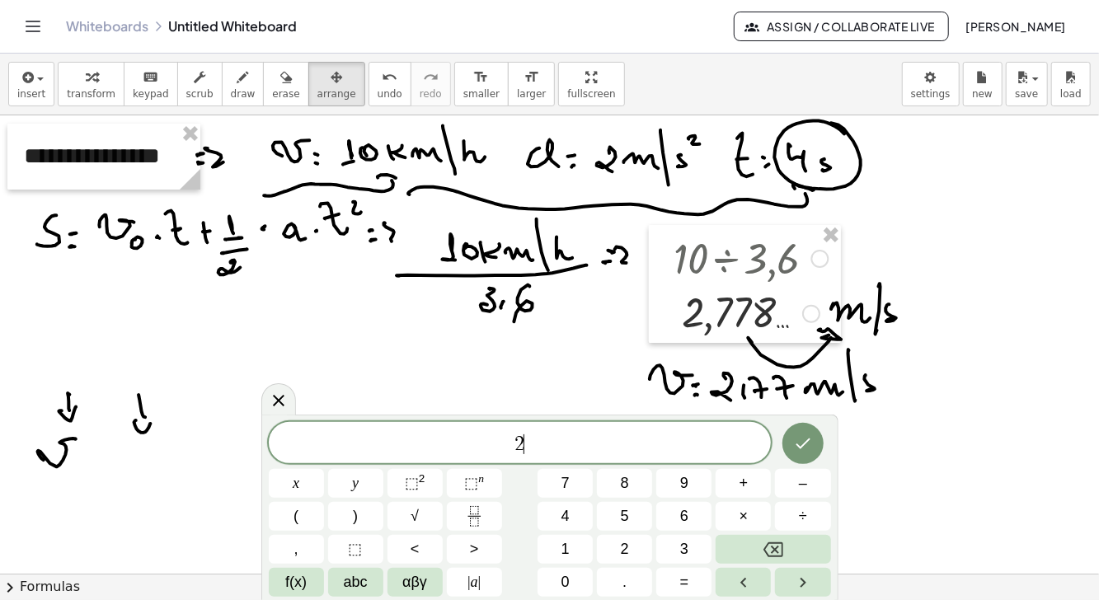
click at [622, 579] on button "." at bounding box center [624, 582] width 55 height 29
click at [558, 480] on button "7" at bounding box center [565, 483] width 55 height 29
click at [560, 481] on button "7" at bounding box center [565, 483] width 55 height 29
click at [733, 516] on button "×" at bounding box center [743, 516] width 55 height 29
click at [629, 549] on span "2" at bounding box center [625, 550] width 8 height 22
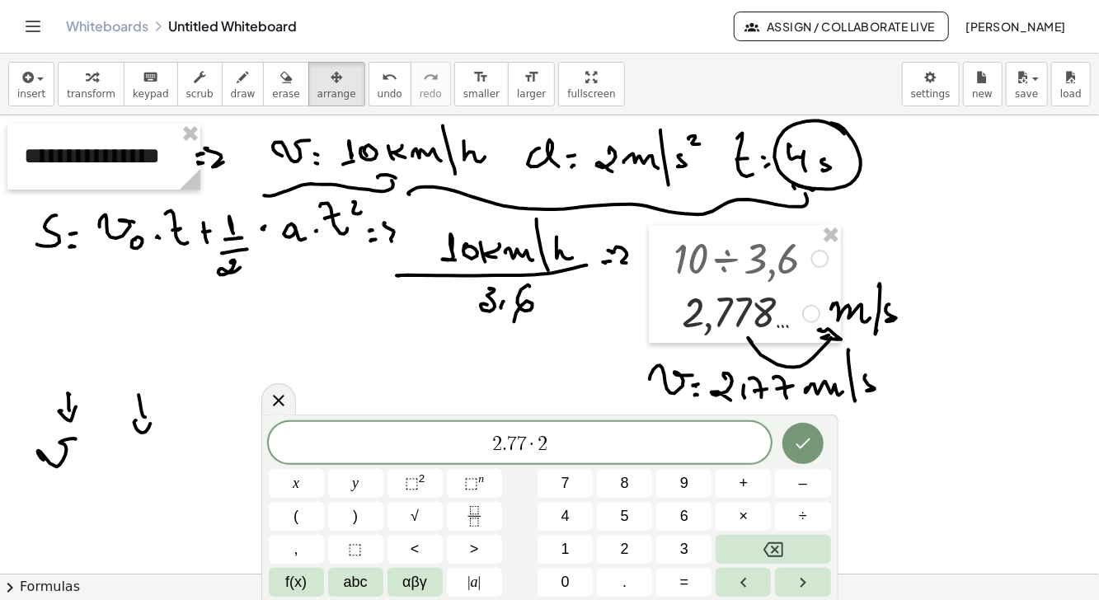
click at [748, 484] on span "+" at bounding box center [744, 484] width 9 height 22
click at [575, 584] on button "0" at bounding box center [565, 582] width 55 height 29
click at [622, 579] on button "." at bounding box center [624, 582] width 55 height 29
click at [615, 516] on button "5" at bounding box center [624, 516] width 55 height 29
click at [740, 523] on button "×" at bounding box center [743, 516] width 55 height 29
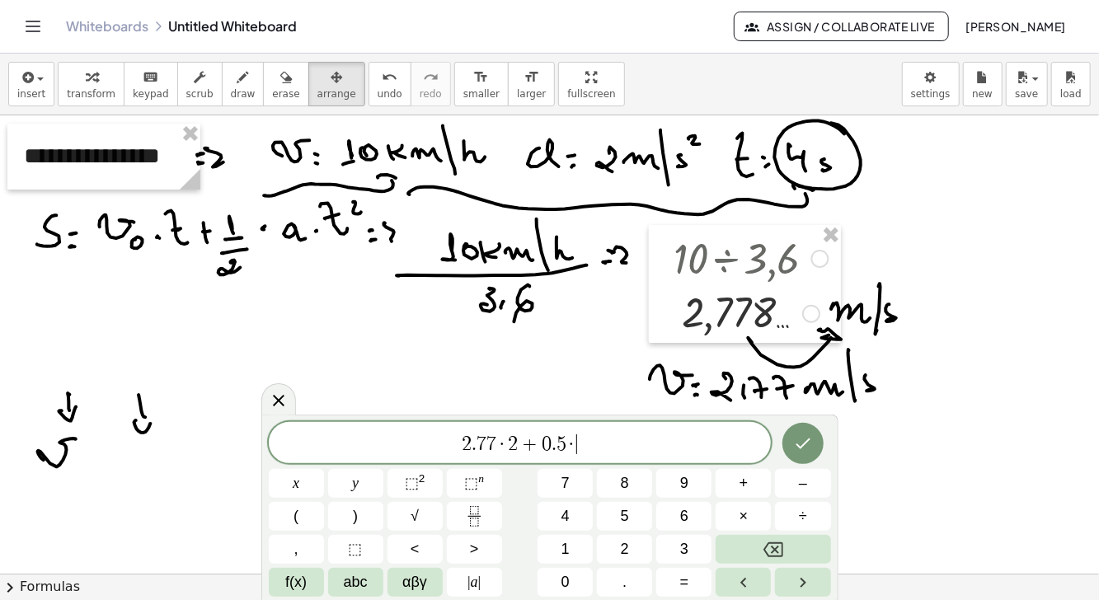
click at [627, 553] on span "2" at bounding box center [625, 550] width 8 height 22
click at [746, 520] on span "×" at bounding box center [744, 517] width 9 height 22
click at [564, 516] on span "4" at bounding box center [566, 517] width 8 height 22
click at [420, 485] on sup "2" at bounding box center [422, 479] width 7 height 12
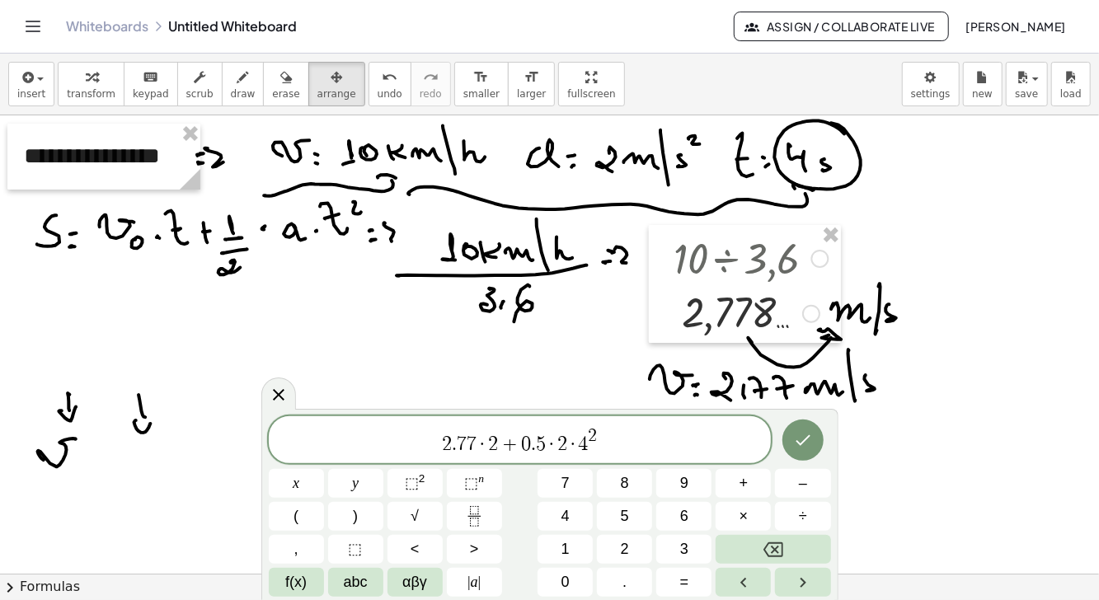
click at [803, 439] on icon "Done" at bounding box center [803, 441] width 20 height 20
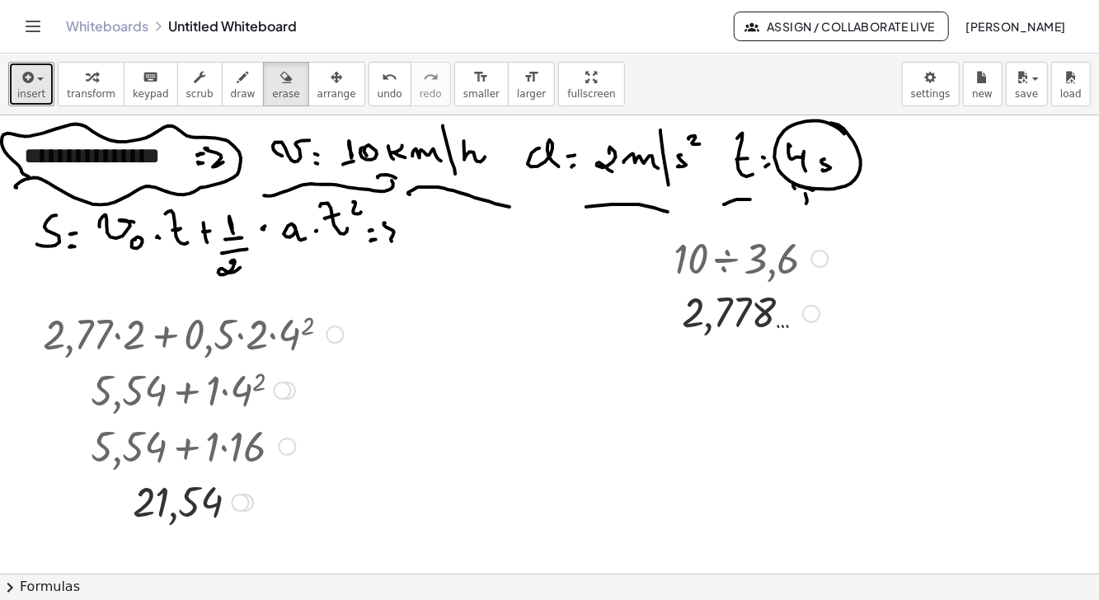
click at [26, 86] on icon "button" at bounding box center [26, 78] width 15 height 20
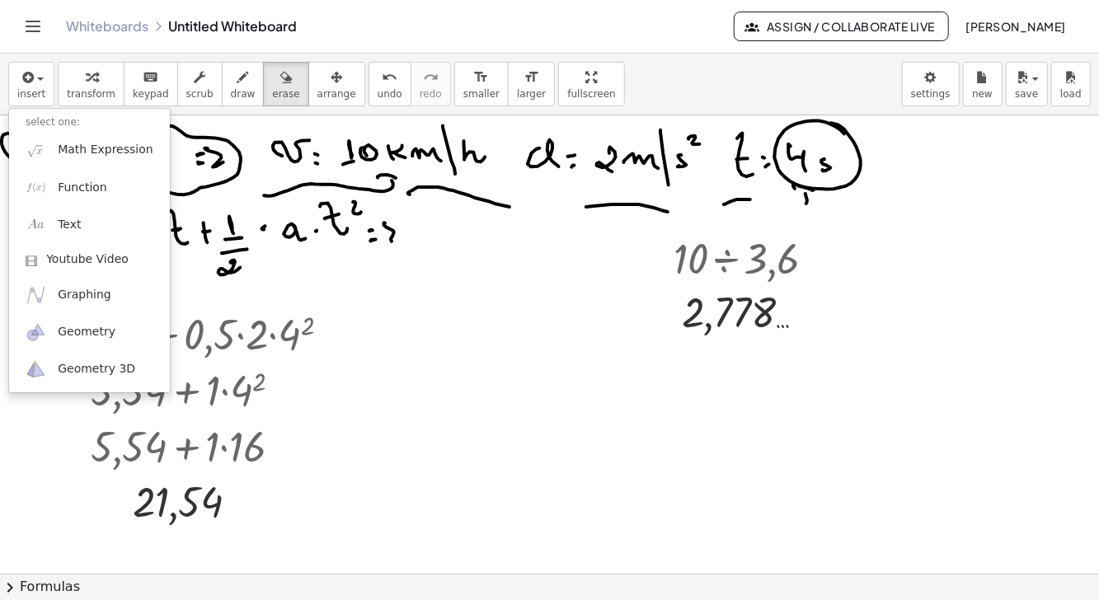
click at [389, 380] on div at bounding box center [549, 300] width 1099 height 600
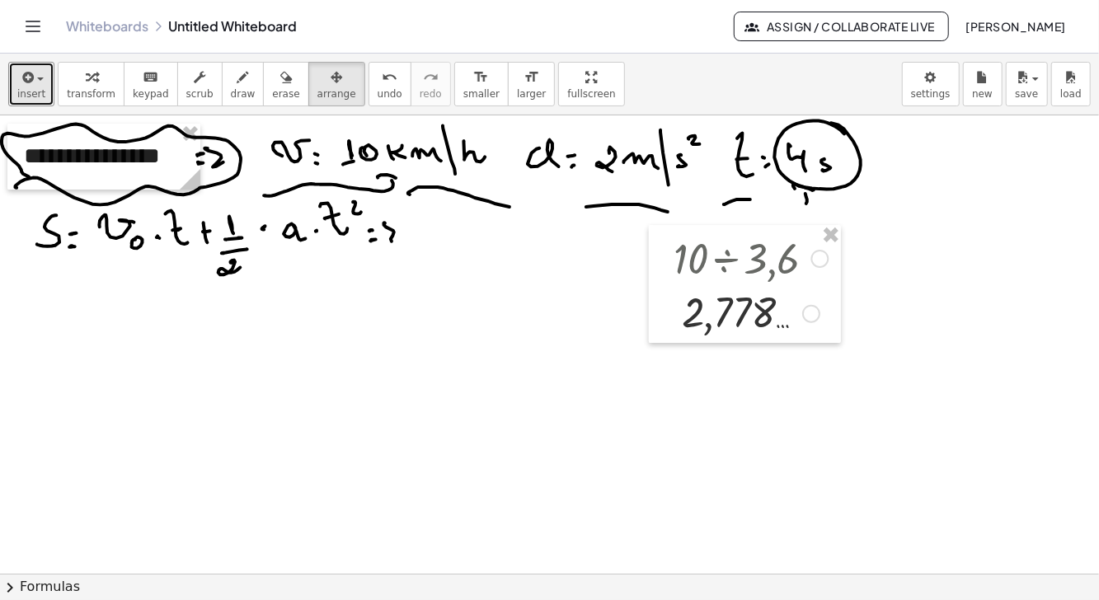
click at [27, 83] on icon "button" at bounding box center [26, 78] width 15 height 20
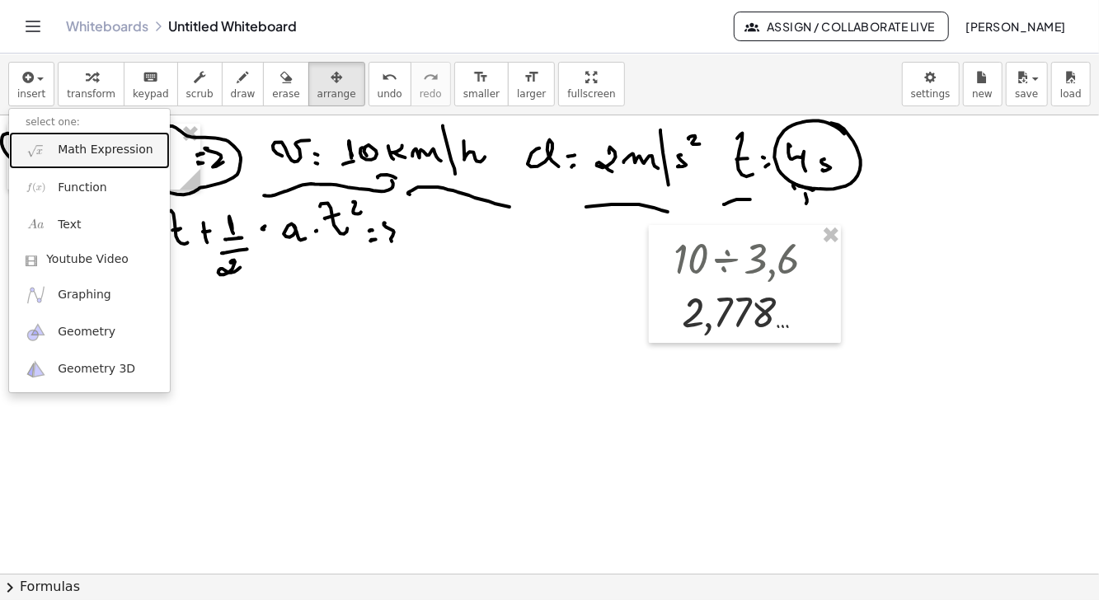
click at [102, 150] on span "Math Expression" at bounding box center [105, 150] width 95 height 16
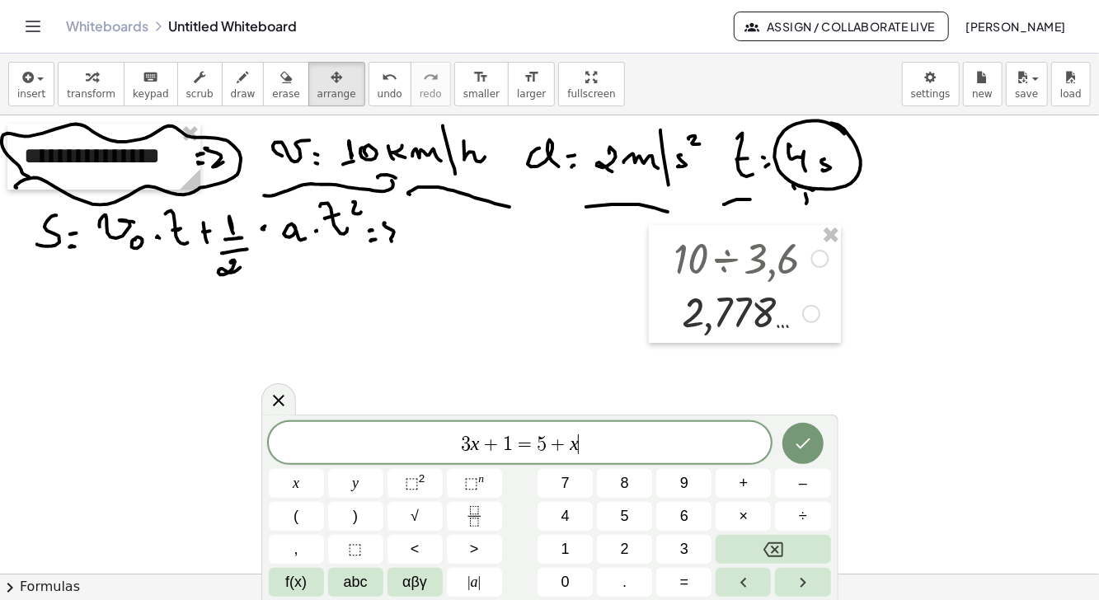
click at [792, 547] on button "Backspace" at bounding box center [773, 549] width 115 height 29
click at [793, 545] on button "Backspace" at bounding box center [773, 549] width 115 height 29
click at [791, 544] on button "Backspace" at bounding box center [773, 549] width 115 height 29
click at [790, 541] on button "Backspace" at bounding box center [773, 549] width 115 height 29
click at [793, 541] on button "Backspace" at bounding box center [773, 549] width 115 height 29
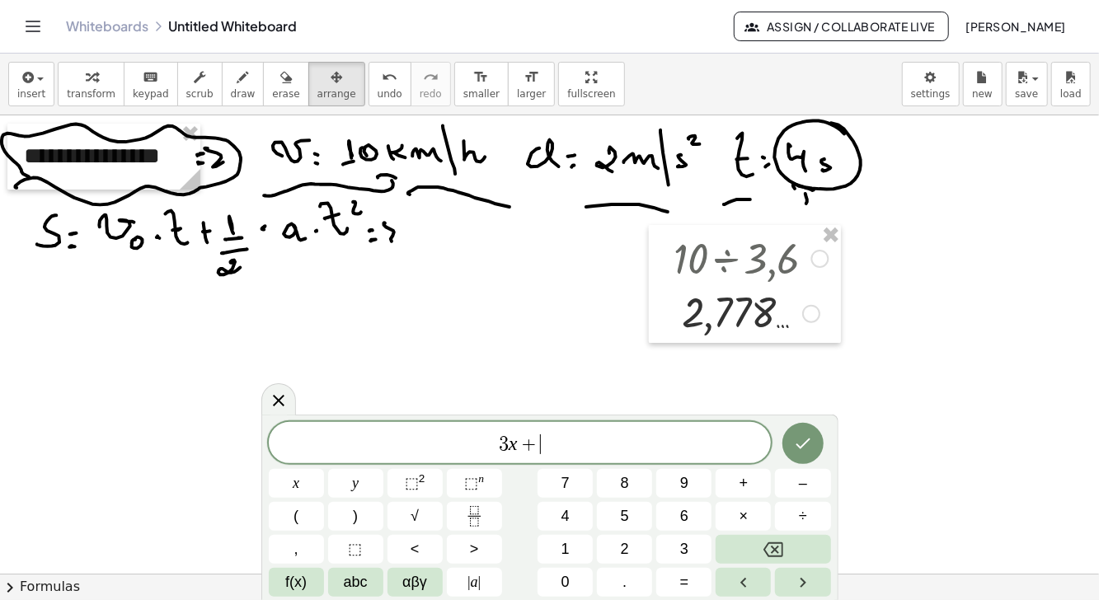
click at [794, 541] on button "Backspace" at bounding box center [773, 549] width 115 height 29
click at [796, 541] on button "Backspace" at bounding box center [773, 549] width 115 height 29
click at [796, 540] on button "Backspace" at bounding box center [773, 549] width 115 height 29
click at [797, 540] on button "Backspace" at bounding box center [773, 549] width 115 height 29
click at [798, 539] on button "Backspace" at bounding box center [773, 549] width 115 height 29
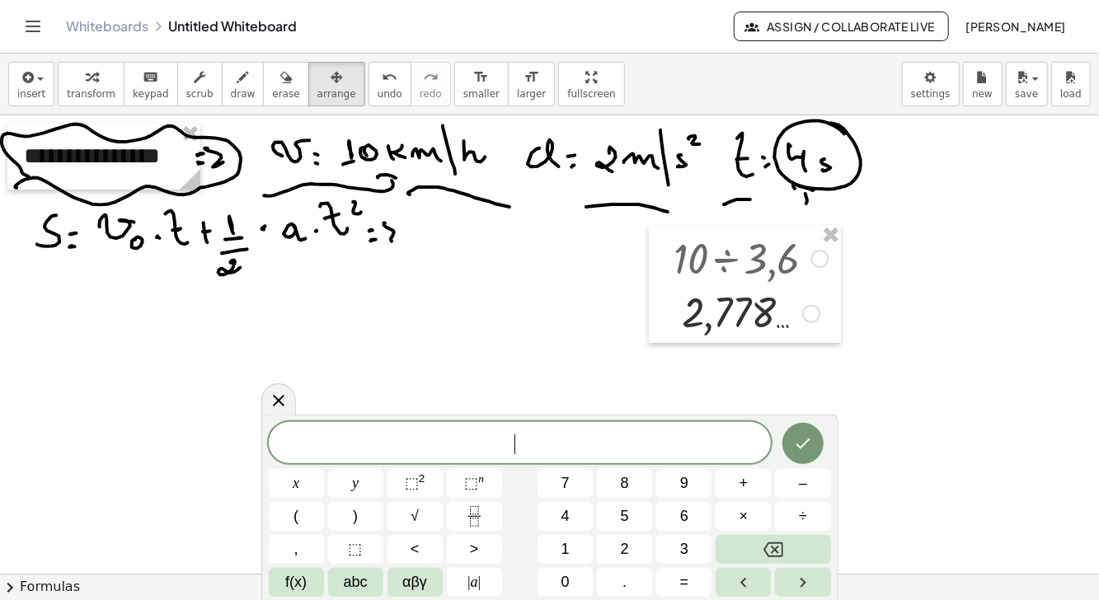
click at [611, 557] on button "2" at bounding box center [624, 549] width 55 height 29
click at [621, 584] on button "." at bounding box center [624, 582] width 55 height 29
click at [563, 484] on span "7" at bounding box center [566, 484] width 8 height 22
click at [566, 485] on span "7" at bounding box center [566, 484] width 8 height 22
click at [736, 525] on button "×" at bounding box center [743, 516] width 55 height 29
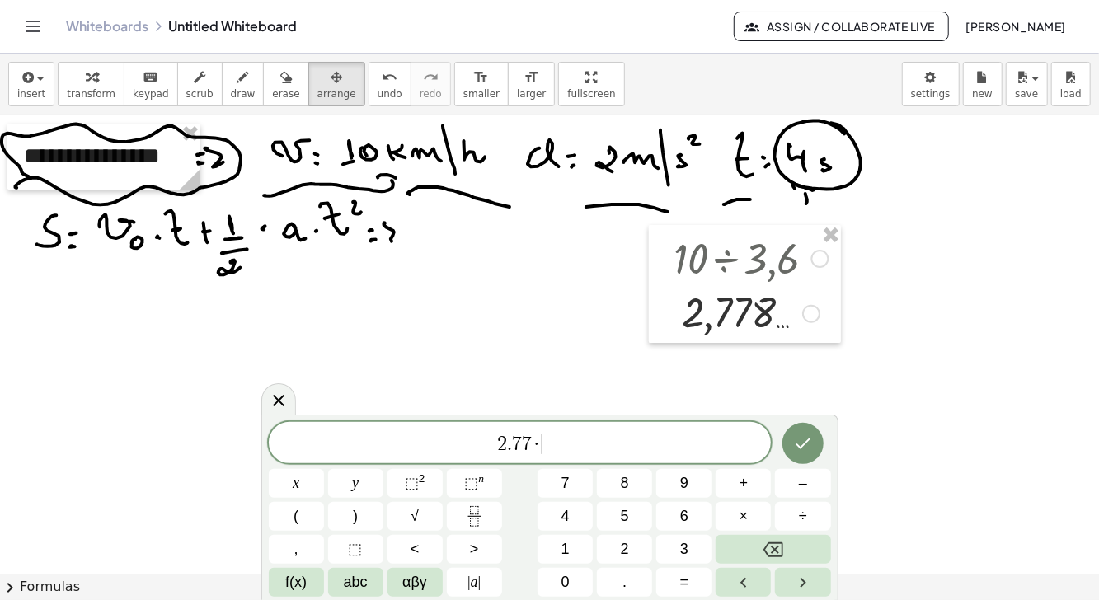
click at [562, 523] on span "4" at bounding box center [566, 517] width 8 height 22
click at [745, 482] on span "+" at bounding box center [744, 484] width 9 height 22
click at [580, 582] on button "0" at bounding box center [565, 582] width 55 height 29
click at [619, 583] on button "." at bounding box center [624, 582] width 55 height 29
click at [621, 516] on span "5" at bounding box center [625, 517] width 8 height 22
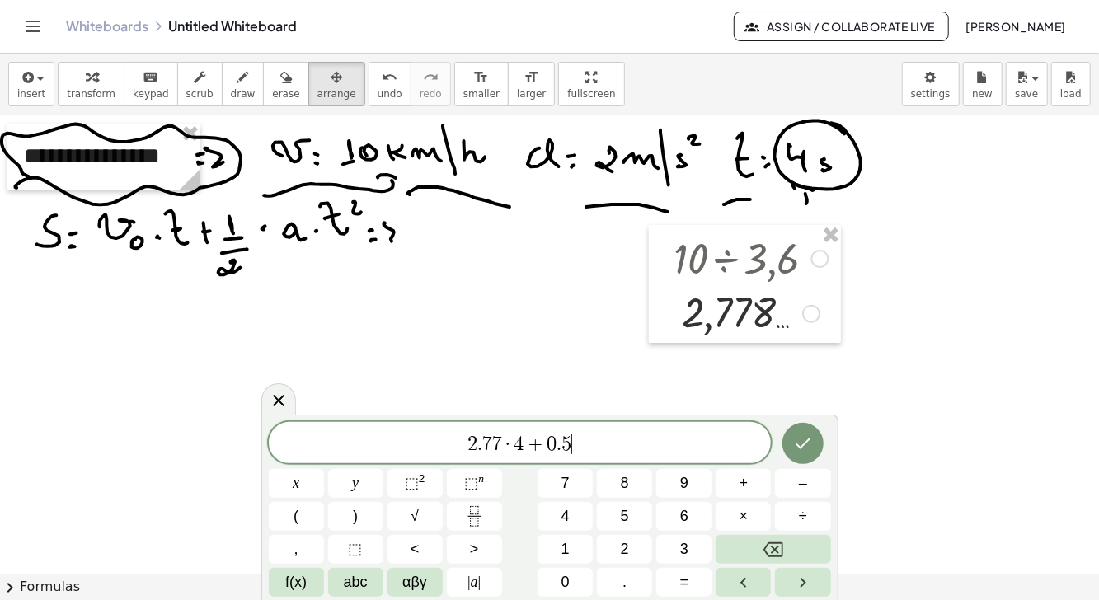
click at [741, 518] on span "×" at bounding box center [744, 517] width 9 height 22
click at [618, 551] on button "2" at bounding box center [624, 549] width 55 height 29
click at [743, 519] on span "×" at bounding box center [744, 517] width 9 height 22
click at [570, 514] on button "4" at bounding box center [565, 516] width 55 height 29
click at [414, 483] on span "⬚" at bounding box center [412, 483] width 14 height 16
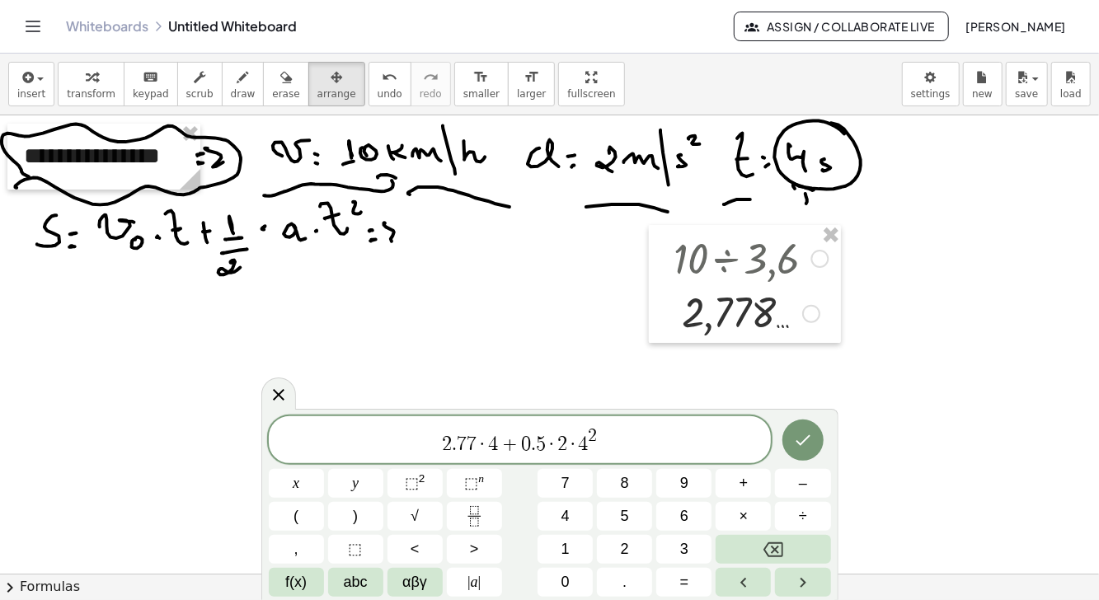
click at [803, 444] on icon "Done" at bounding box center [803, 441] width 15 height 11
